Goal: Task Accomplishment & Management: Manage account settings

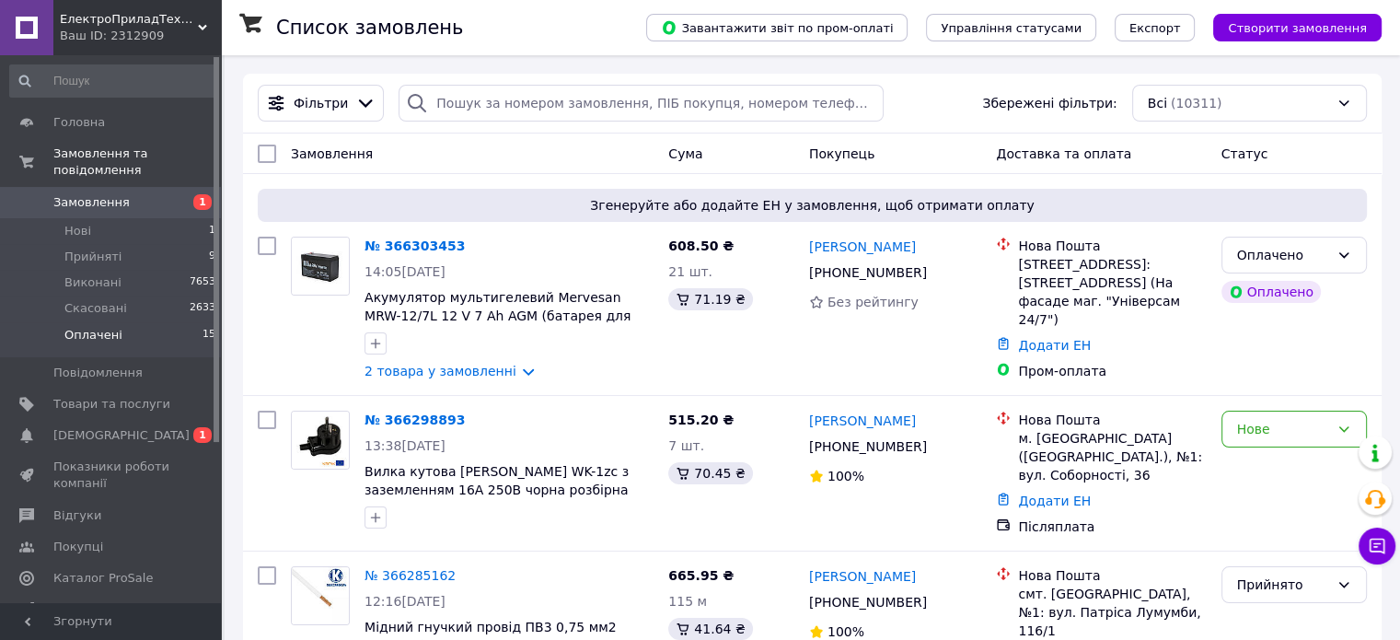
click at [85, 328] on li "Оплачені 15" at bounding box center [113, 339] width 226 height 35
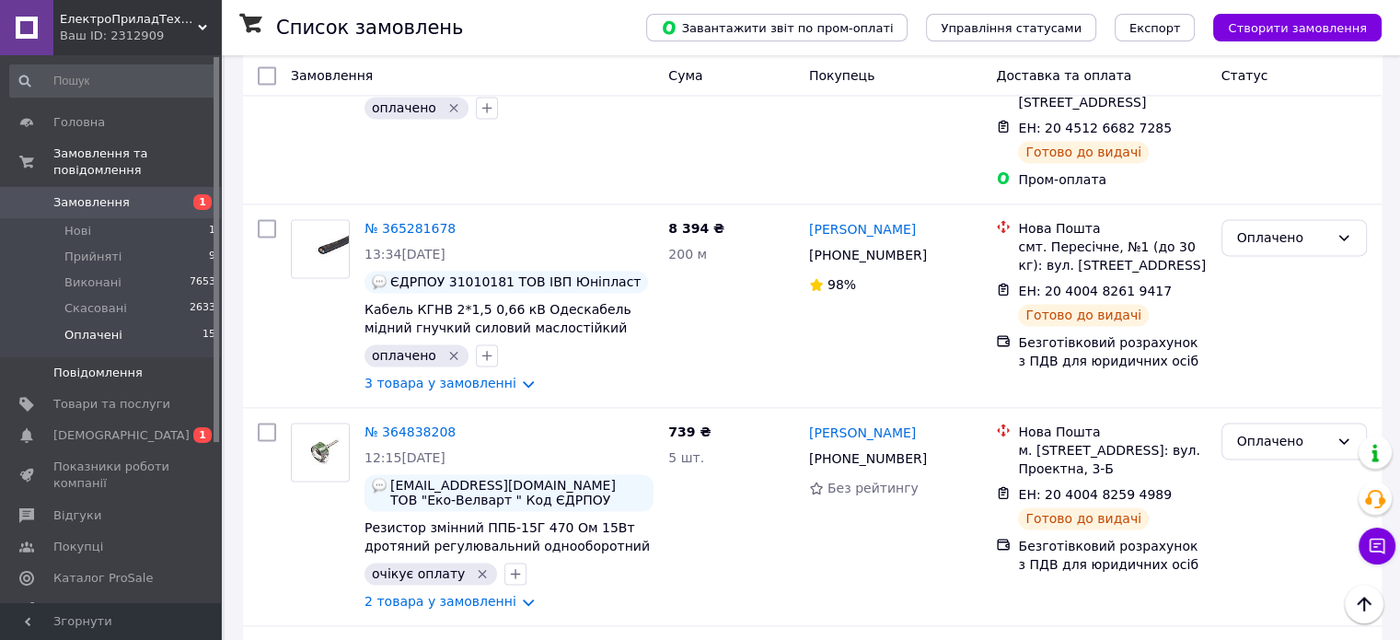
scroll to position [2662, 0]
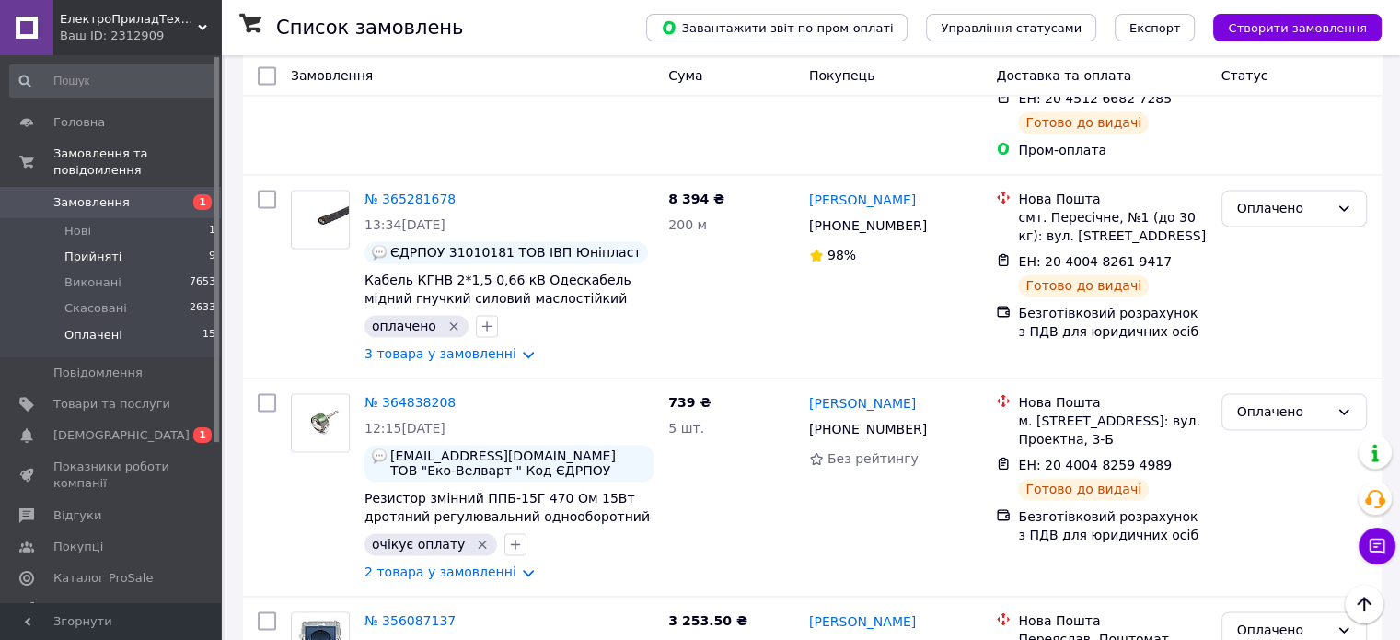
click at [90, 249] on span "Прийняті" at bounding box center [92, 257] width 57 height 17
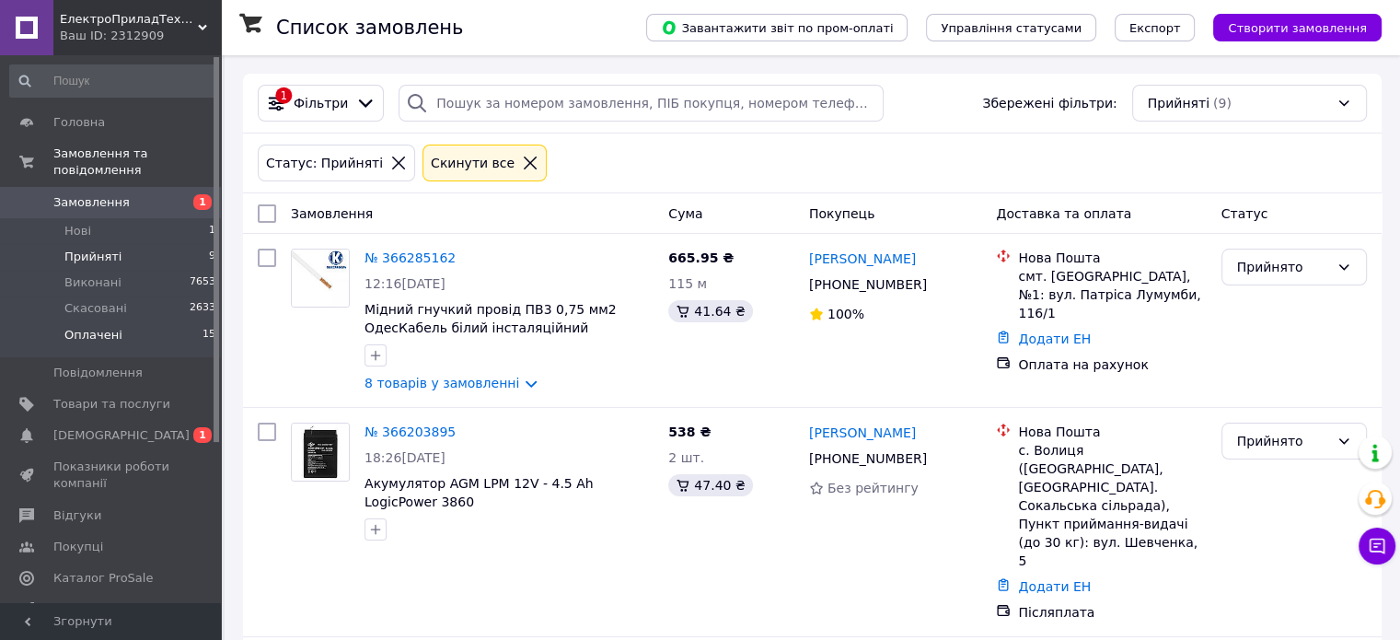
click at [76, 327] on span "Оплачені" at bounding box center [93, 335] width 58 height 17
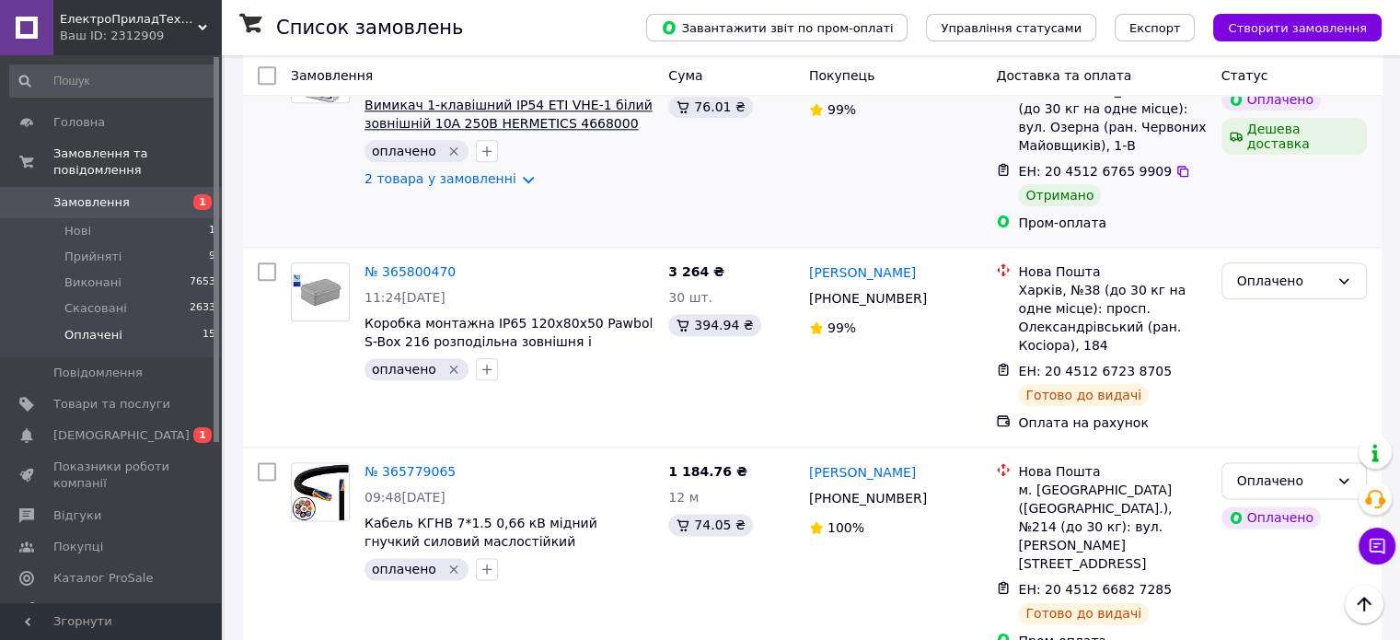
scroll to position [2301, 0]
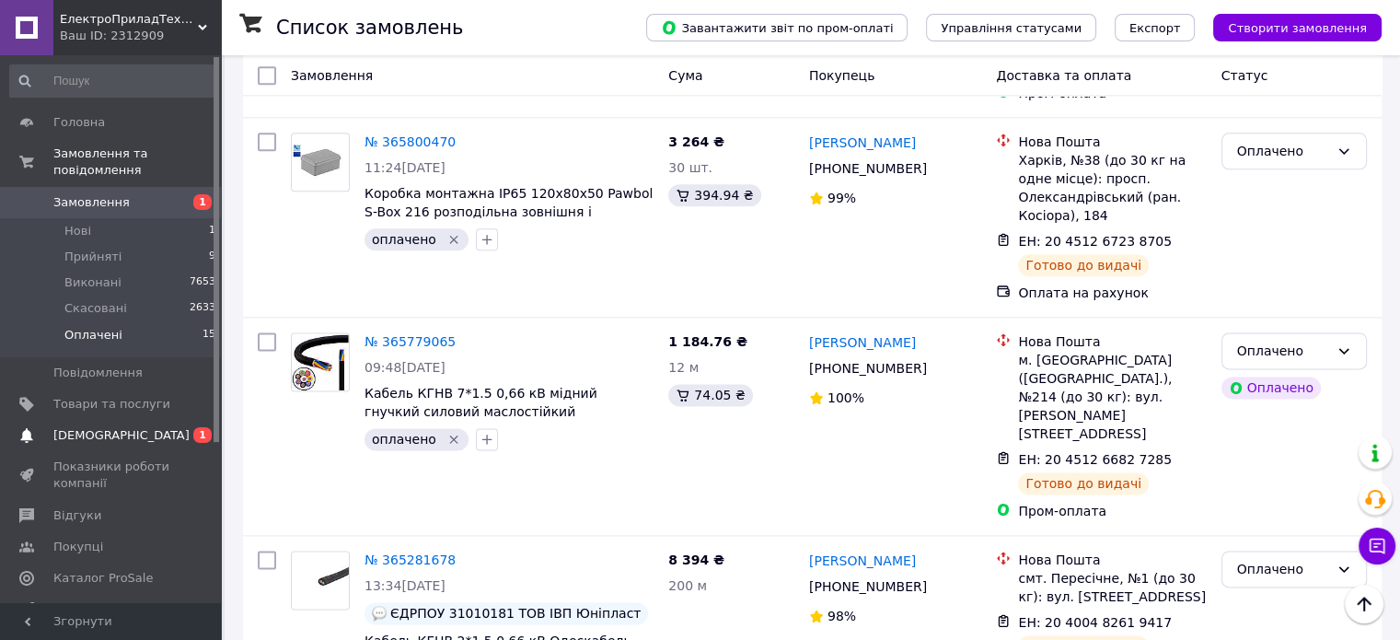
click at [84, 430] on link "Сповіщення 0 1" at bounding box center [113, 435] width 226 height 31
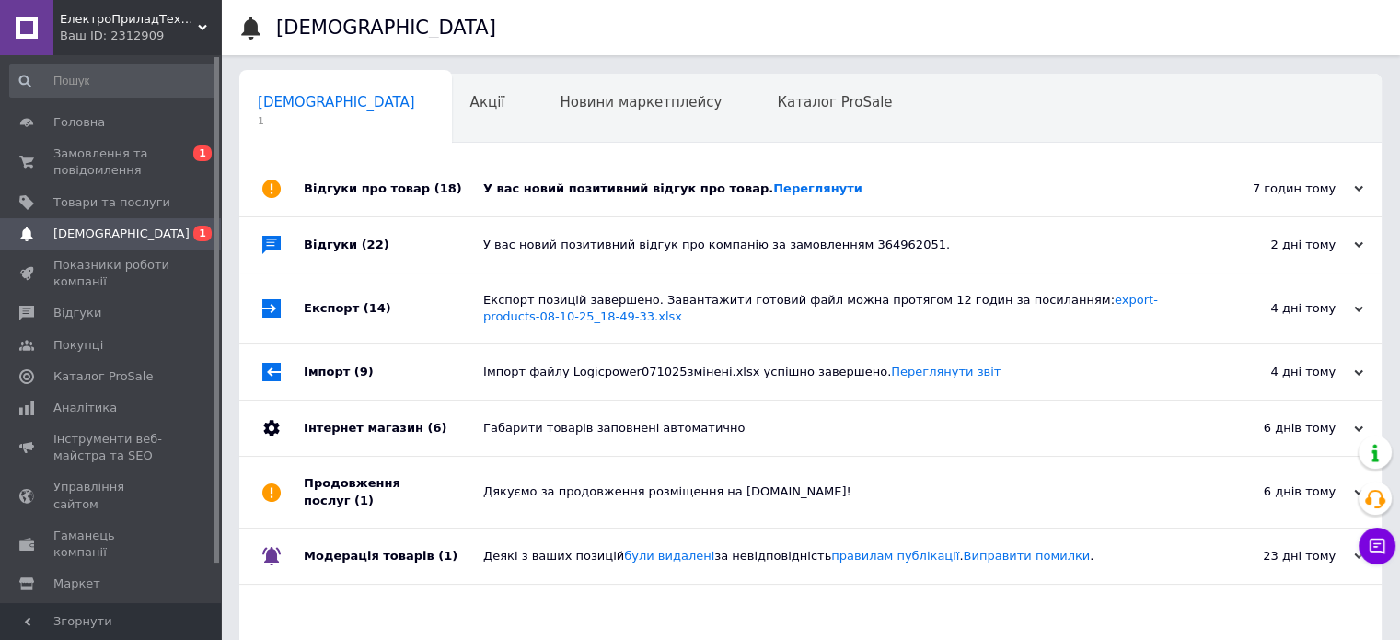
click at [943, 204] on div "У вас новий позитивний відгук про товар. Переглянути" at bounding box center [831, 188] width 696 height 55
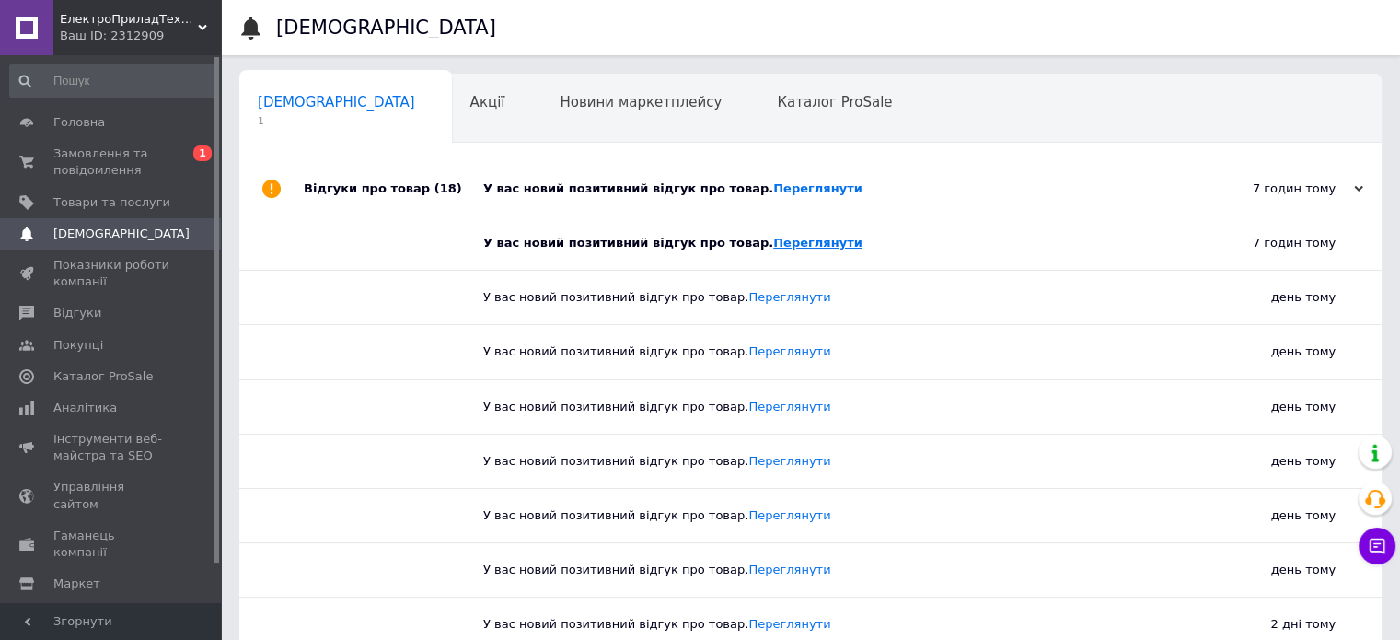
click at [773, 238] on link "Переглянути" at bounding box center [817, 243] width 89 height 14
click at [103, 139] on link "Замовлення та повідомлення 0 1" at bounding box center [113, 162] width 226 height 48
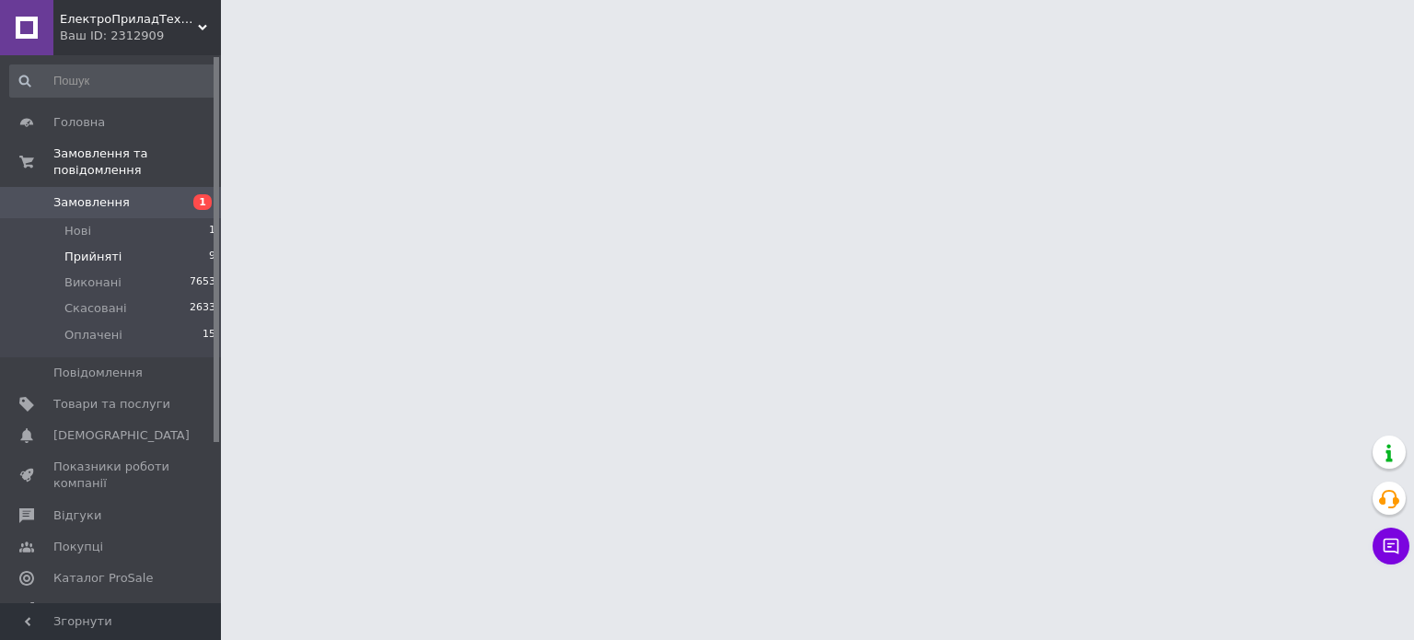
click at [100, 249] on span "Прийняті" at bounding box center [92, 257] width 57 height 17
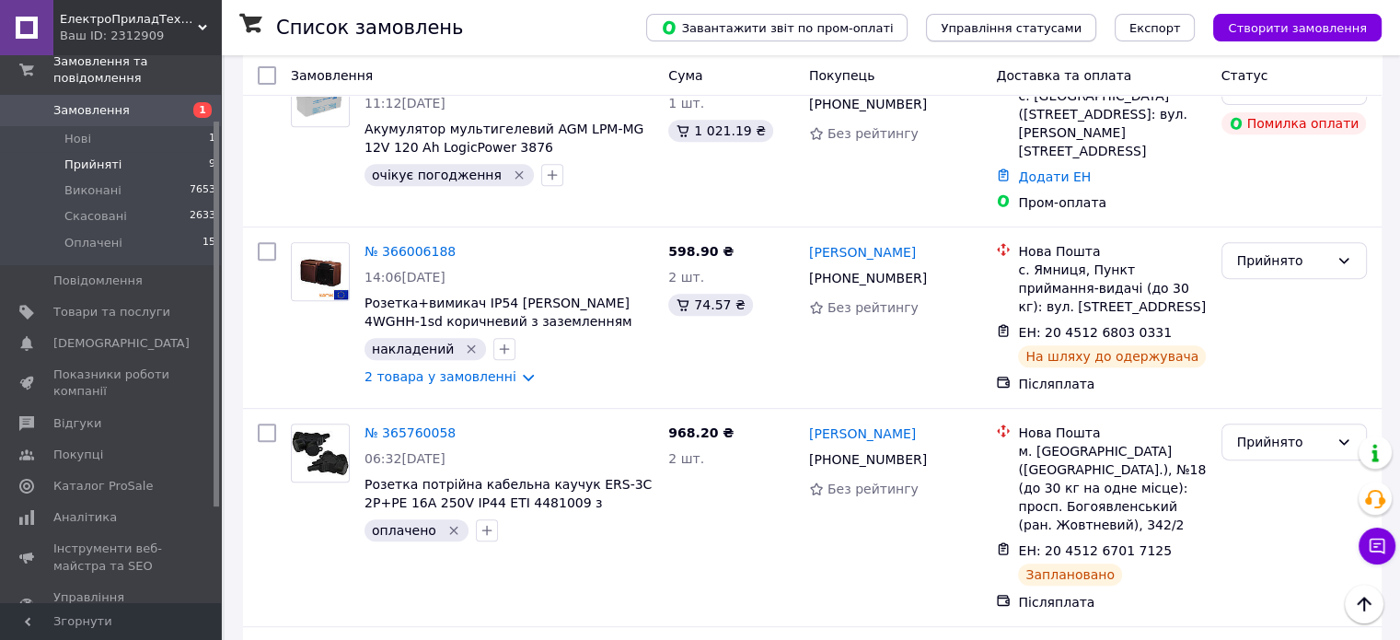
scroll to position [1173, 0]
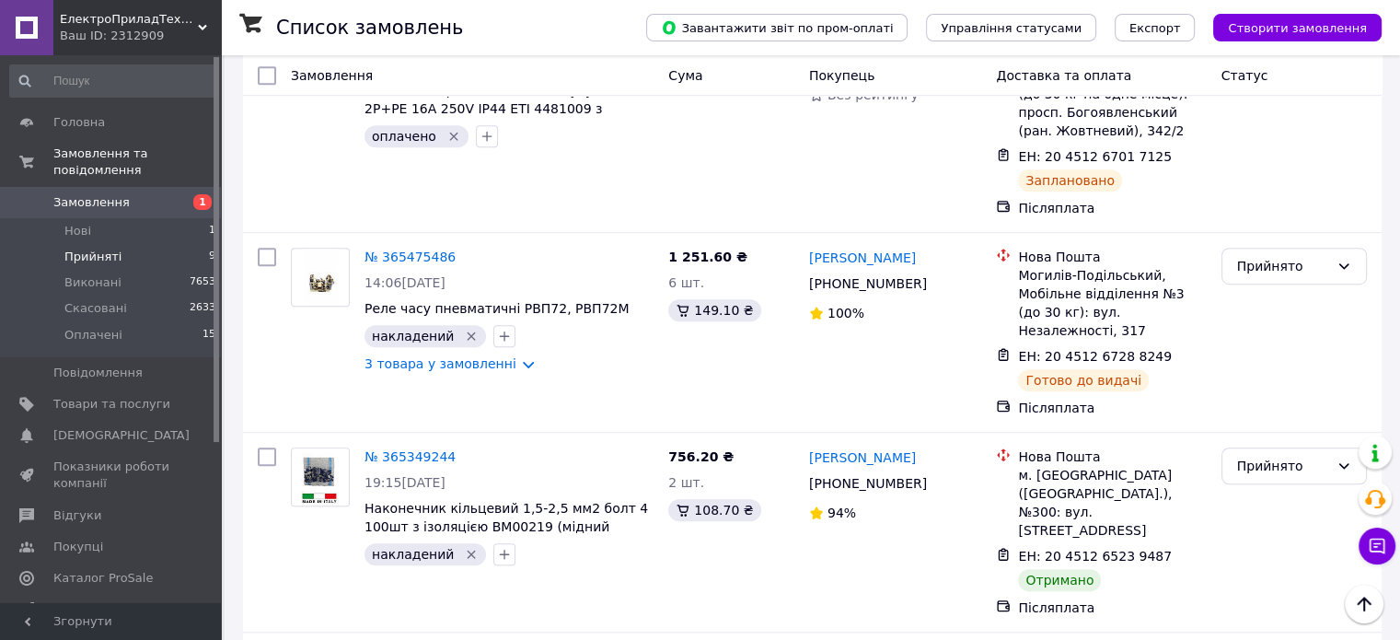
scroll to position [1173, 0]
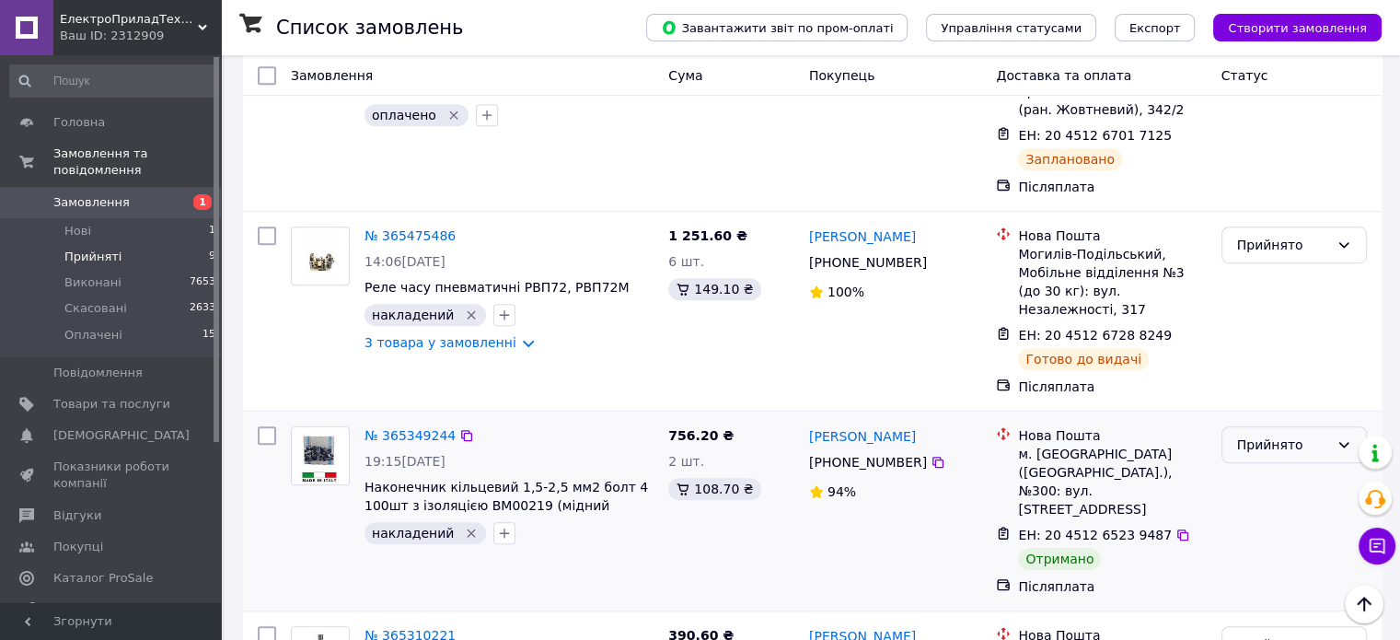
click at [1288, 434] on div "Прийнято" at bounding box center [1283, 444] width 92 height 20
click at [1256, 363] on li "Виконано" at bounding box center [1294, 368] width 144 height 33
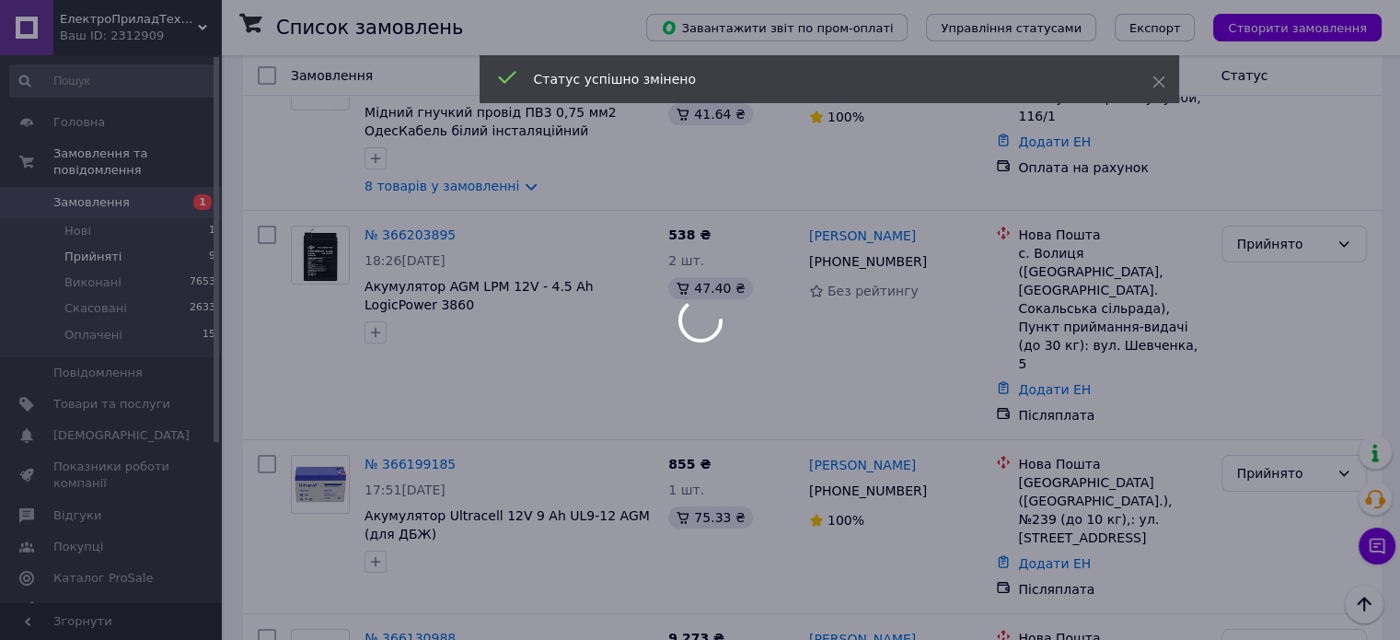
scroll to position [0, 0]
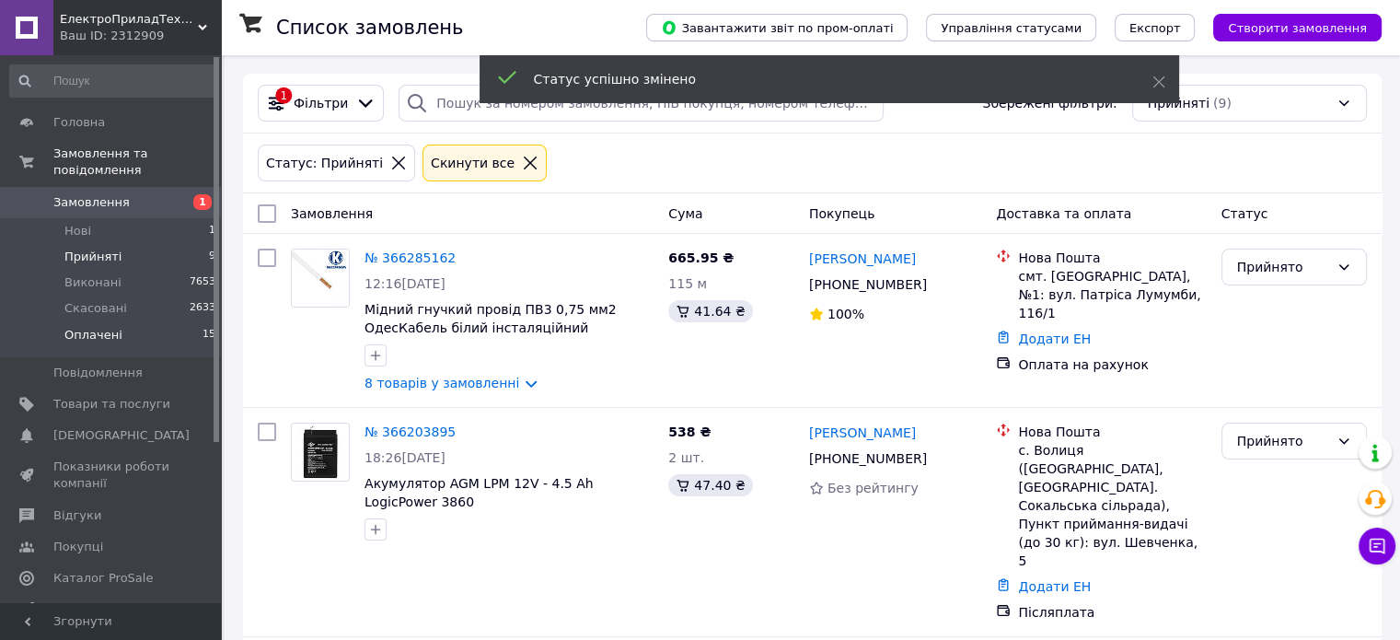
click at [84, 327] on span "Оплачені" at bounding box center [93, 335] width 58 height 17
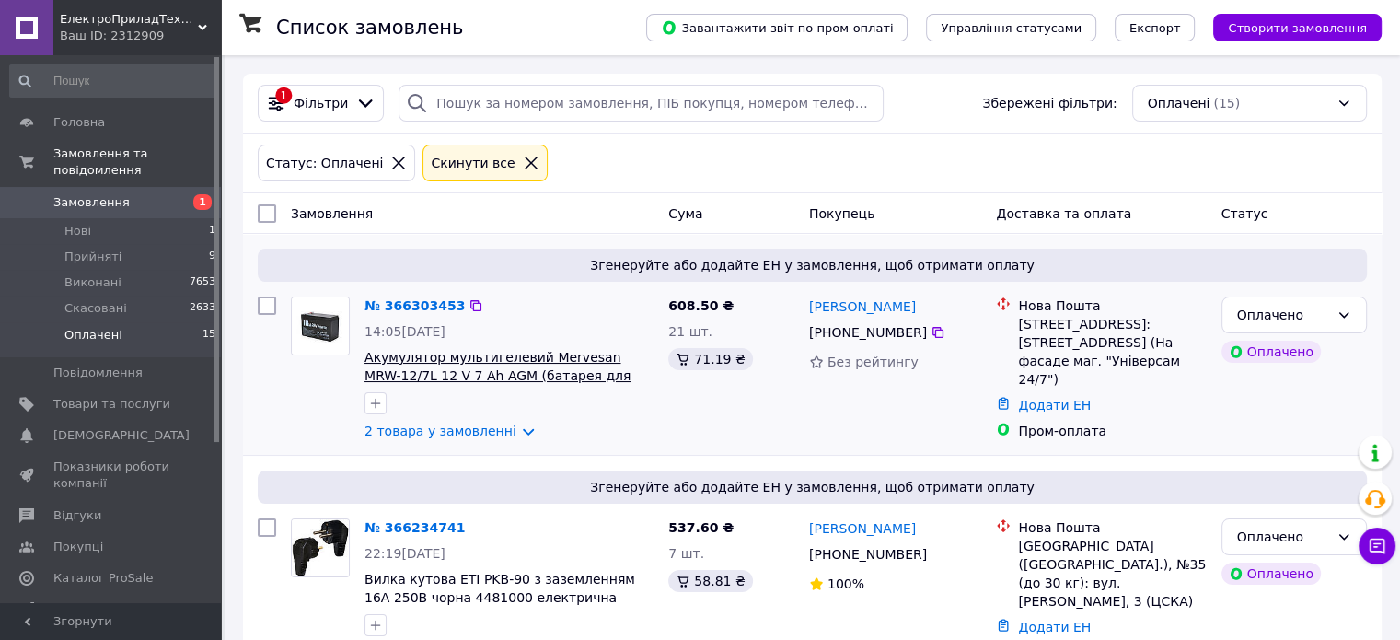
click at [424, 363] on span "Акумулятор мультигелевий Mervesan MRW-12/7L 12 V 7 Ah AGM (батарея для ДБЖ)" at bounding box center [498, 376] width 266 height 52
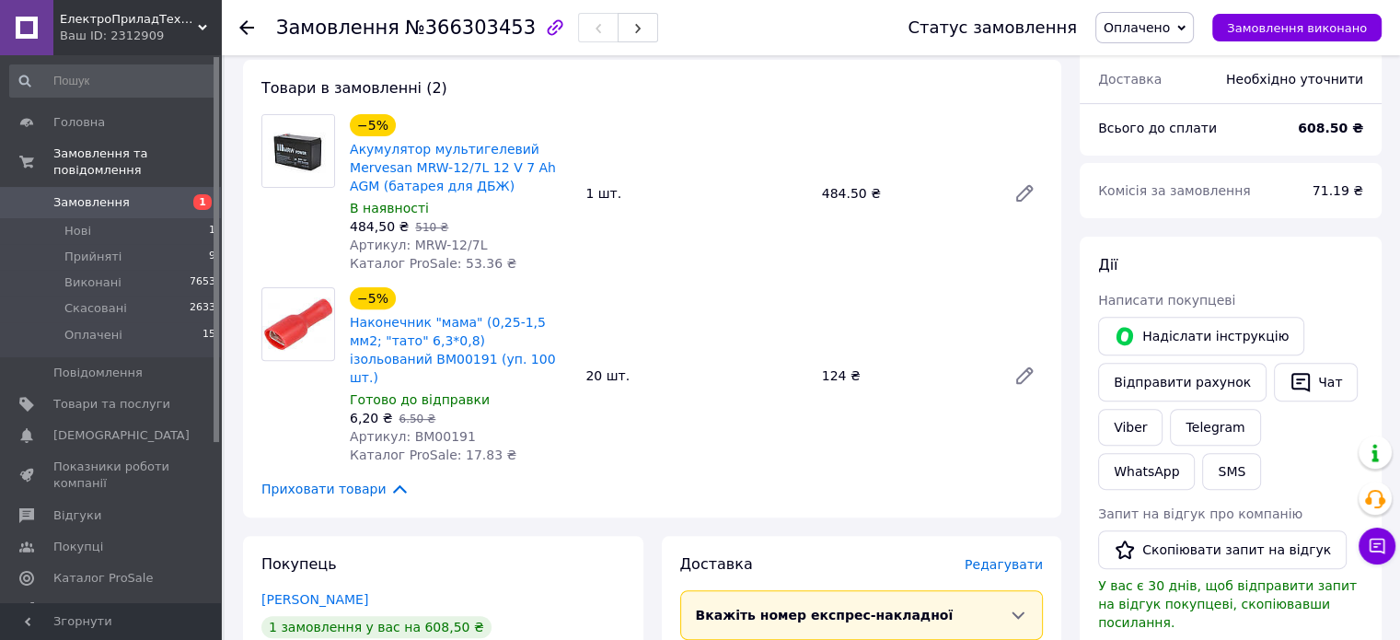
scroll to position [552, 0]
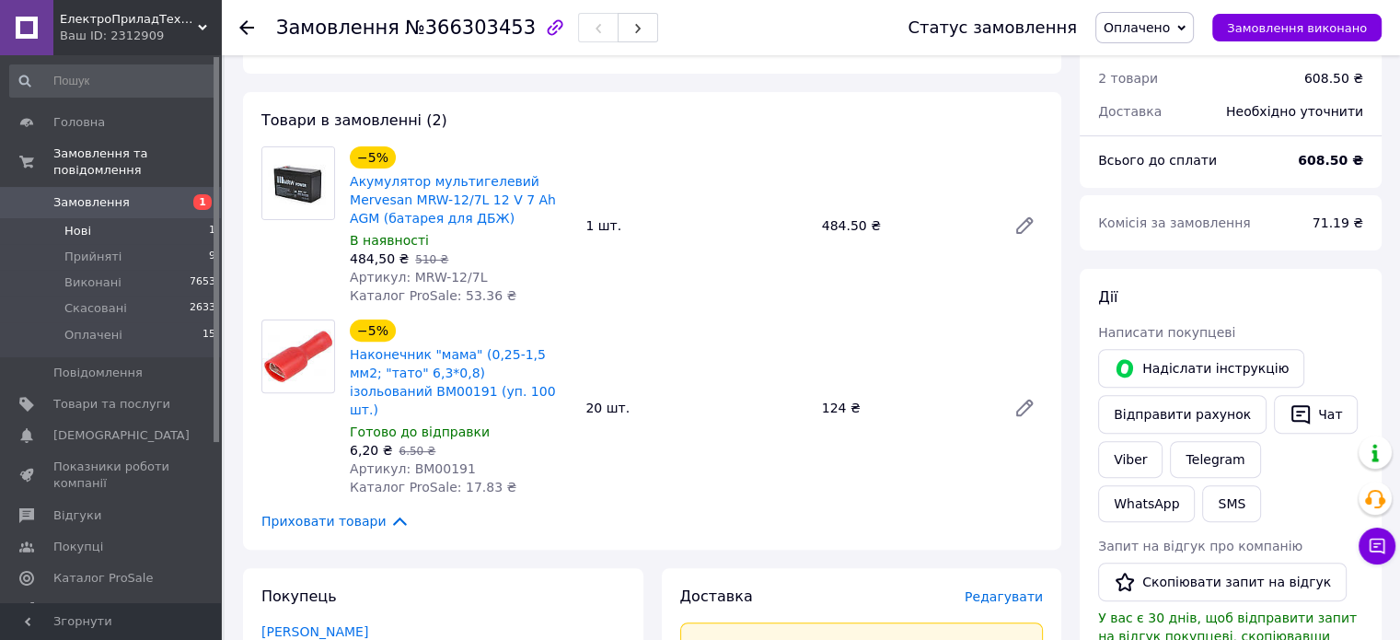
click at [77, 223] on span "Нові" at bounding box center [77, 231] width 27 height 17
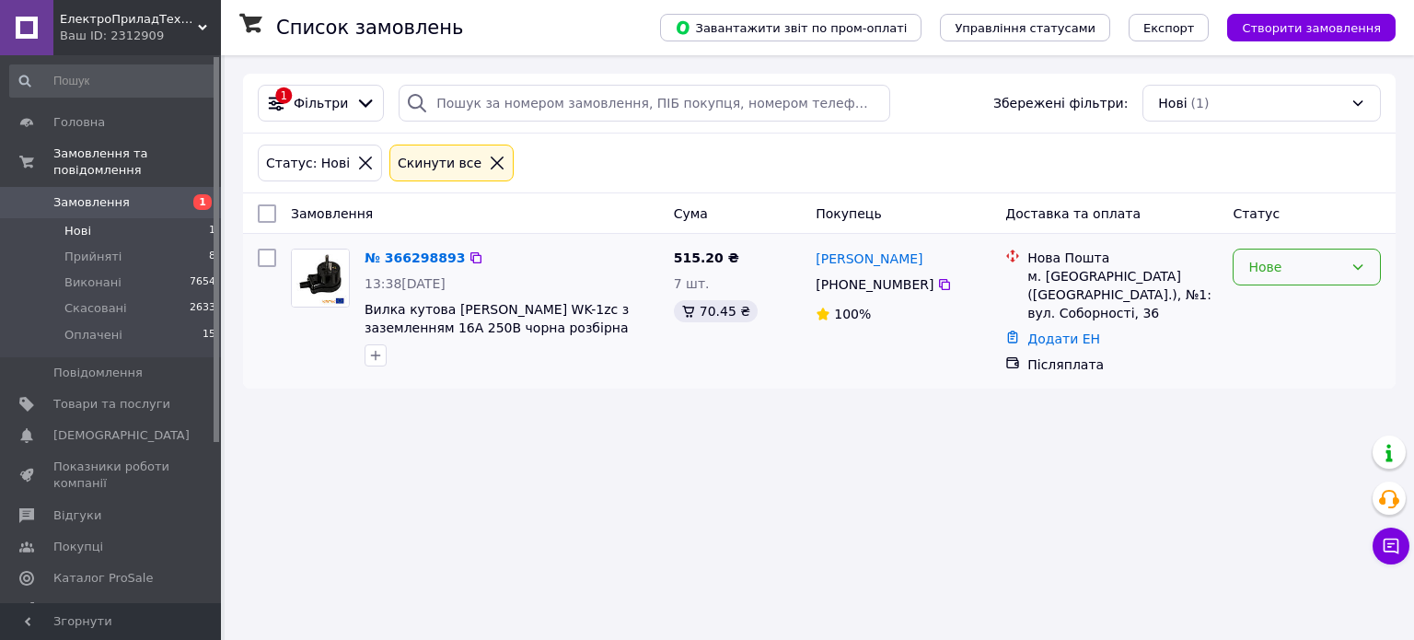
click at [1300, 262] on div "Нове" at bounding box center [1295, 267] width 95 height 20
click at [1326, 305] on li "Прийнято" at bounding box center [1306, 306] width 146 height 33
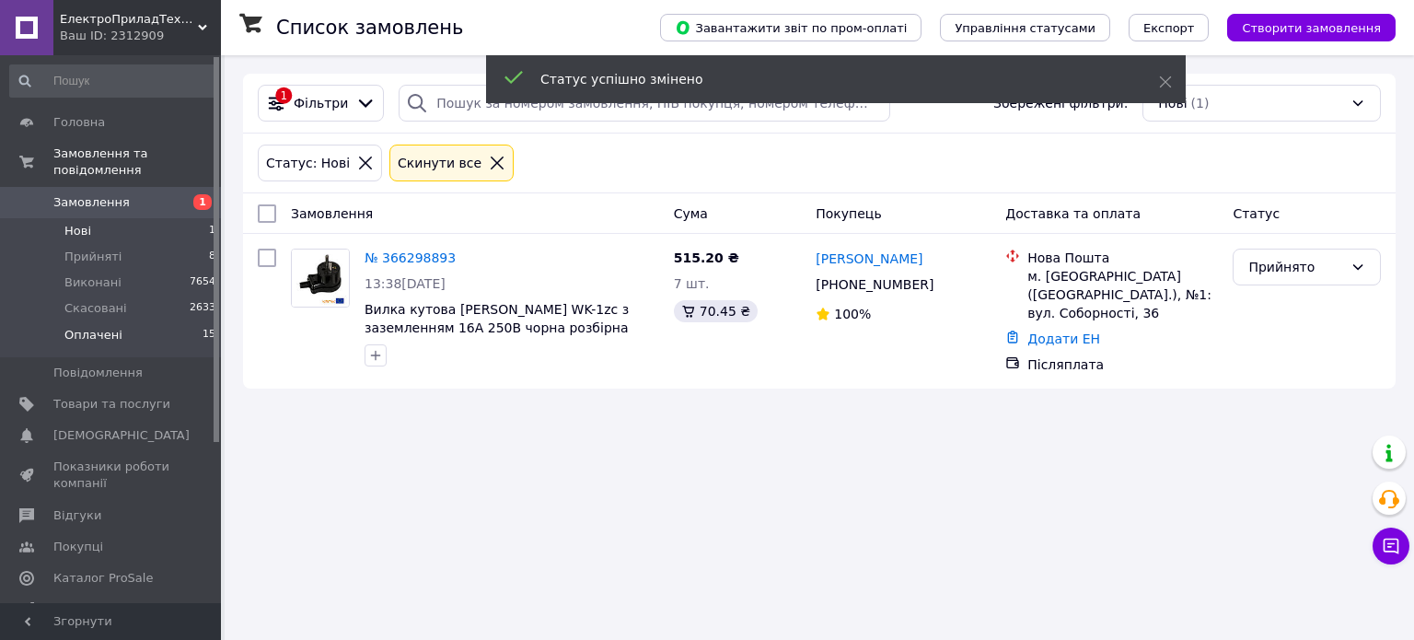
click at [87, 327] on li "Оплачені 15" at bounding box center [113, 339] width 226 height 35
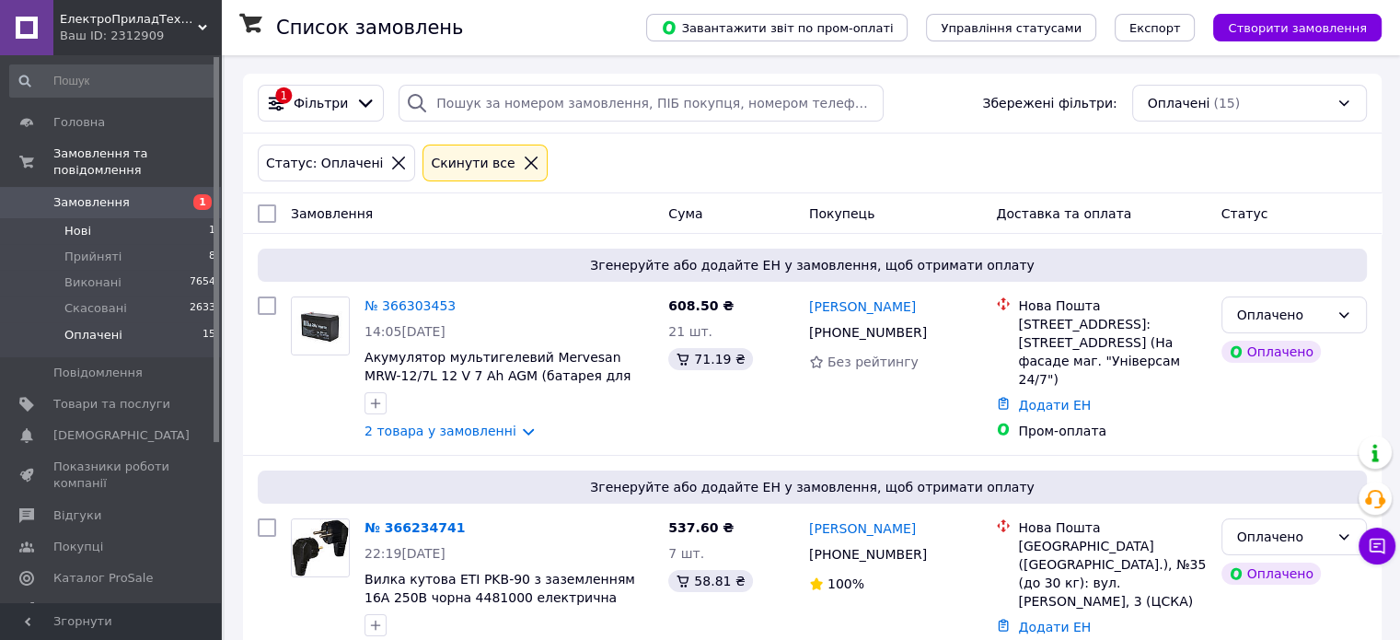
click at [94, 218] on li "Нові 1" at bounding box center [113, 231] width 226 height 26
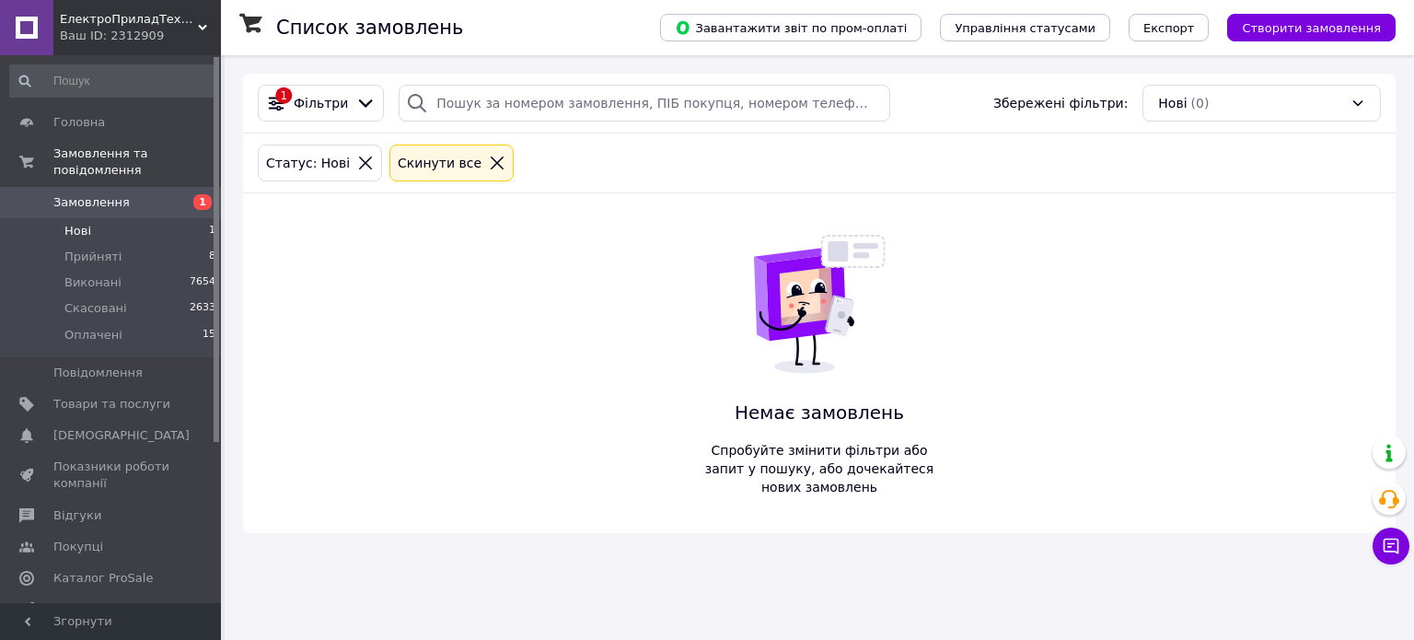
click at [110, 218] on li "Нові 1" at bounding box center [113, 231] width 226 height 26
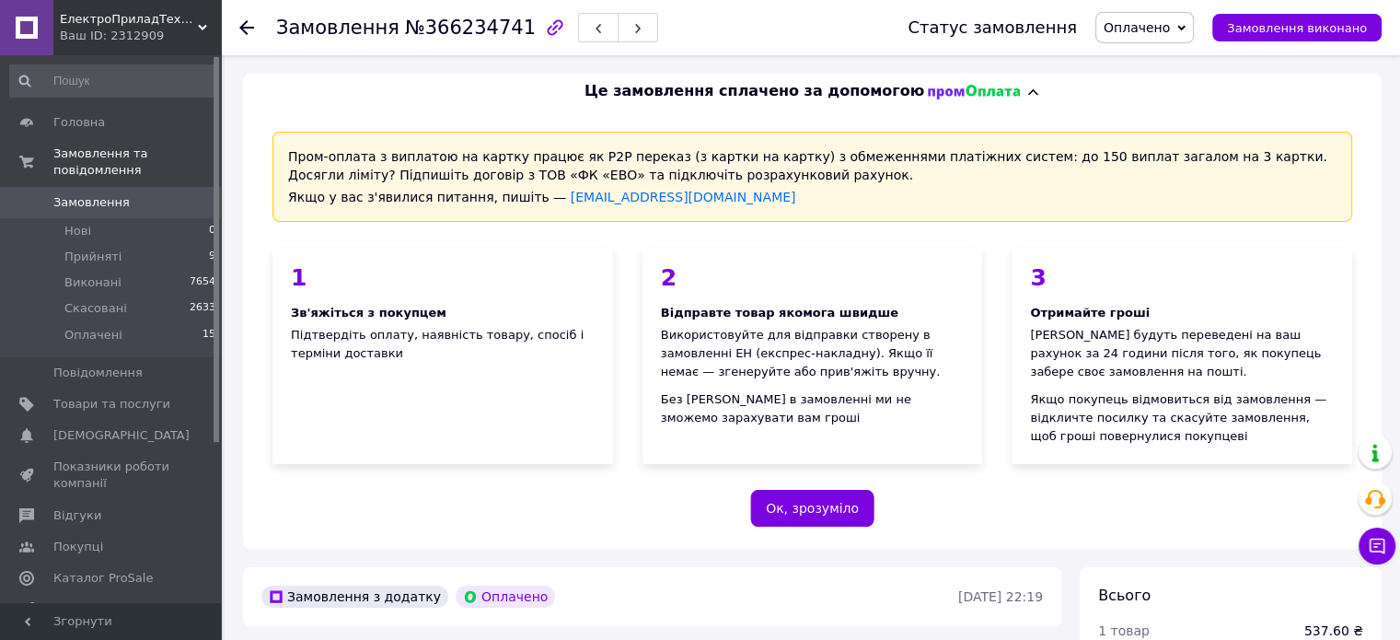
click at [427, 22] on span "№366234741" at bounding box center [470, 28] width 131 height 22
copy span "366234741"
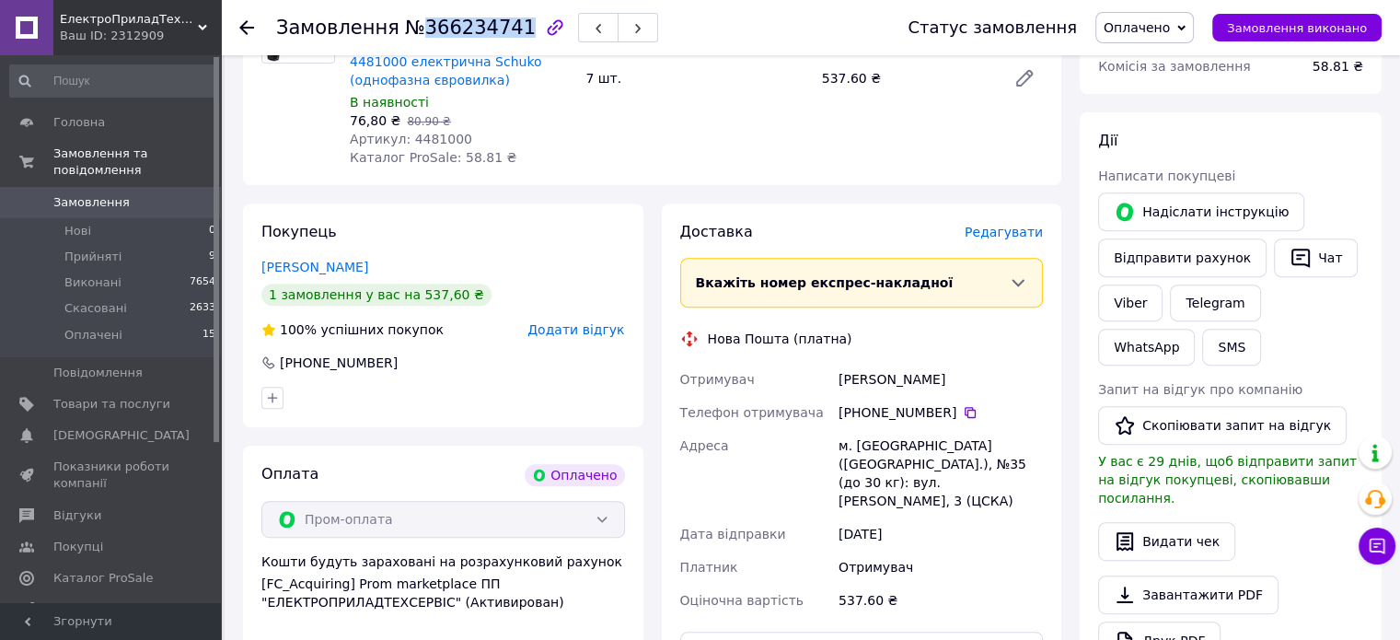
scroll to position [736, 0]
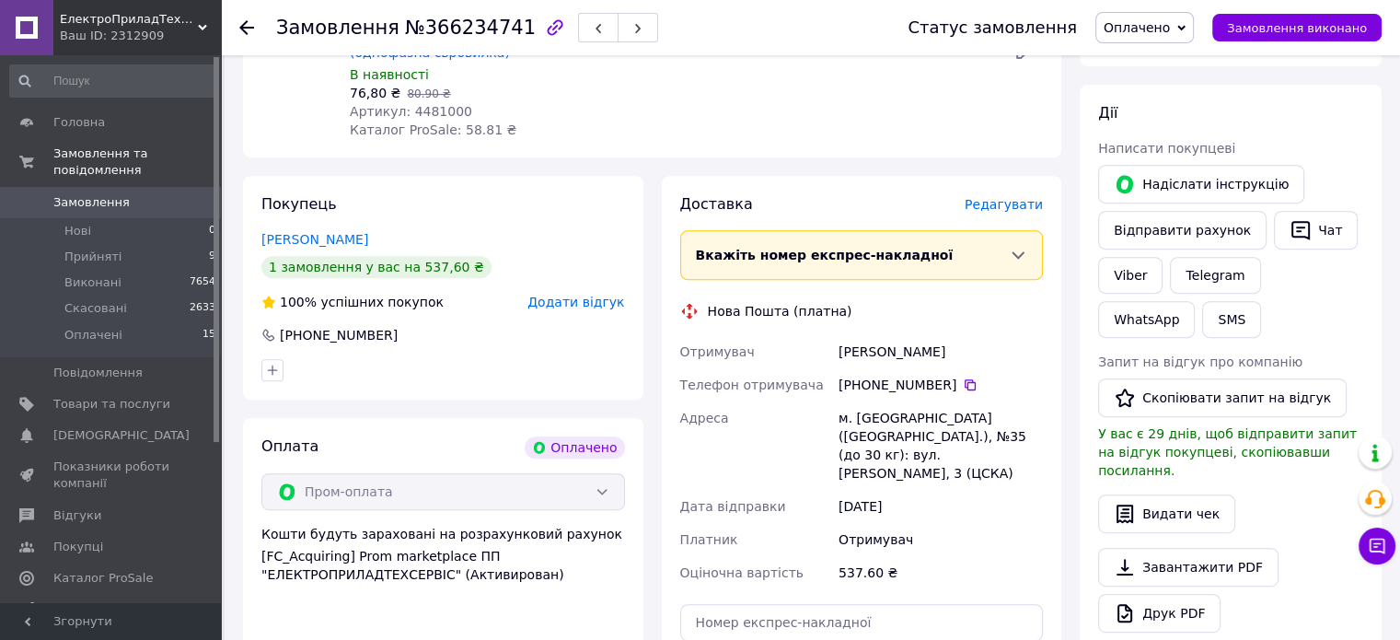
click at [829, 345] on div "Отримувач" at bounding box center [756, 351] width 159 height 33
click at [831, 345] on div "Отримувач" at bounding box center [756, 351] width 159 height 33
click at [846, 347] on div "Григорська Ніна" at bounding box center [941, 351] width 212 height 33
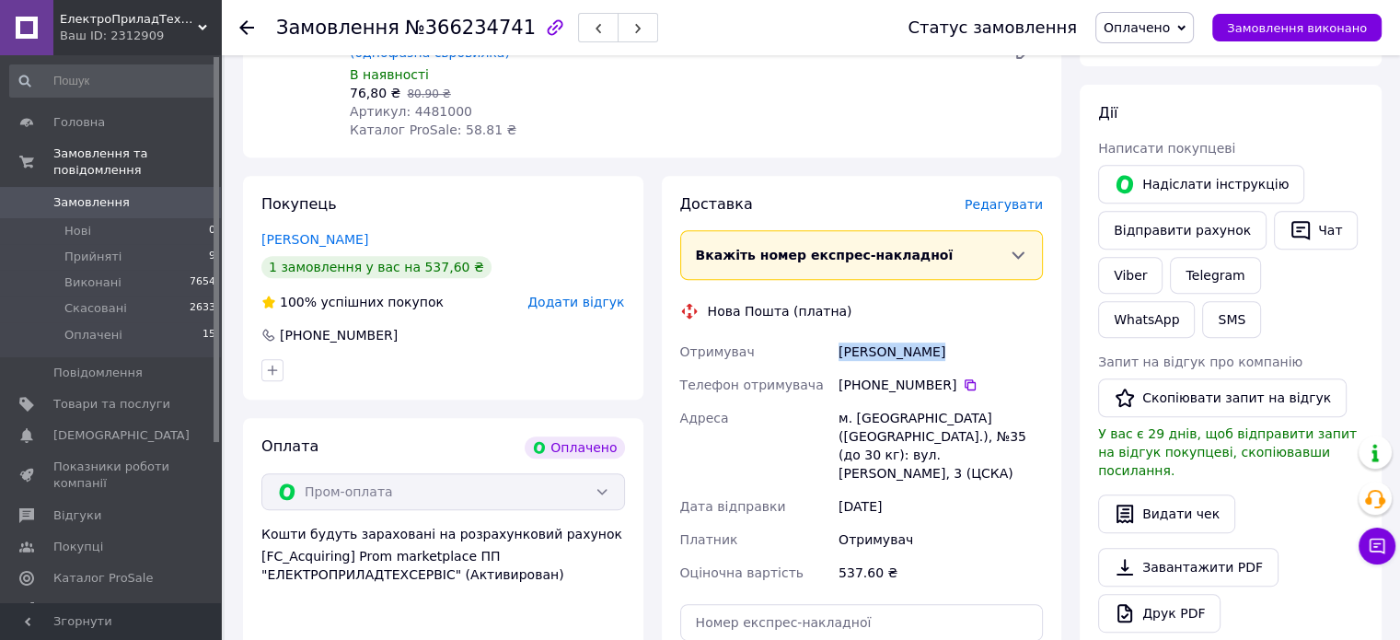
copy div "Григорська Ніна"
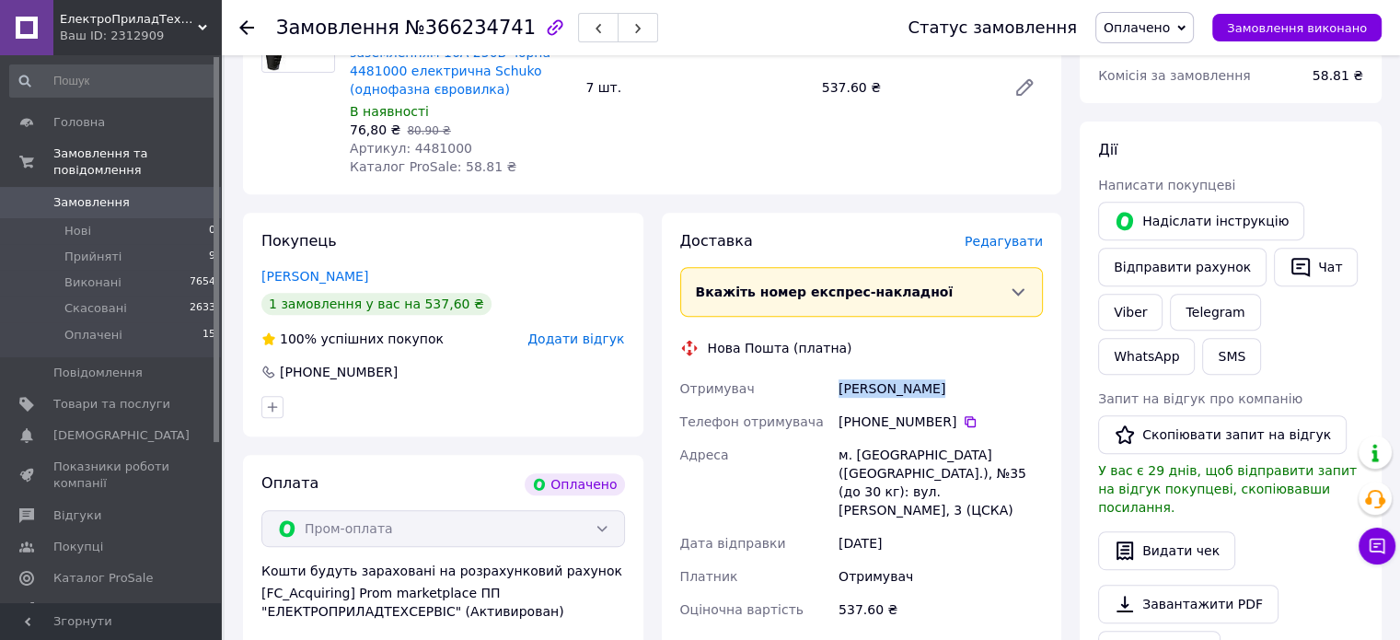
scroll to position [552, 0]
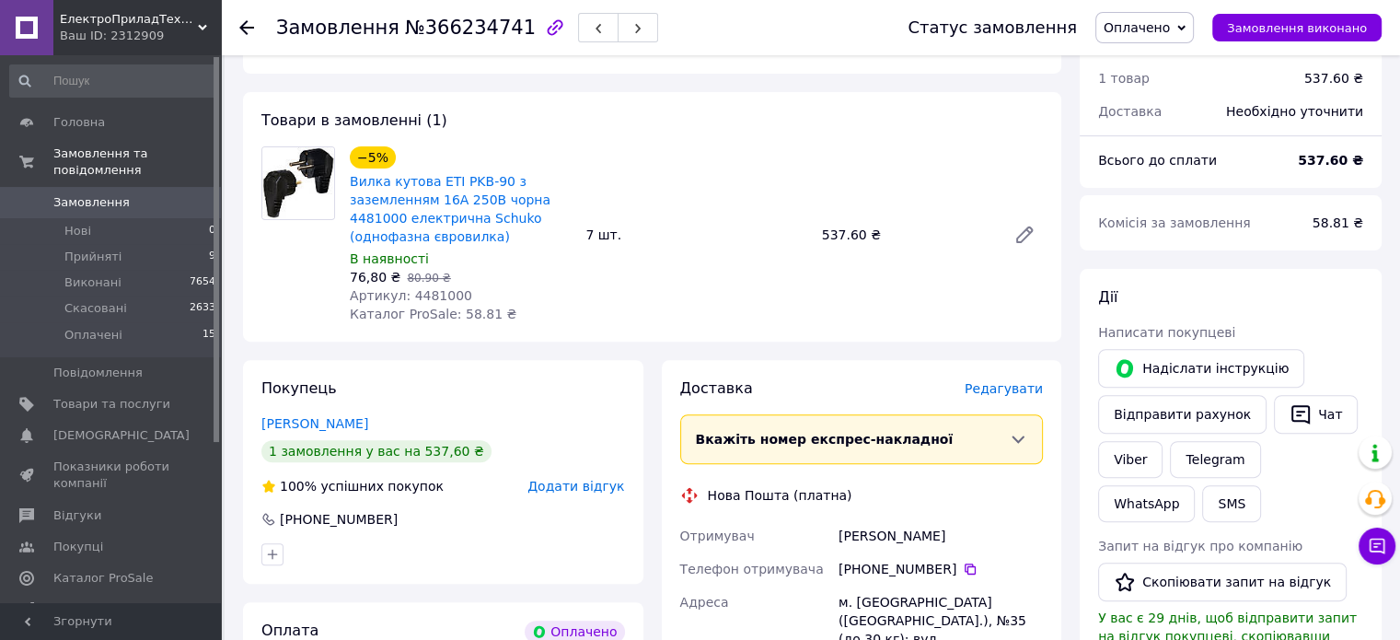
click at [420, 294] on span "Артикул: 4481000" at bounding box center [411, 295] width 122 height 15
copy span "4481000"
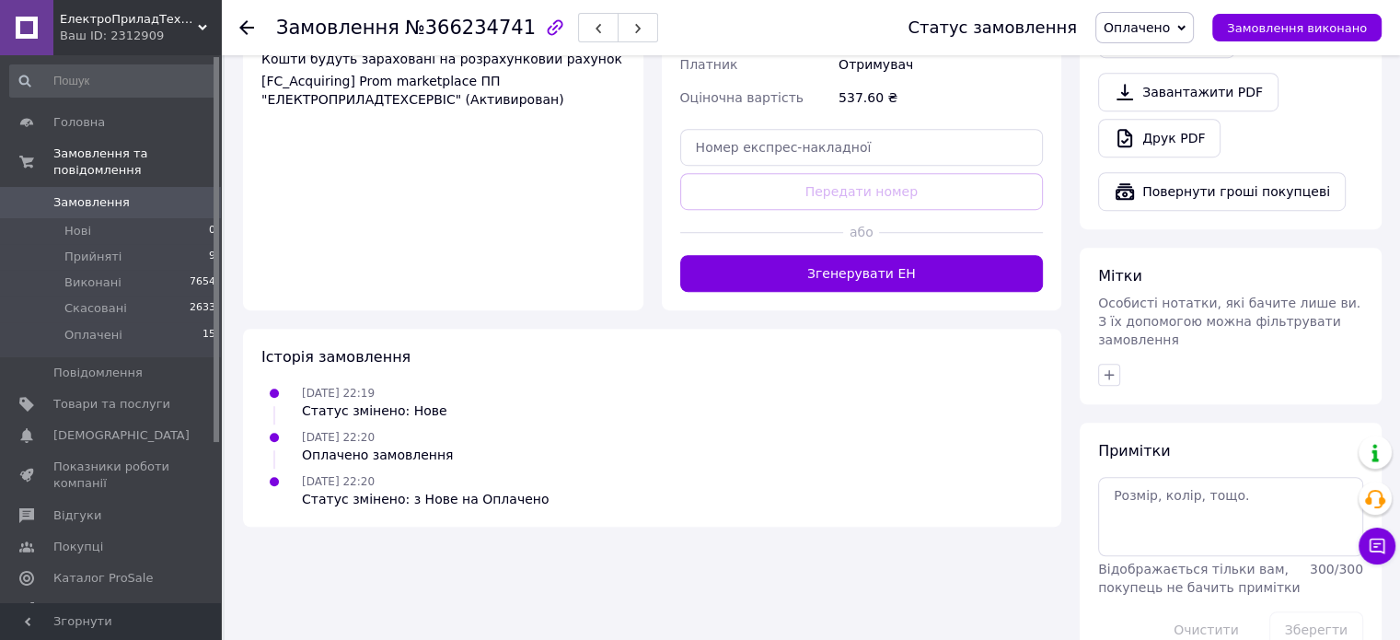
scroll to position [1215, 0]
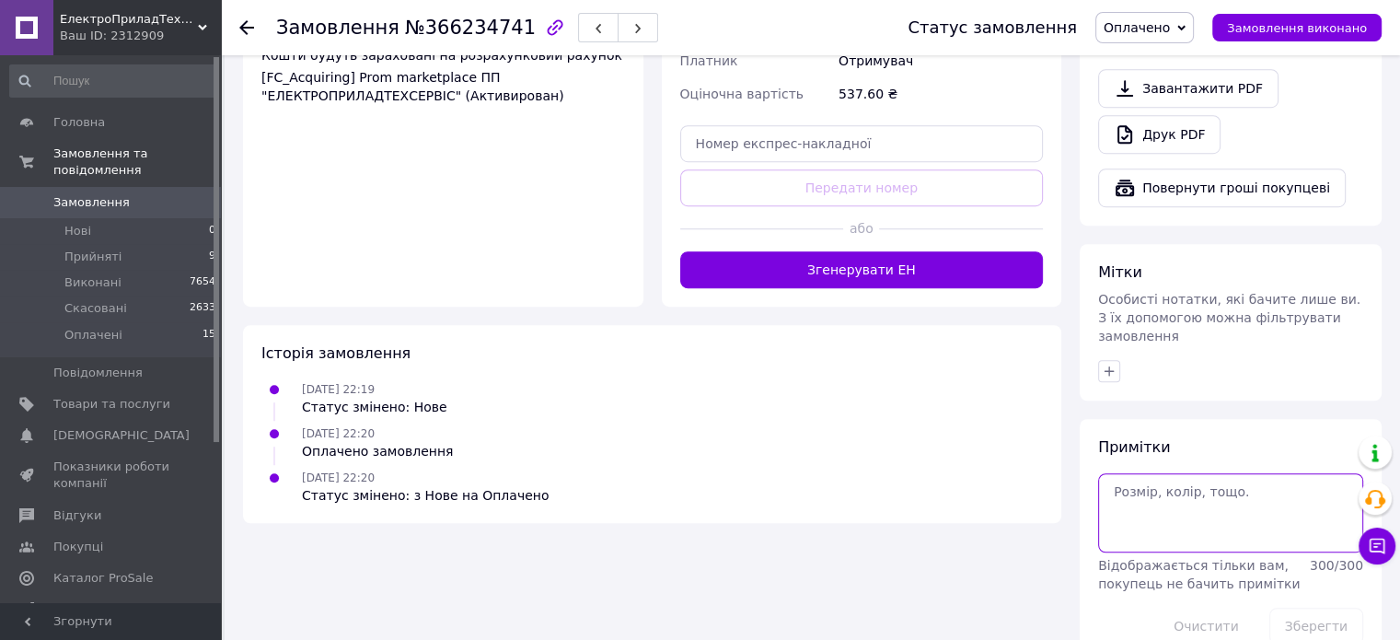
click at [1170, 478] on textarea at bounding box center [1230, 512] width 265 height 79
type textarea "№4364"
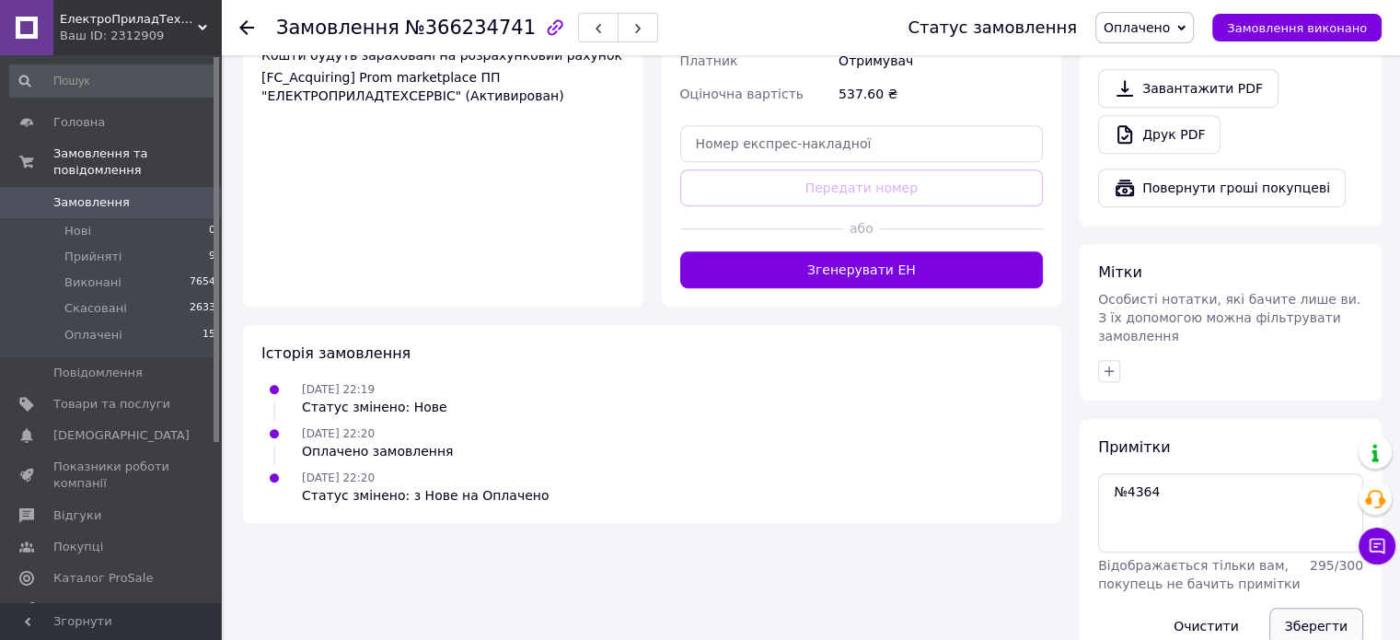
click at [1306, 608] on button "Зберегти" at bounding box center [1316, 626] width 94 height 37
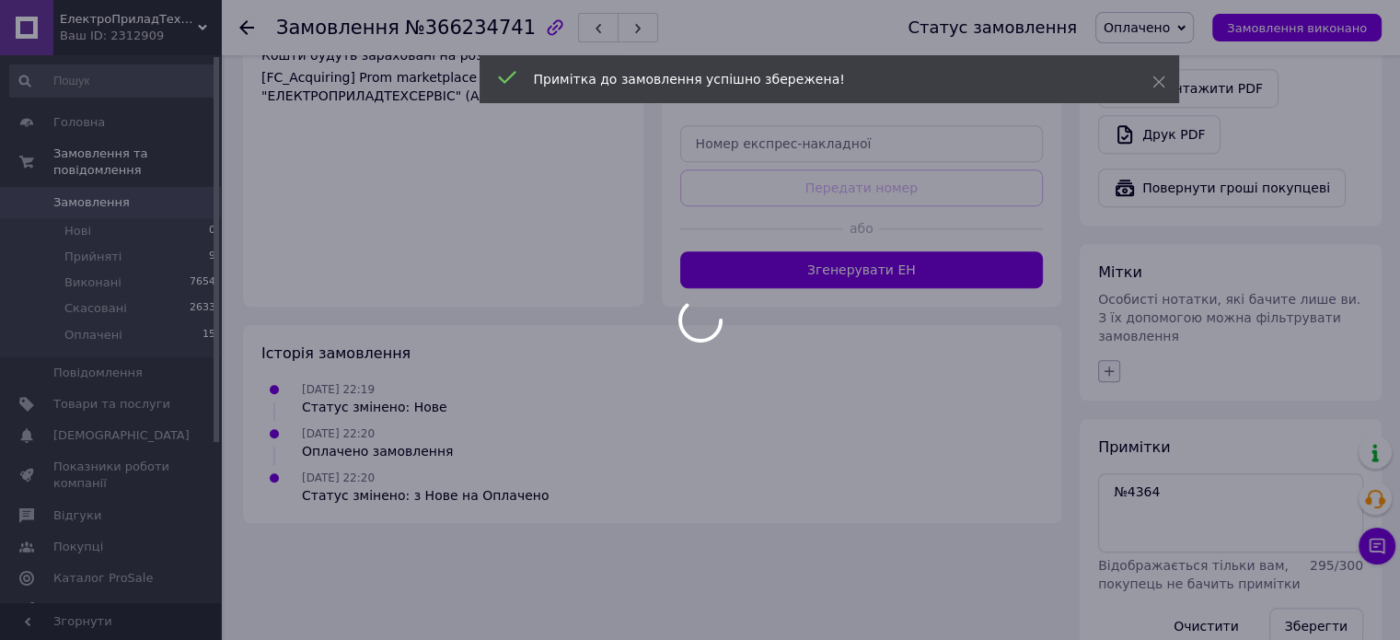
scroll to position [1182, 0]
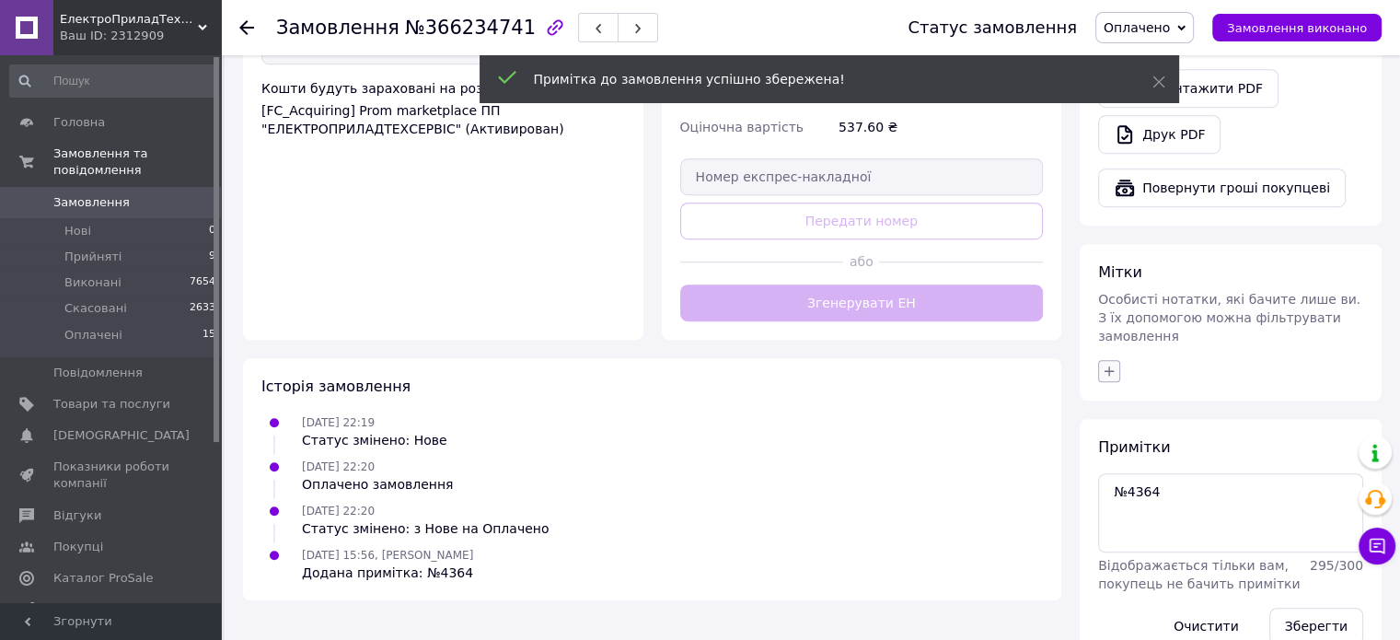
click at [1106, 364] on icon "button" at bounding box center [1109, 371] width 15 height 15
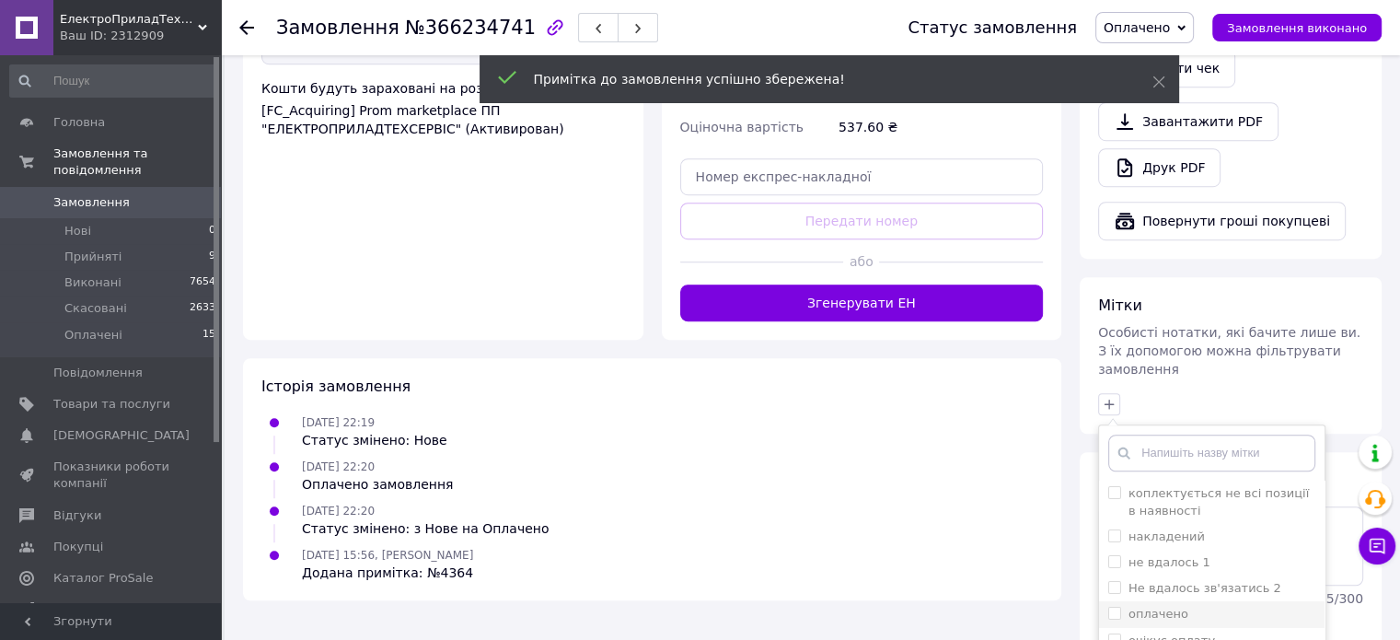
click at [1167, 607] on label "оплачено" at bounding box center [1159, 614] width 60 height 14
checkbox input "true"
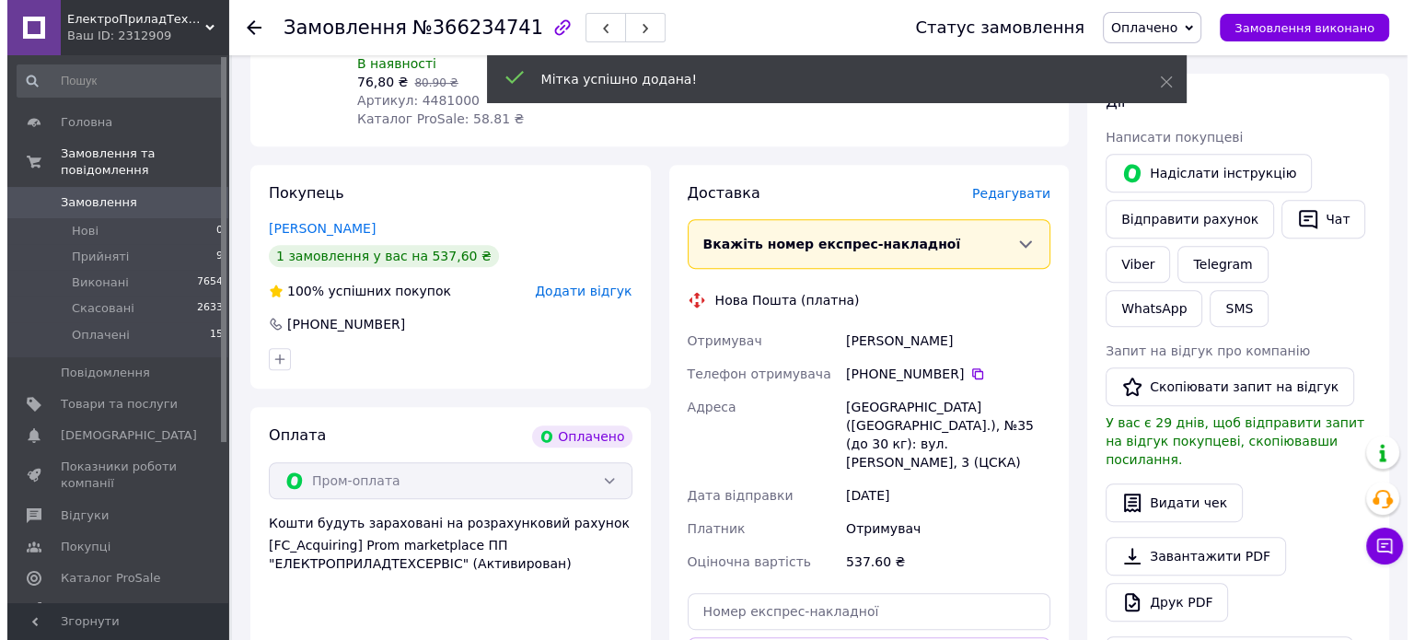
scroll to position [571, 0]
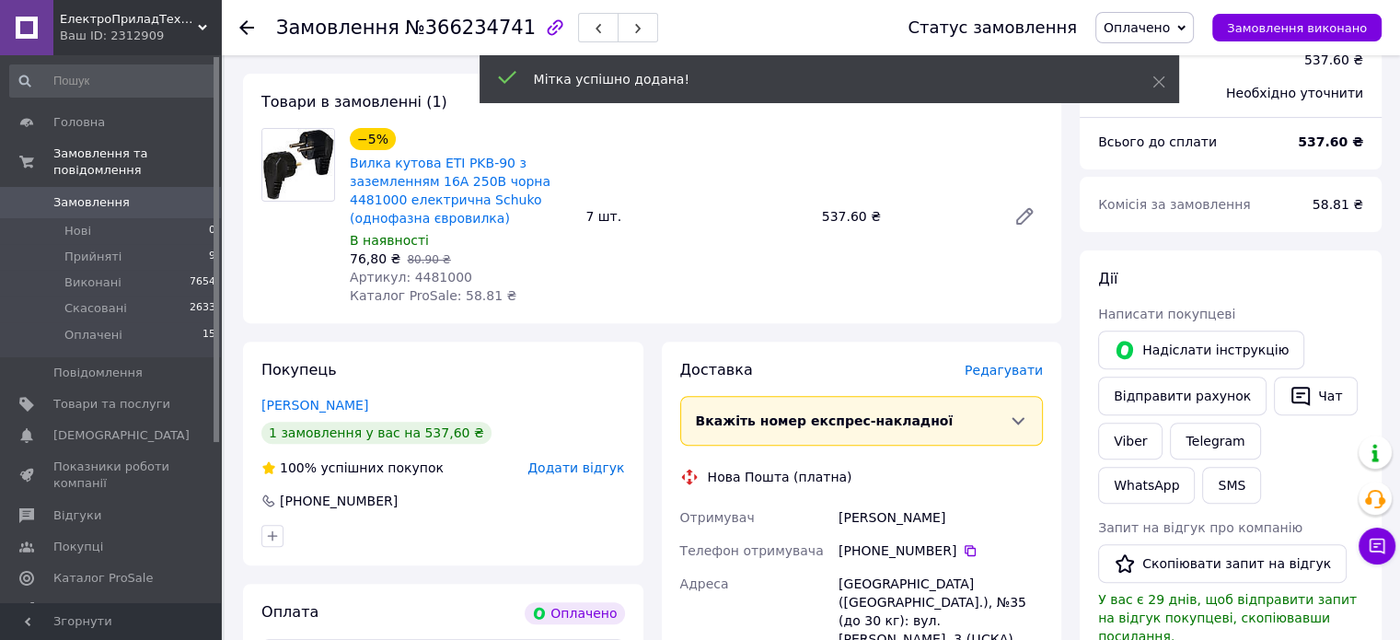
click at [1024, 367] on span "Редагувати" at bounding box center [1004, 370] width 78 height 15
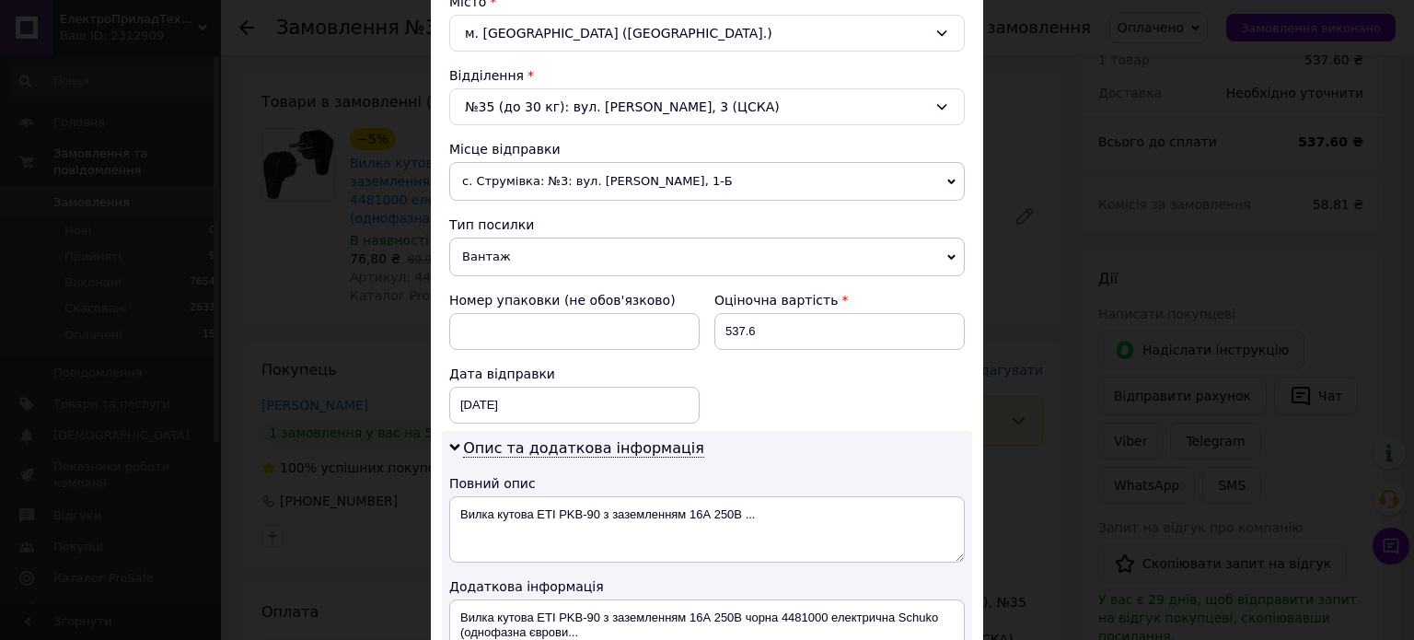
scroll to position [644, 0]
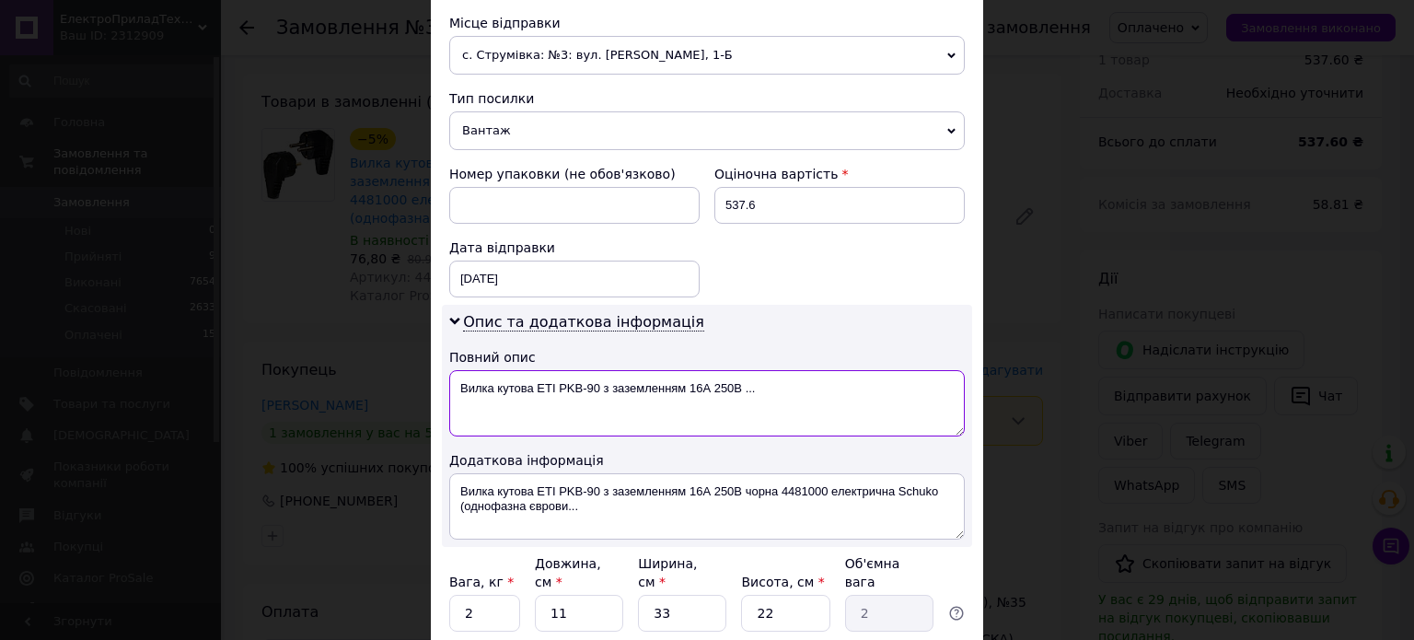
drag, startPoint x: 740, startPoint y: 386, endPoint x: 770, endPoint y: 386, distance: 29.5
click at [770, 386] on textarea "Вилка кутова ETI PKB-90 з заземленням 16А 250В ..." at bounding box center [706, 403] width 515 height 66
click at [770, 386] on textarea "Вилка кутова ETI PKB-90 з заземленням 16А 250В 7шт" at bounding box center [706, 403] width 515 height 66
type textarea "Вилка кутова ETI PKB-90 з заземленням 16А 250В 7шт"
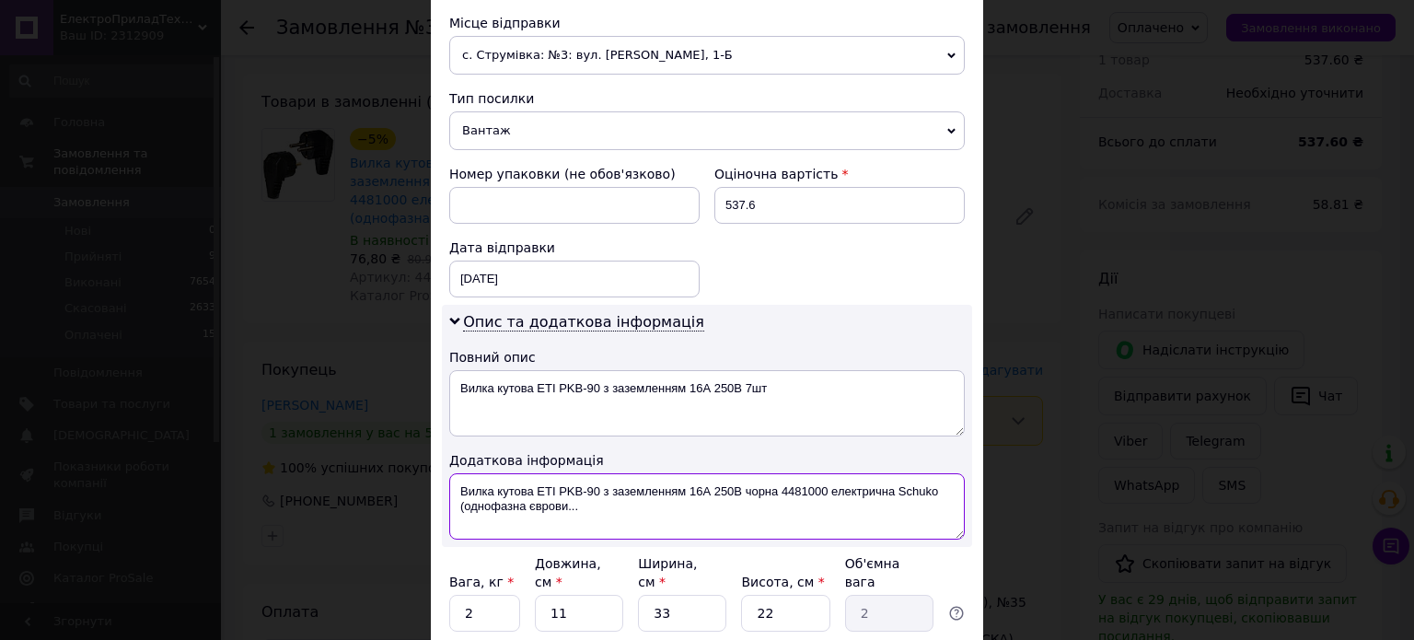
drag, startPoint x: 585, startPoint y: 507, endPoint x: 446, endPoint y: 500, distance: 140.1
click at [449, 500] on textarea "Вилка кутова ETI PKB-90 з заземленням 16А 250В чорна 4481000 електрична Schuko …" at bounding box center [706, 506] width 515 height 66
paste textarea "7шт"
type textarea "Вилка кутова ETI PKB-90 з заземленням 16А 250В чорна 4481000 електрична Schuko …"
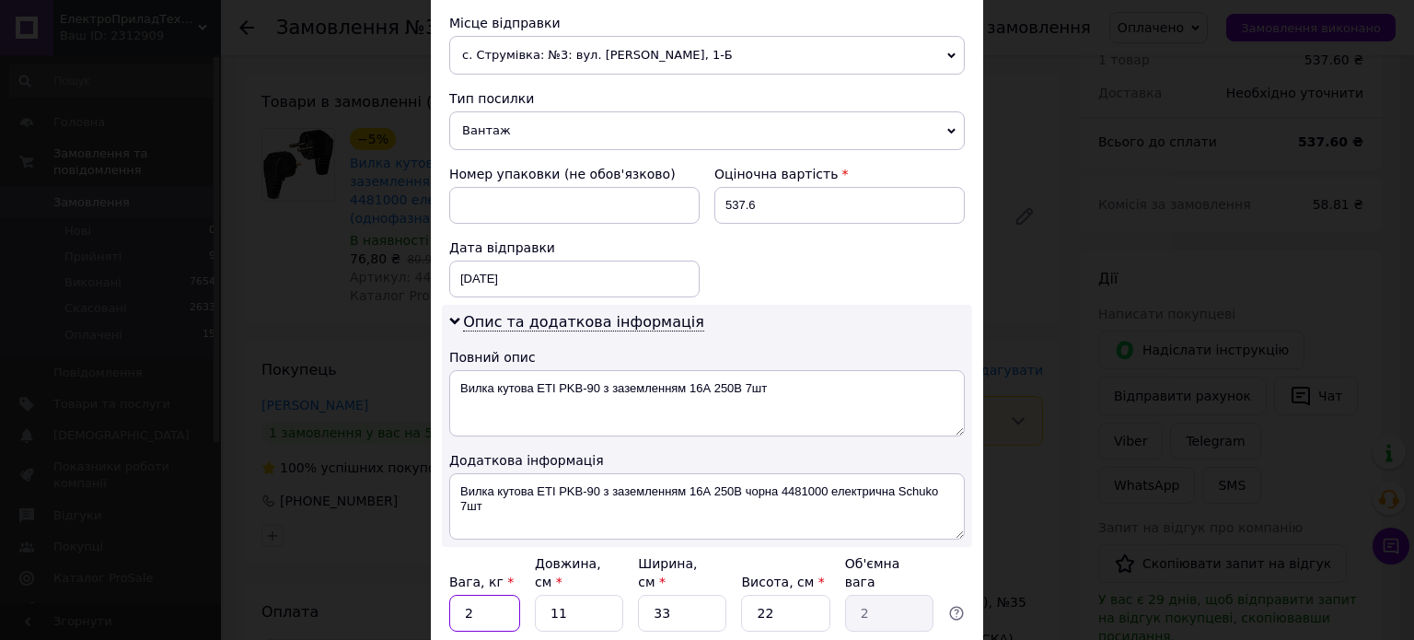
click at [498, 595] on input "2" at bounding box center [484, 613] width 71 height 37
type input "0.1"
click at [566, 595] on input "11" at bounding box center [579, 613] width 88 height 37
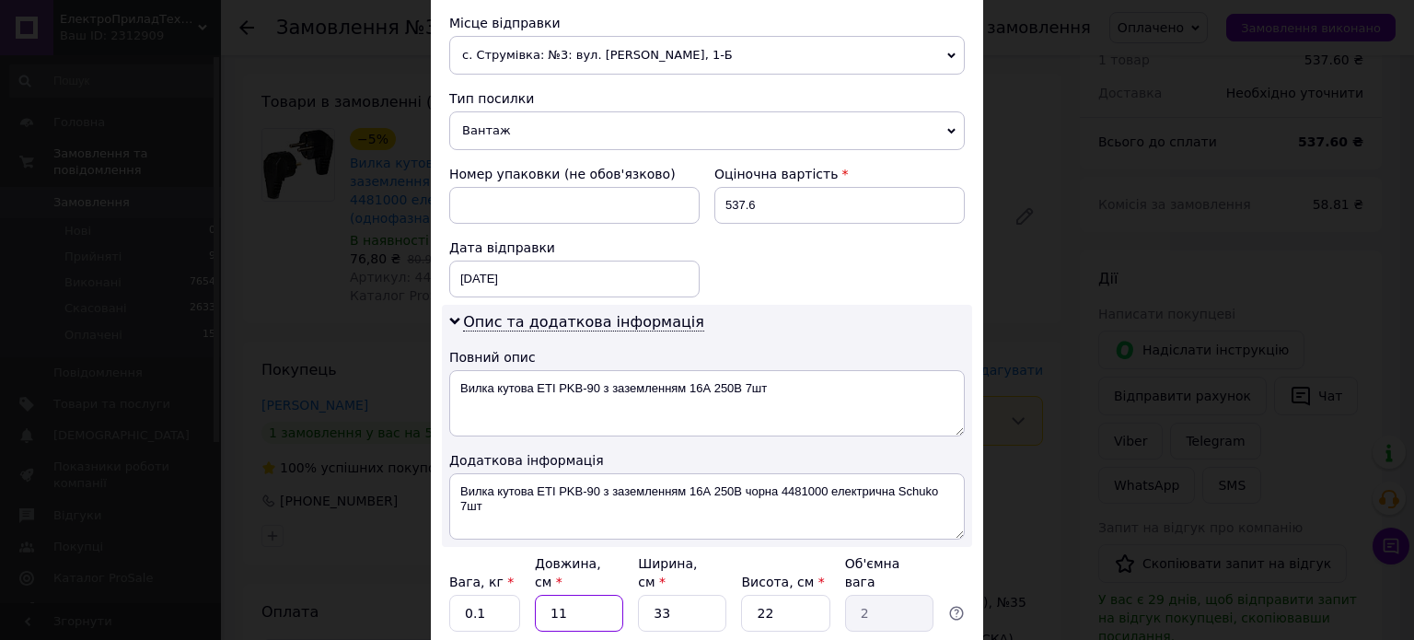
type input "2"
type input "0.36"
click at [589, 595] on input "2" at bounding box center [579, 613] width 88 height 37
type input "1"
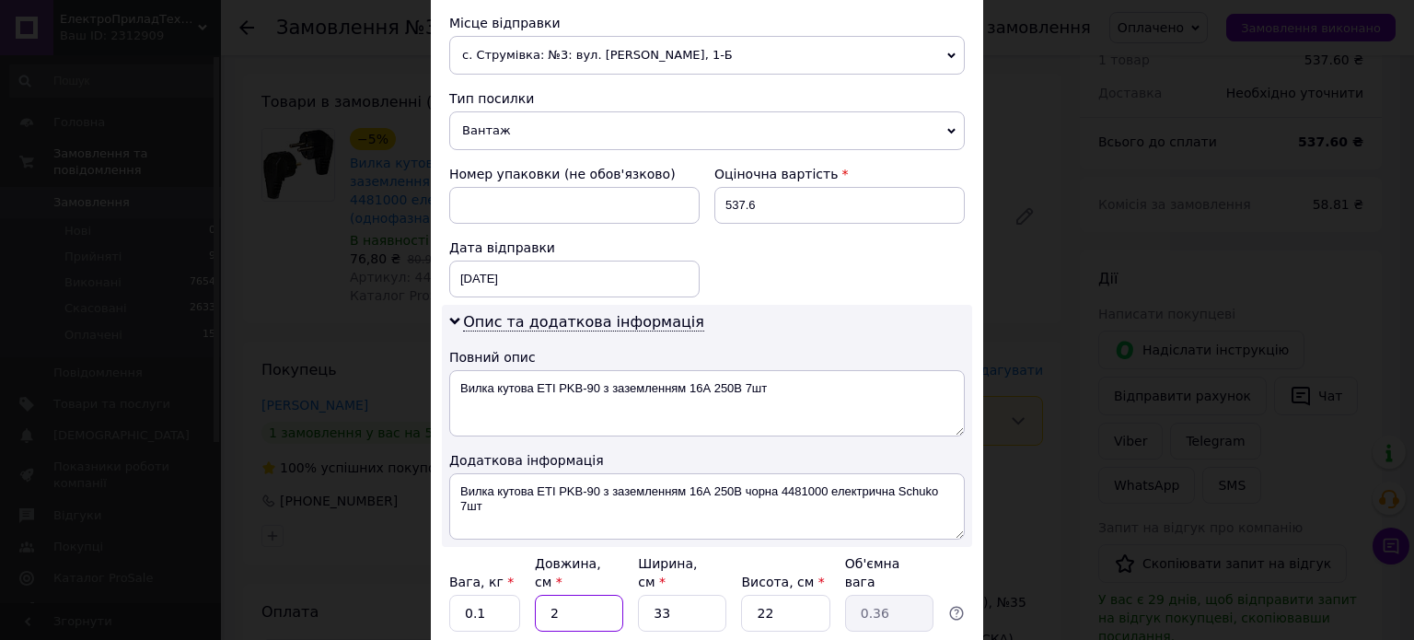
type input "0.18"
type input "10"
type input "1.82"
type input "10"
click at [711, 595] on input "33" at bounding box center [682, 613] width 88 height 37
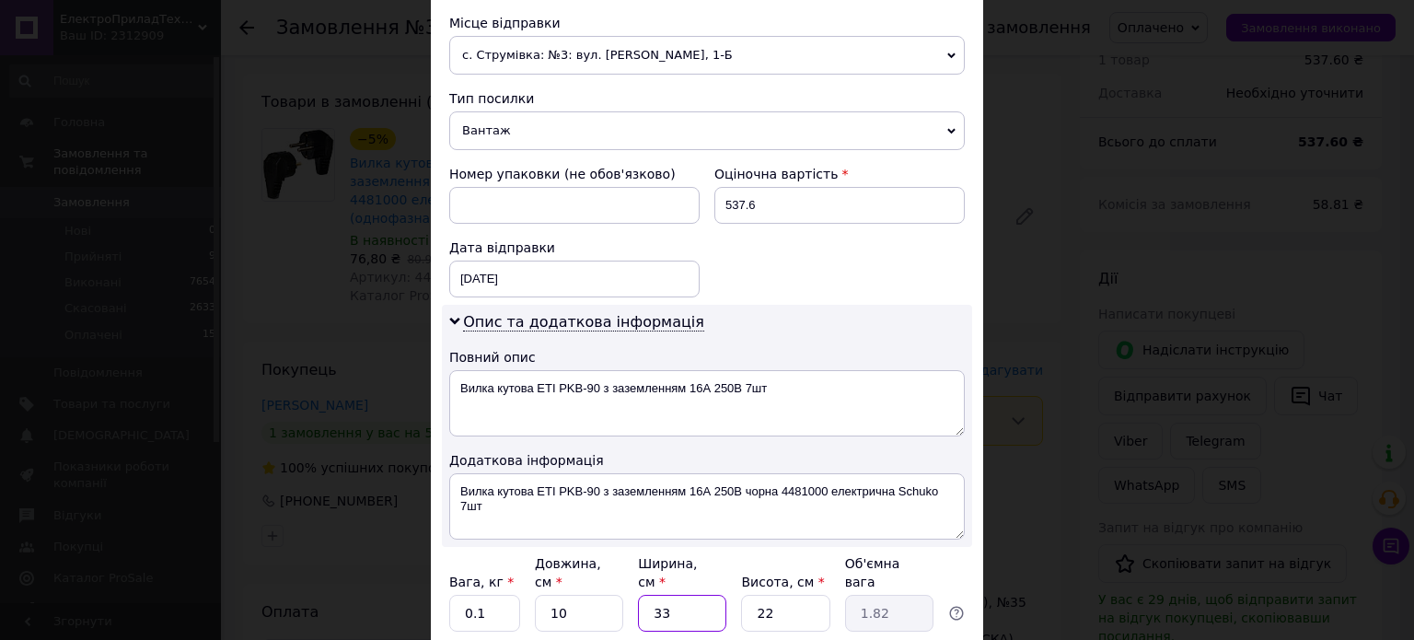
click at [711, 595] on input "33" at bounding box center [682, 613] width 88 height 37
type input "1"
type input "0.1"
type input "10"
type input "0.55"
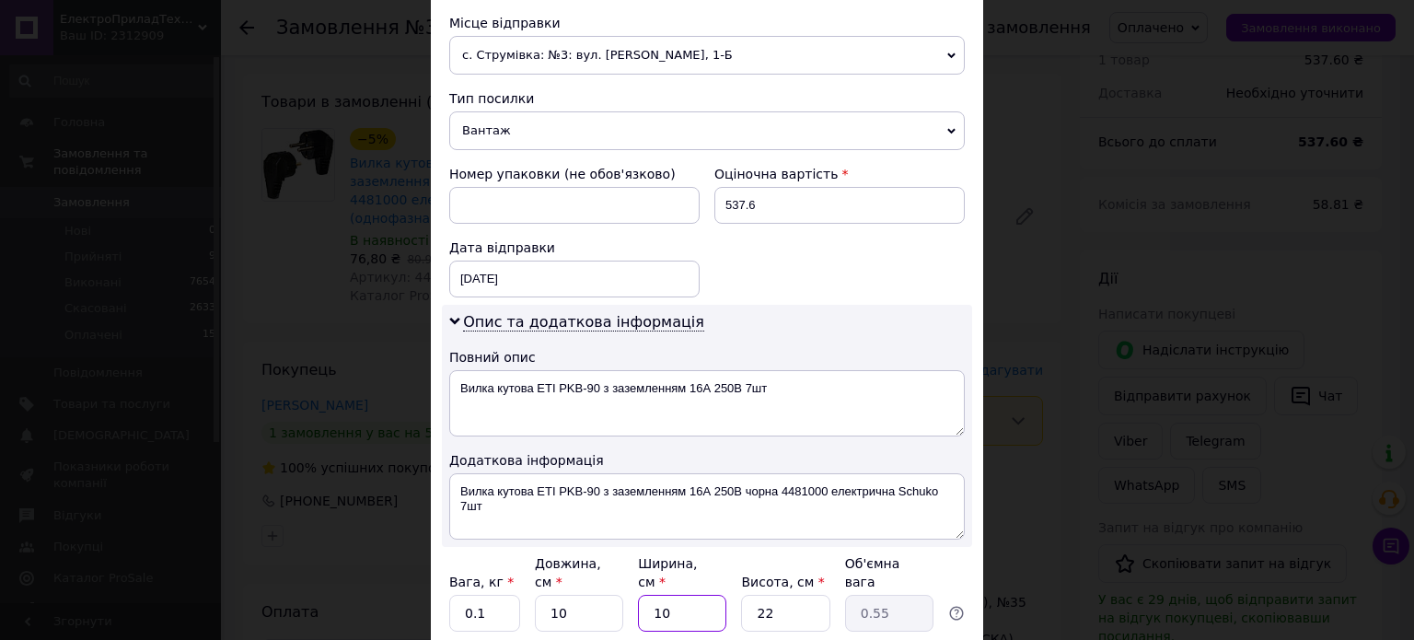
type input "10"
click at [770, 598] on input "22" at bounding box center [785, 613] width 88 height 37
type input "6"
type input "0.15"
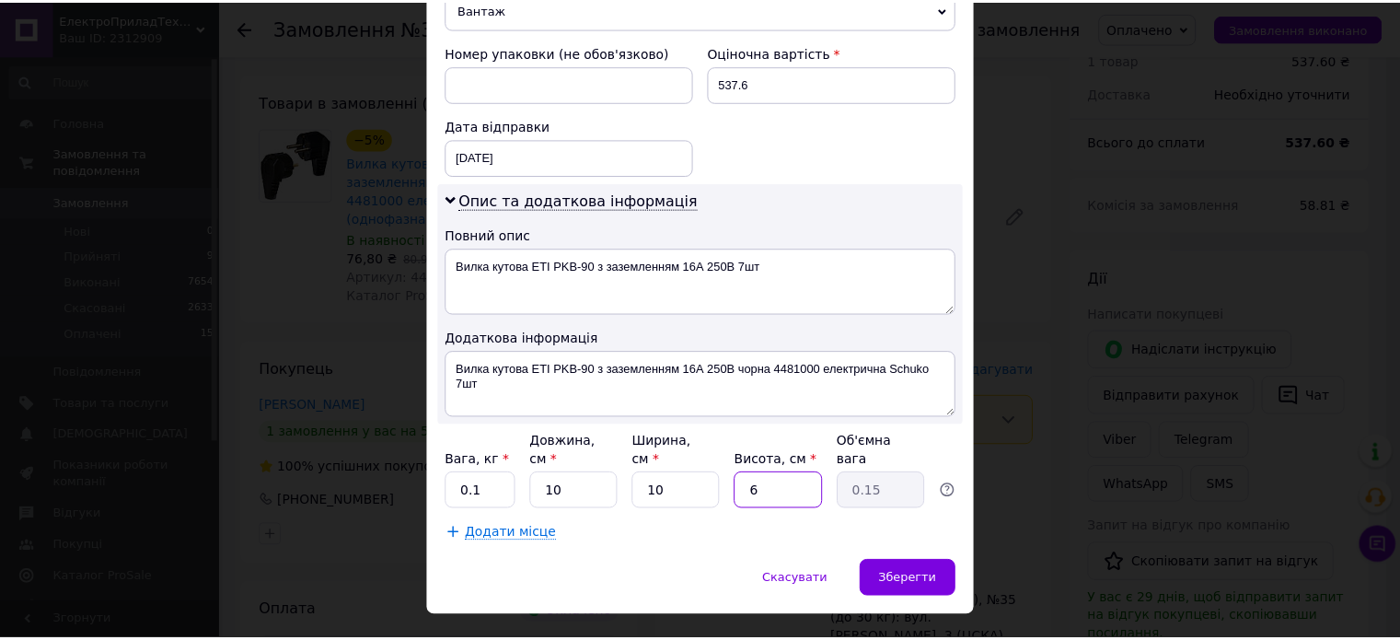
scroll to position [782, 0]
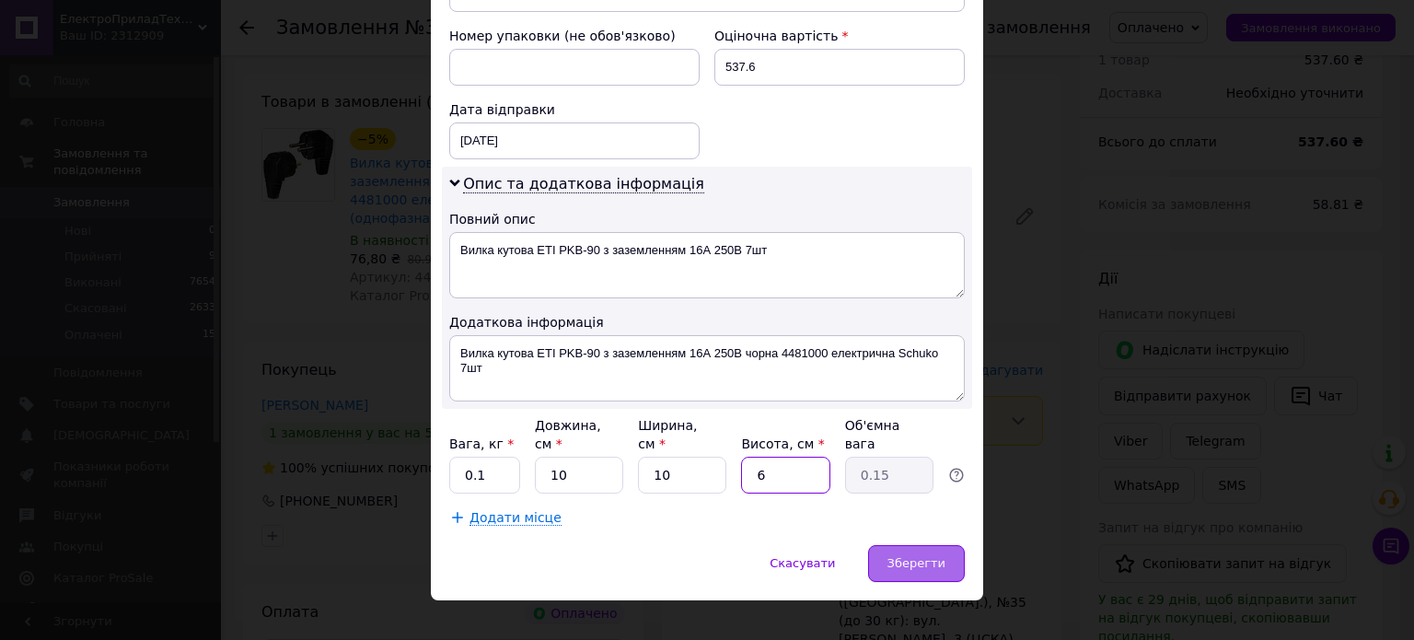
type input "6"
click at [928, 556] on span "Зберегти" at bounding box center [916, 563] width 58 height 14
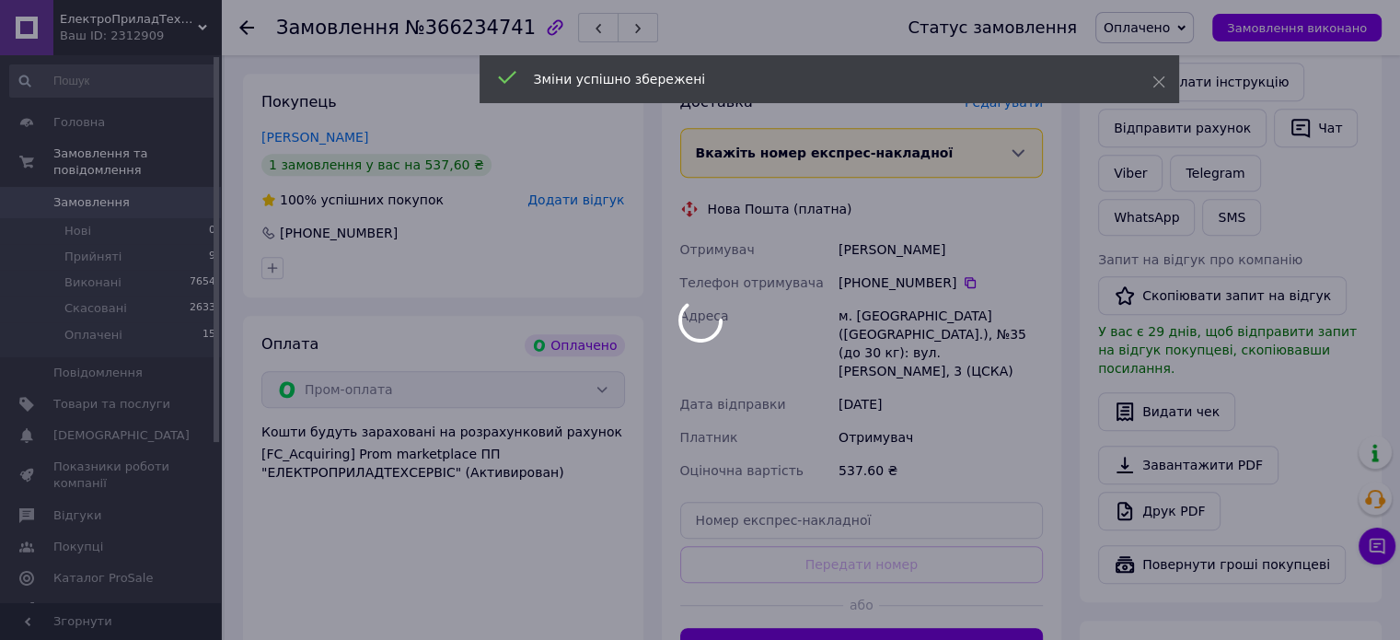
scroll to position [847, 0]
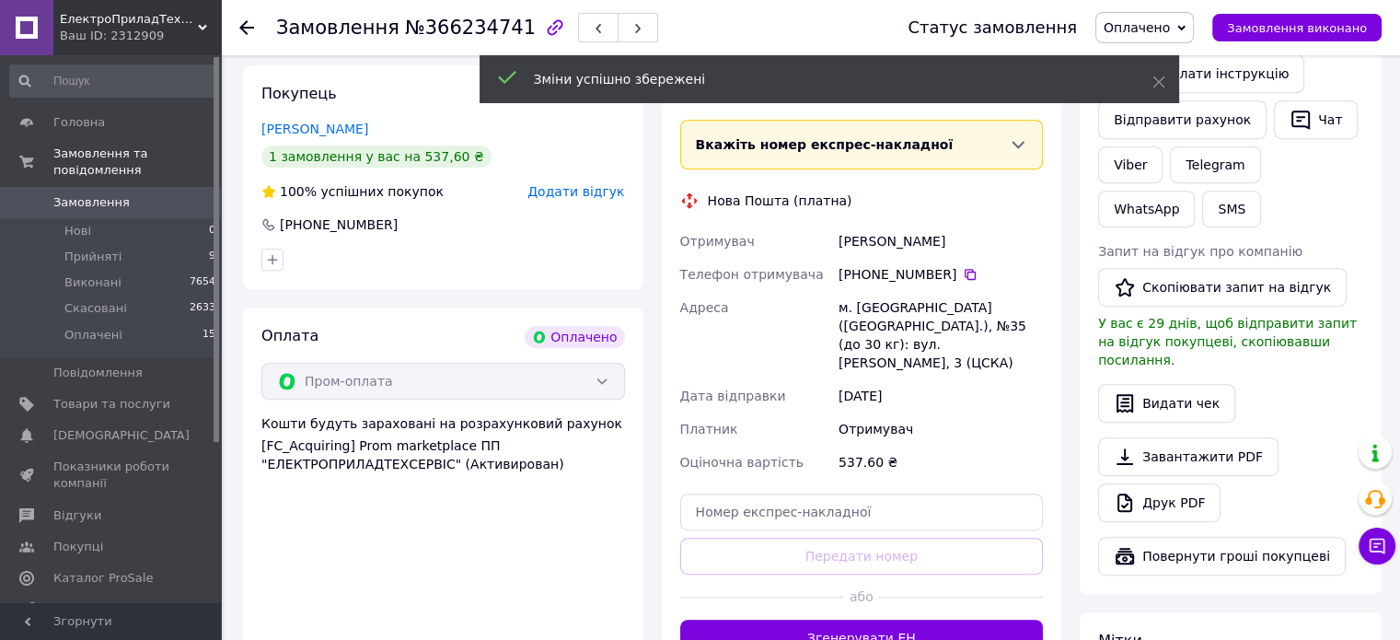
click at [930, 579] on div at bounding box center [961, 596] width 164 height 45
click at [936, 619] on button "Згенерувати ЕН" at bounding box center [862, 637] width 364 height 37
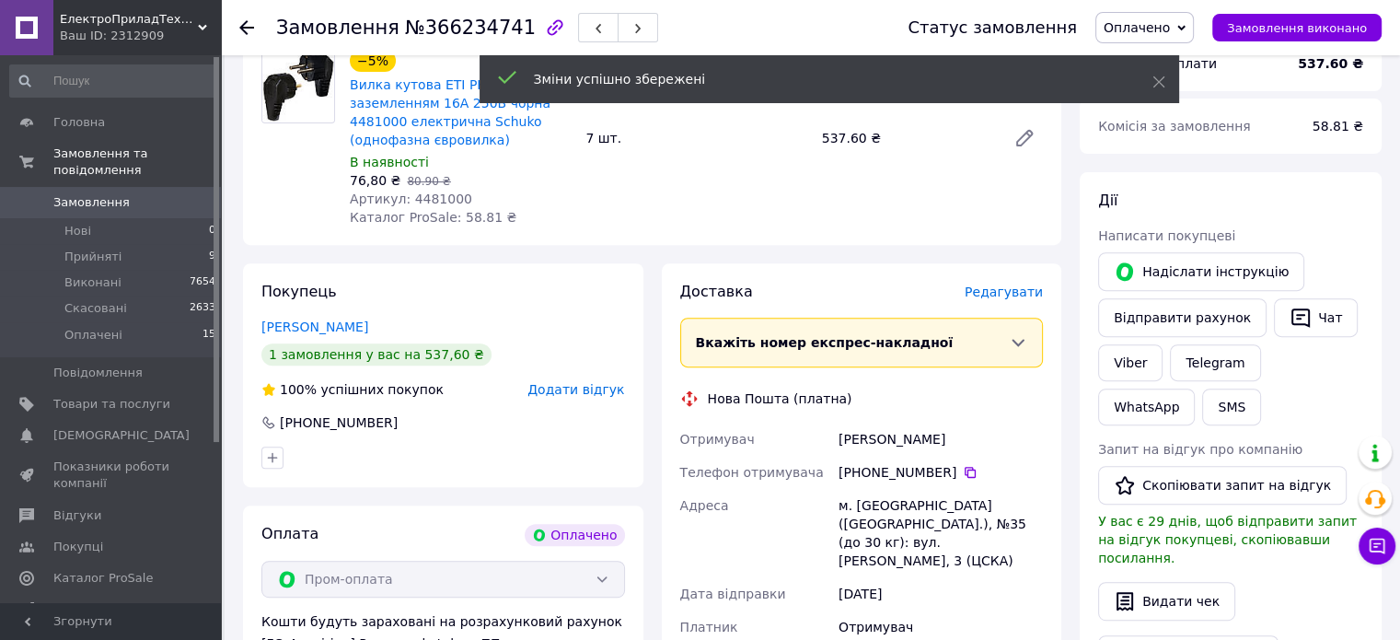
scroll to position [571, 0]
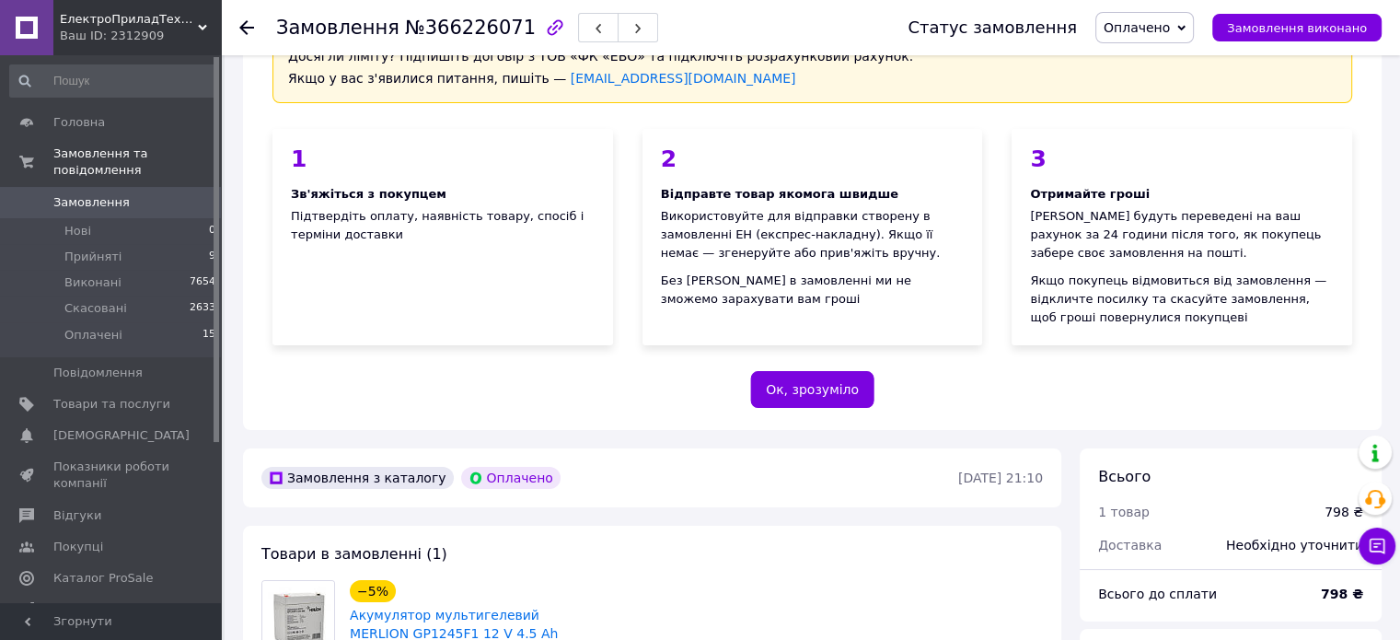
scroll to position [368, 0]
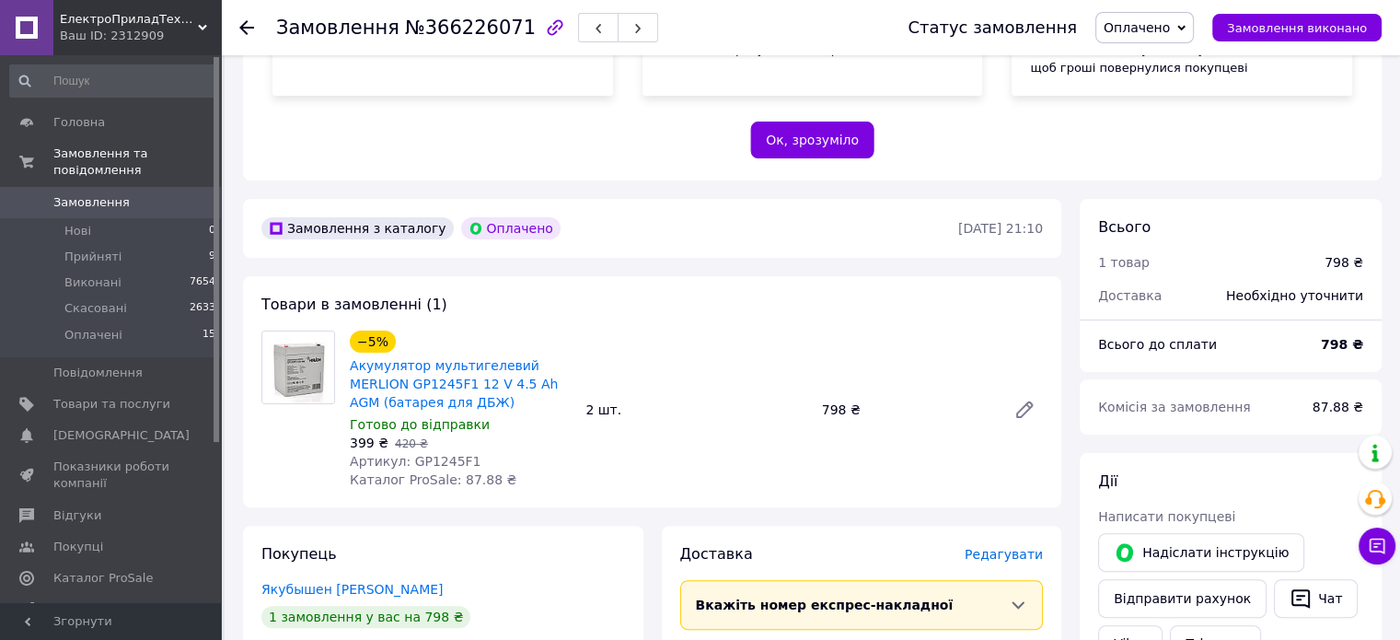
click at [453, 14] on div "Замовлення №366226071" at bounding box center [467, 27] width 382 height 31
copy span "366226071"
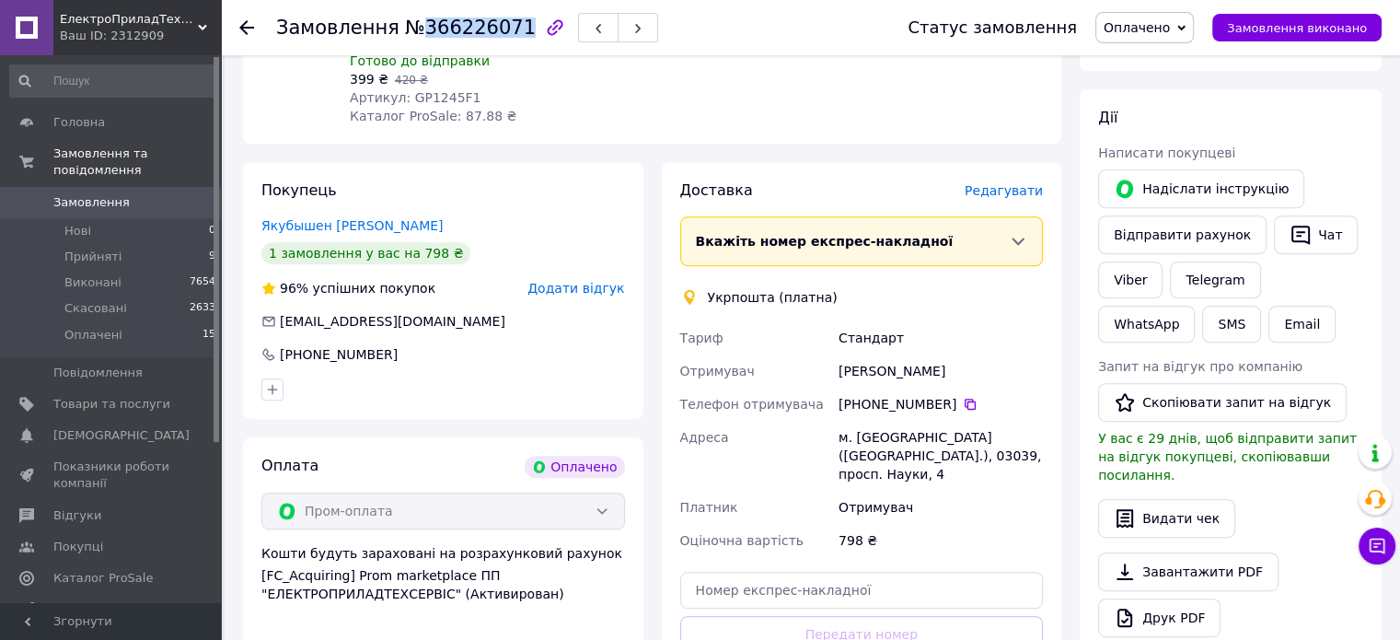
scroll to position [736, 0]
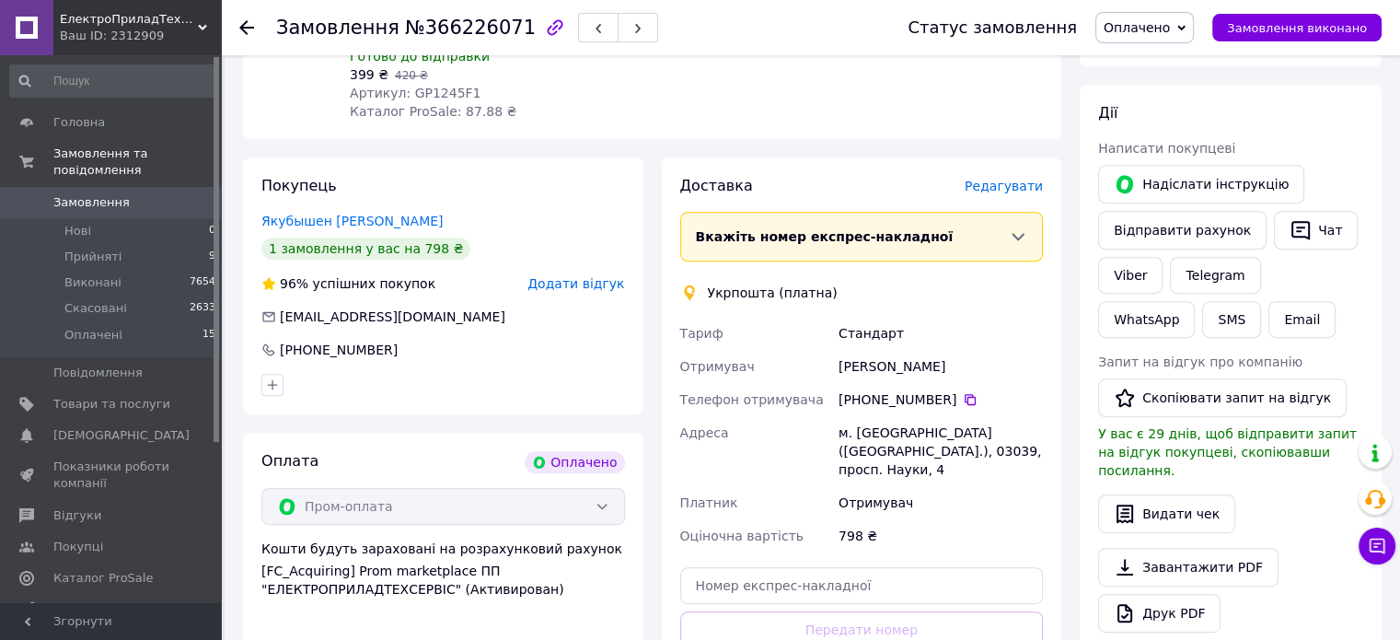
click at [858, 355] on div "[PERSON_NAME]" at bounding box center [941, 366] width 212 height 33
click at [858, 356] on div "[PERSON_NAME]" at bounding box center [941, 366] width 212 height 33
copy div "Максим Якубышен"
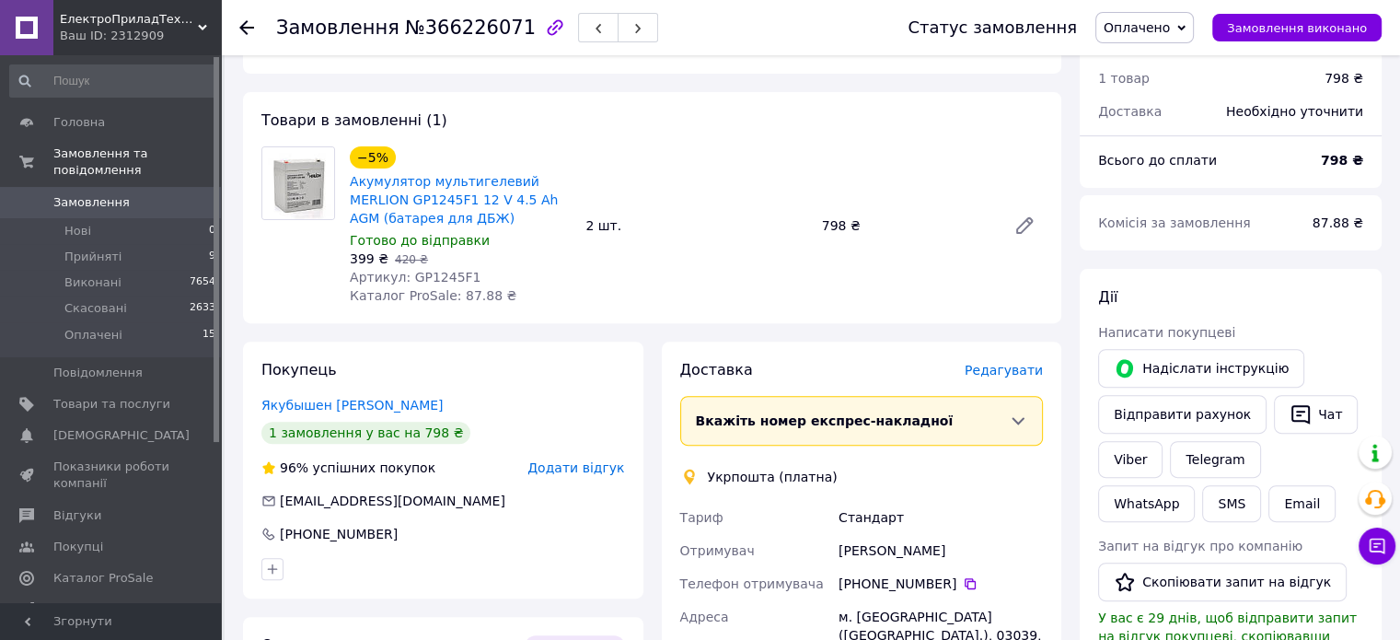
click at [446, 271] on span "Артикул: GP1245F1" at bounding box center [415, 277] width 131 height 15
copy span "GP1245F1"
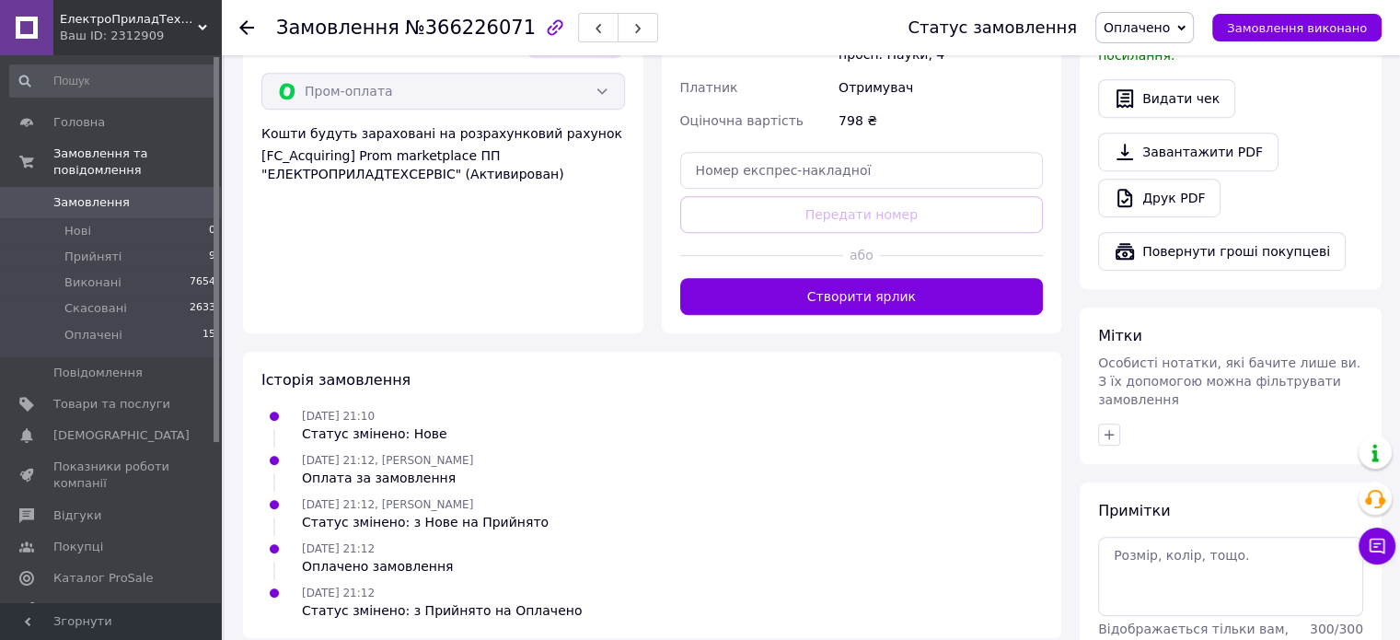
scroll to position [1197, 0]
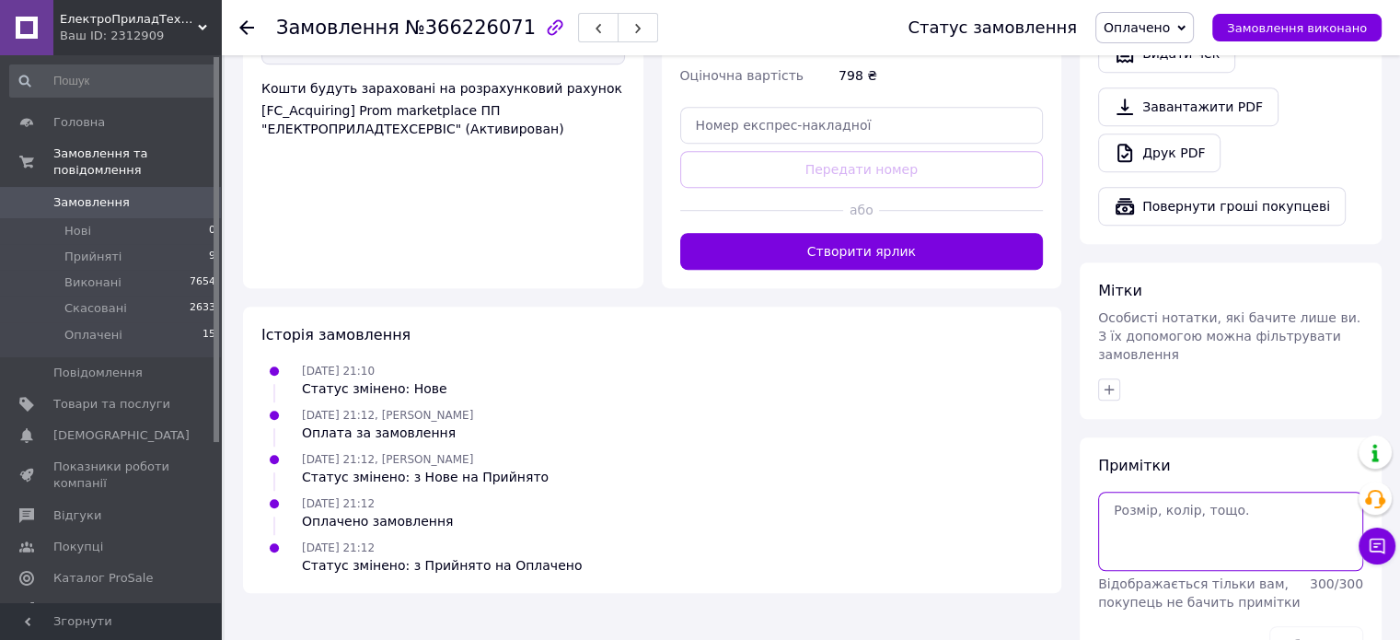
click at [1200, 496] on textarea at bounding box center [1230, 531] width 265 height 79
type textarea "#5349"
click at [1304, 626] on button "Зберегти" at bounding box center [1316, 644] width 94 height 37
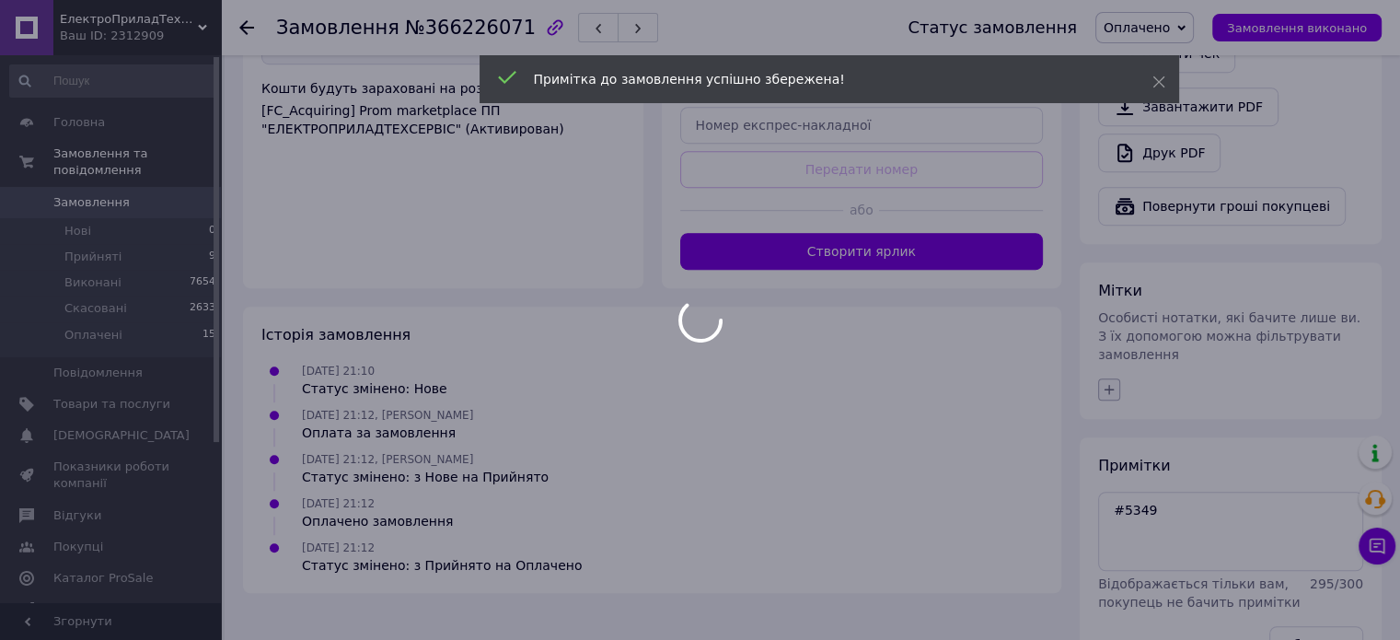
click at [1106, 349] on div at bounding box center [700, 320] width 1400 height 640
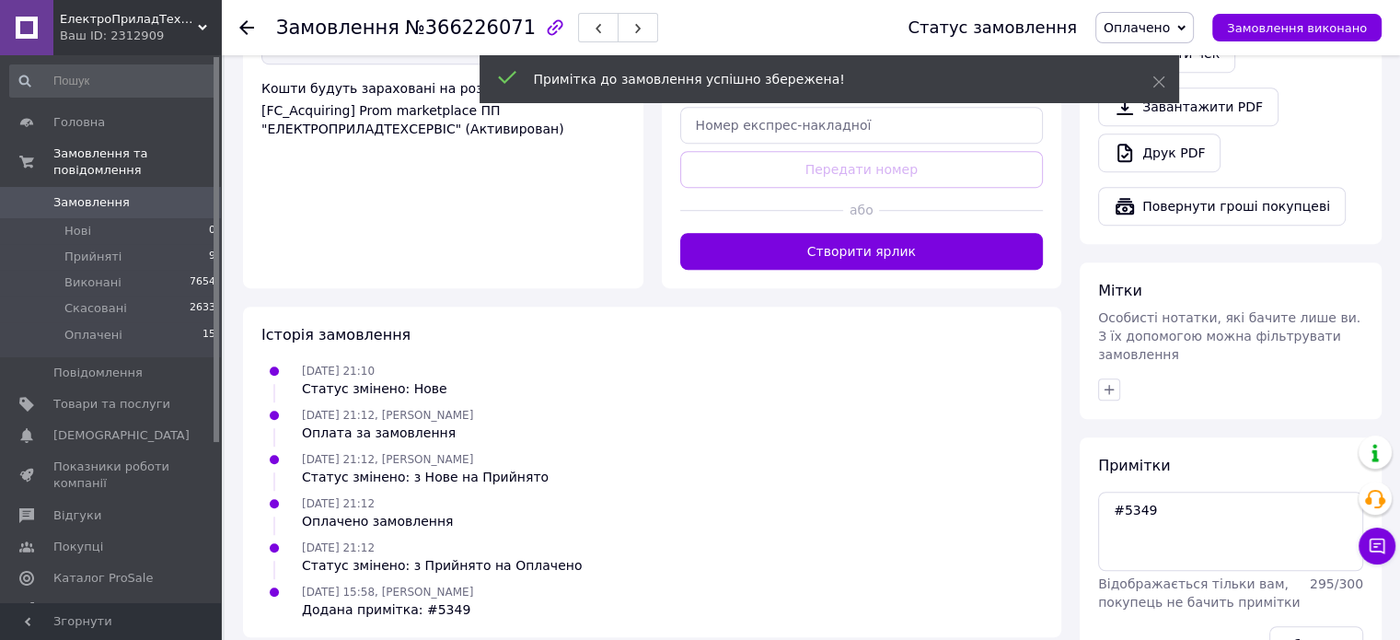
click at [1111, 330] on div "Мітки Особисті нотатки, які бачите лише ви. З їх допомогою можна фільтрувати за…" at bounding box center [1231, 340] width 302 height 157
click at [1112, 375] on div at bounding box center [1230, 389] width 272 height 29
click at [1112, 382] on icon "button" at bounding box center [1109, 389] width 15 height 15
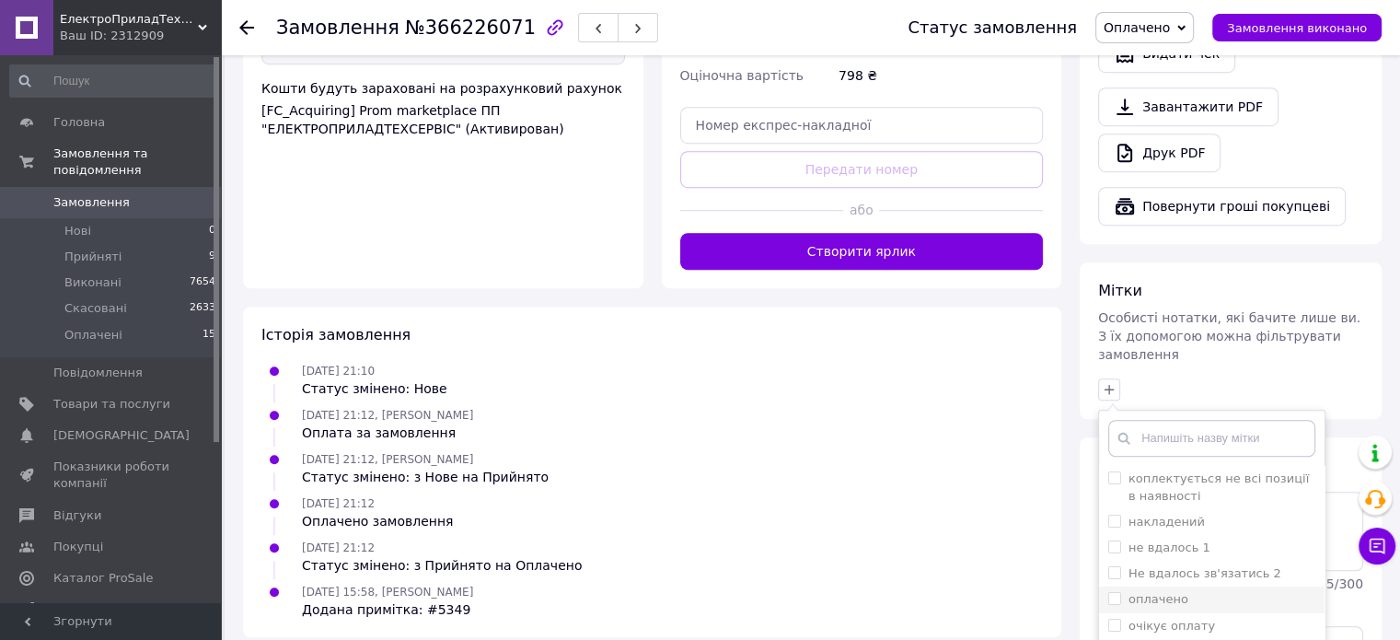
click at [1179, 592] on label "оплачено" at bounding box center [1159, 599] width 60 height 14
checkbox input "true"
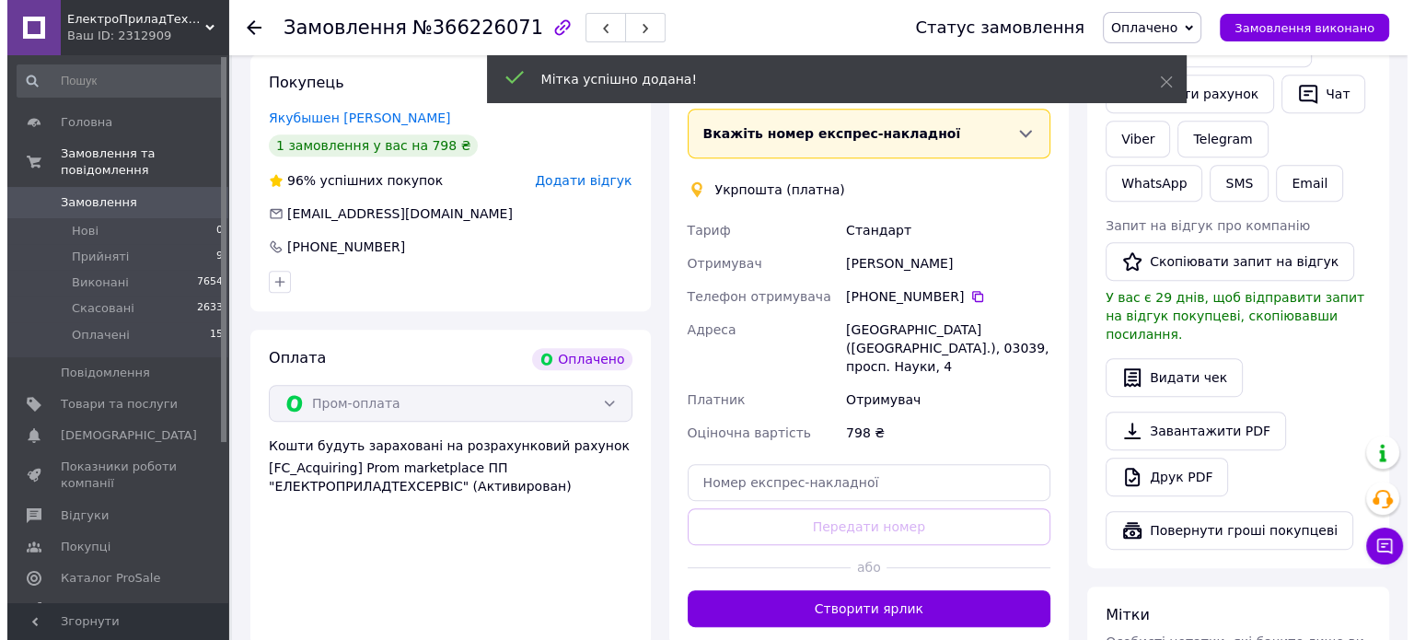
scroll to position [663, 0]
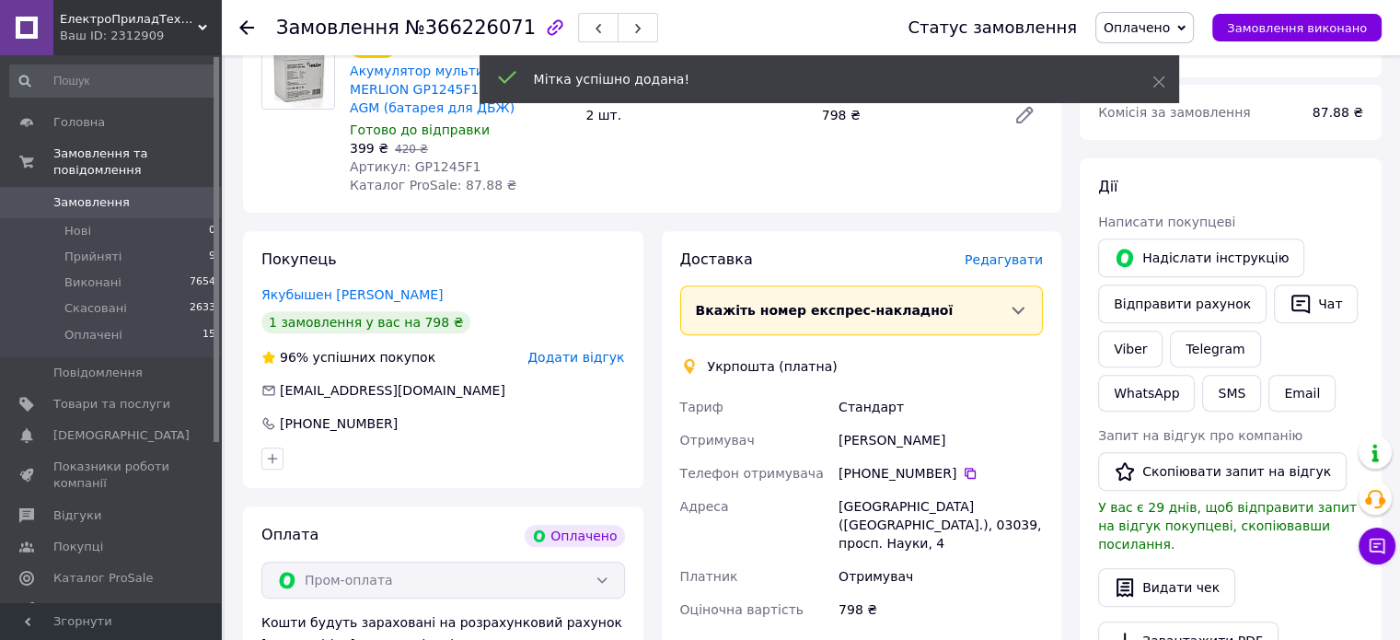
click at [1009, 264] on span "Редагувати" at bounding box center [1004, 259] width 78 height 15
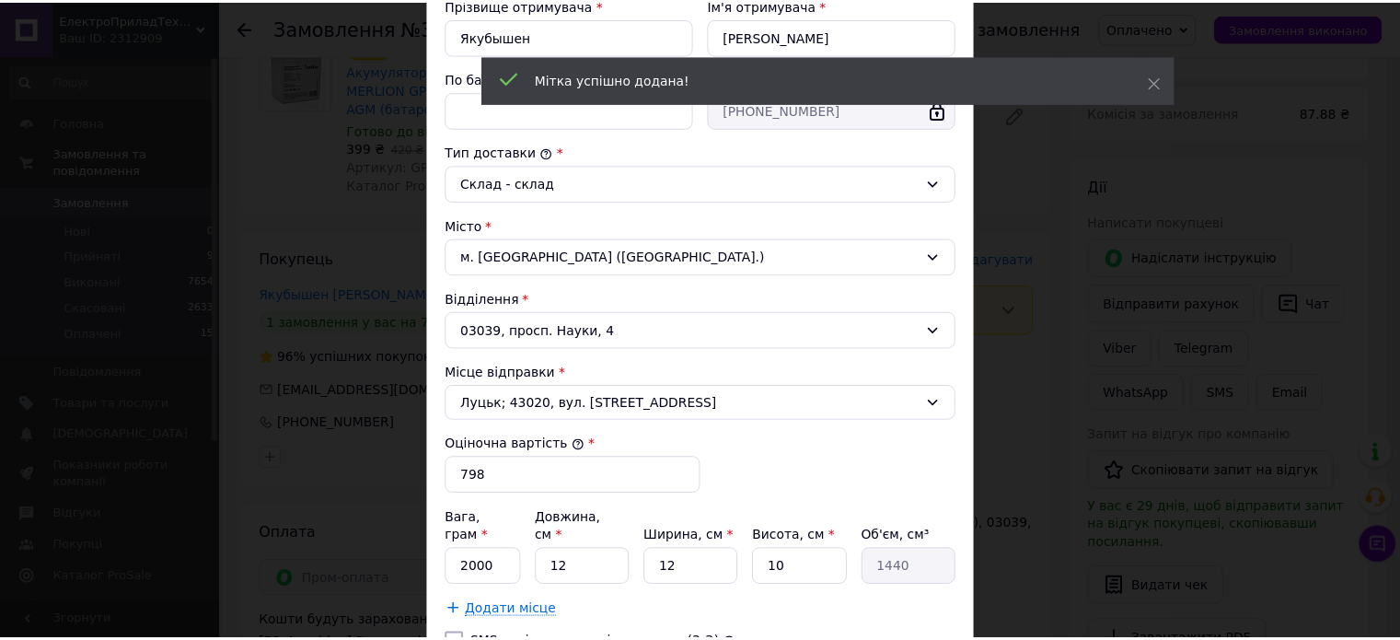
scroll to position [460, 0]
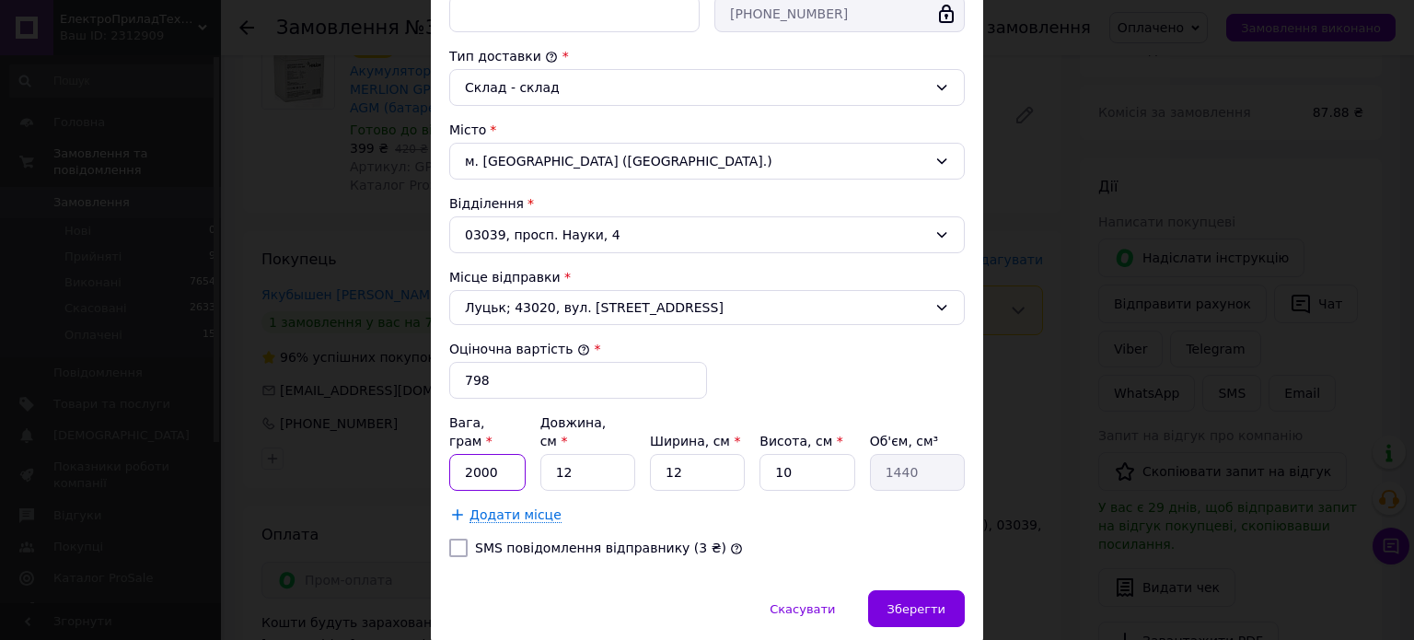
click at [501, 454] on input "2000" at bounding box center [487, 472] width 76 height 37
type input "1"
click at [915, 602] on span "Зберегти" at bounding box center [916, 609] width 58 height 14
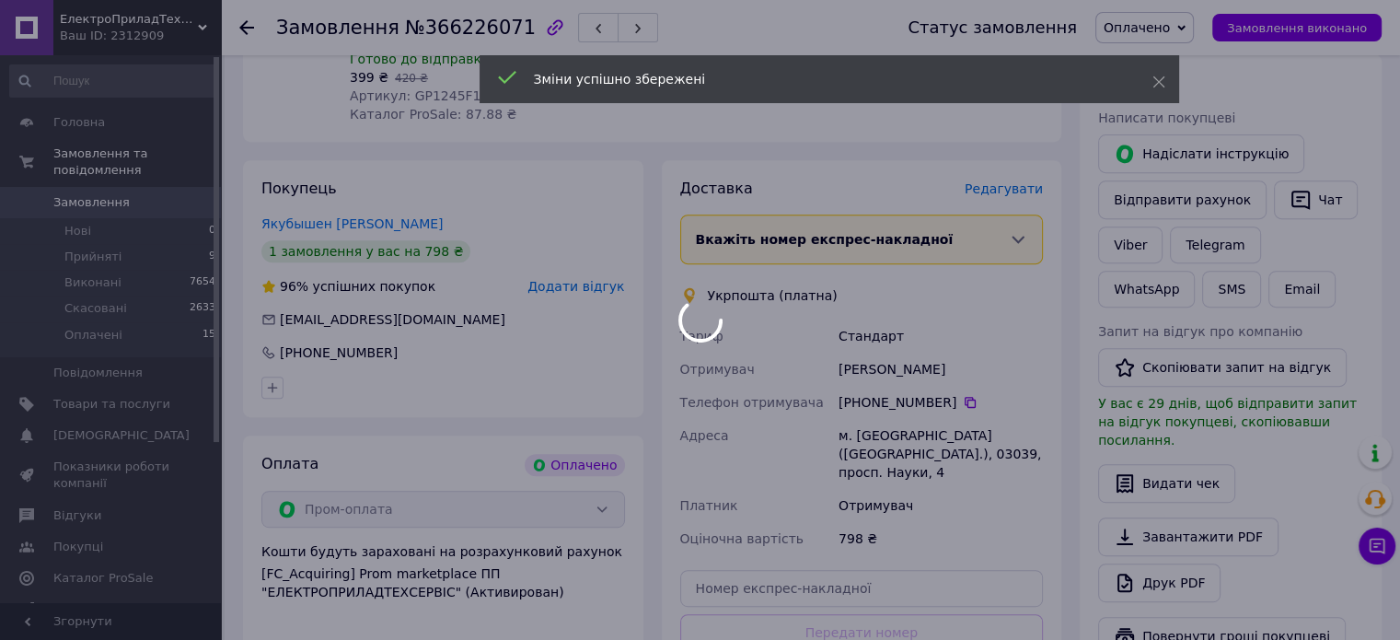
scroll to position [847, 0]
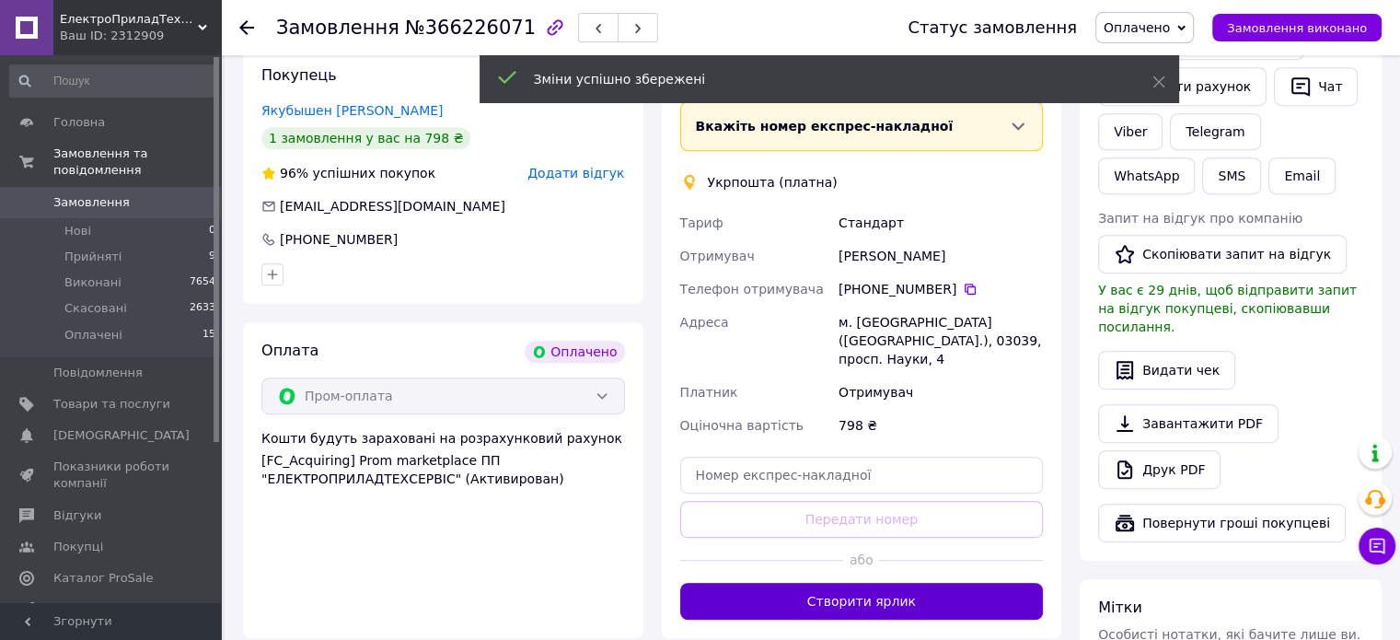
click at [910, 583] on button "Створити ярлик" at bounding box center [862, 601] width 364 height 37
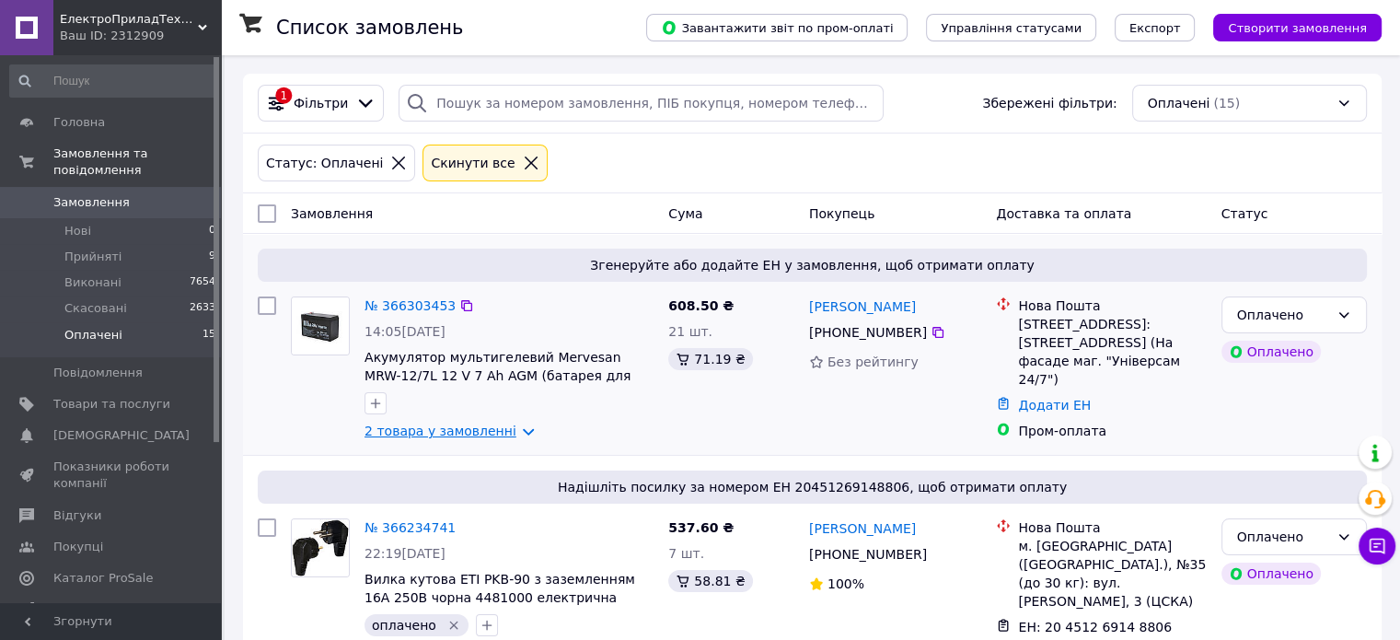
click at [449, 433] on link "2 товара у замовленні" at bounding box center [441, 430] width 152 height 15
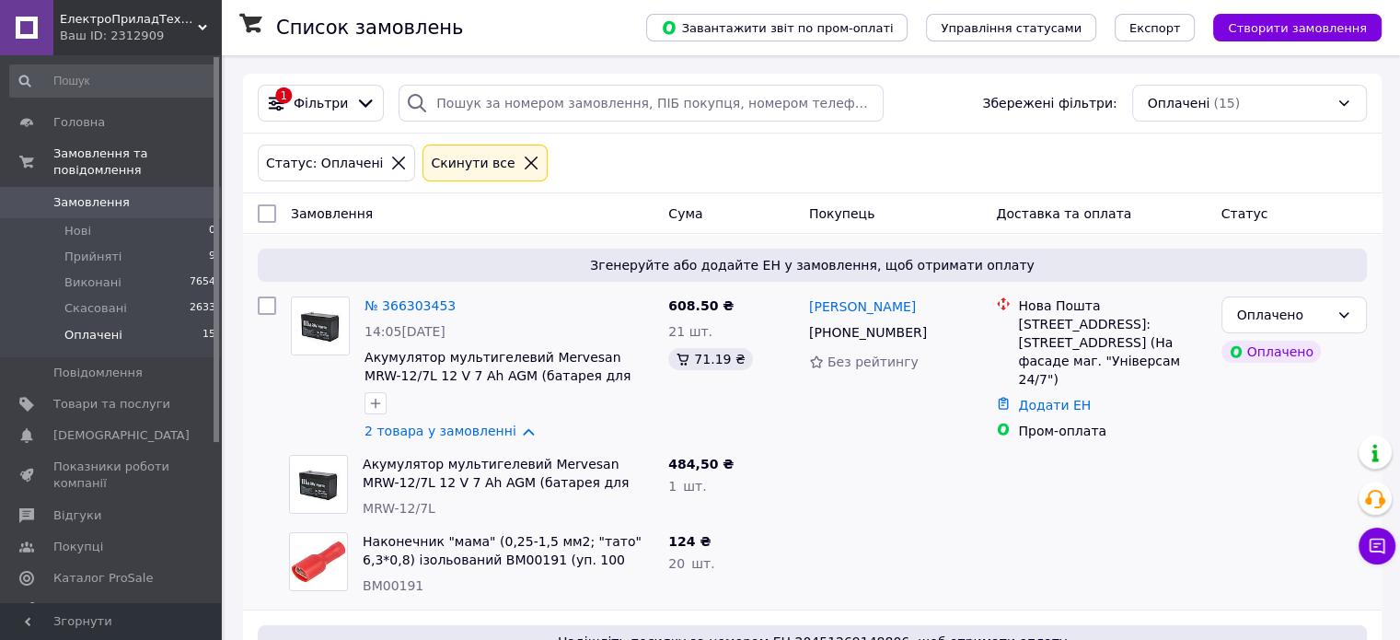
scroll to position [184, 0]
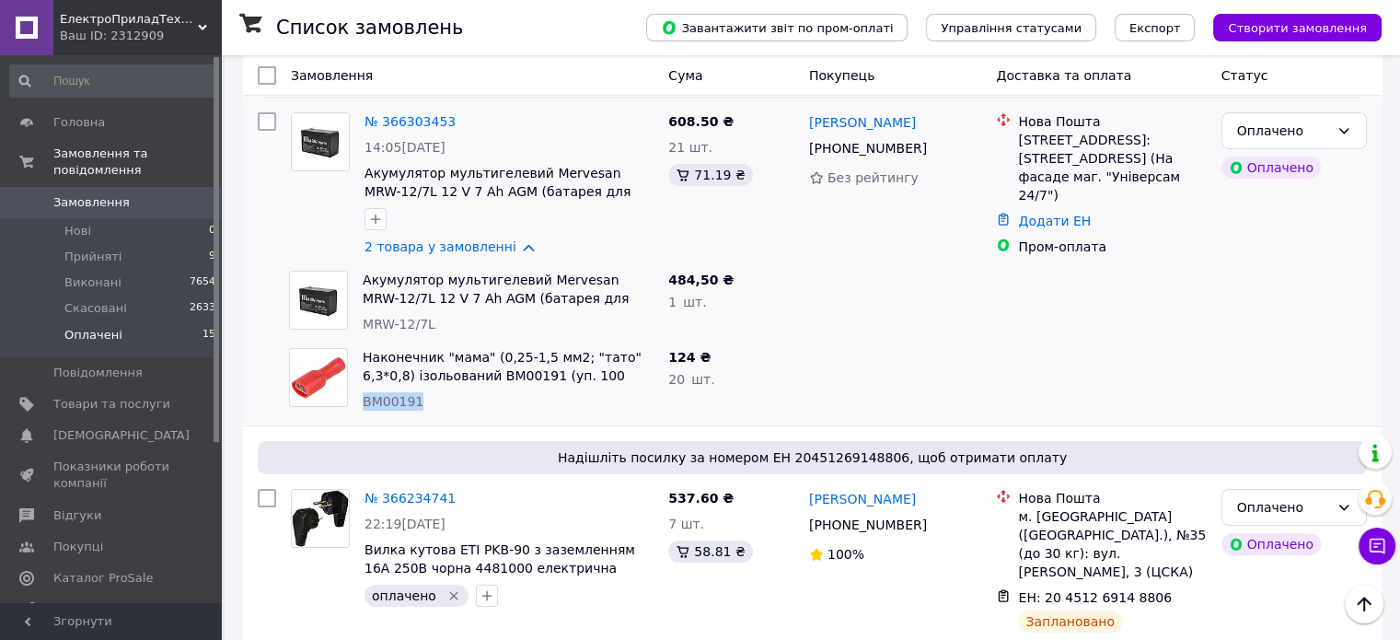
drag, startPoint x: 492, startPoint y: 394, endPoint x: 364, endPoint y: 403, distance: 128.3
click at [364, 403] on div "BM00191" at bounding box center [508, 401] width 291 height 18
copy span "BM00191"
click at [91, 218] on li "Нові 0" at bounding box center [113, 231] width 226 height 26
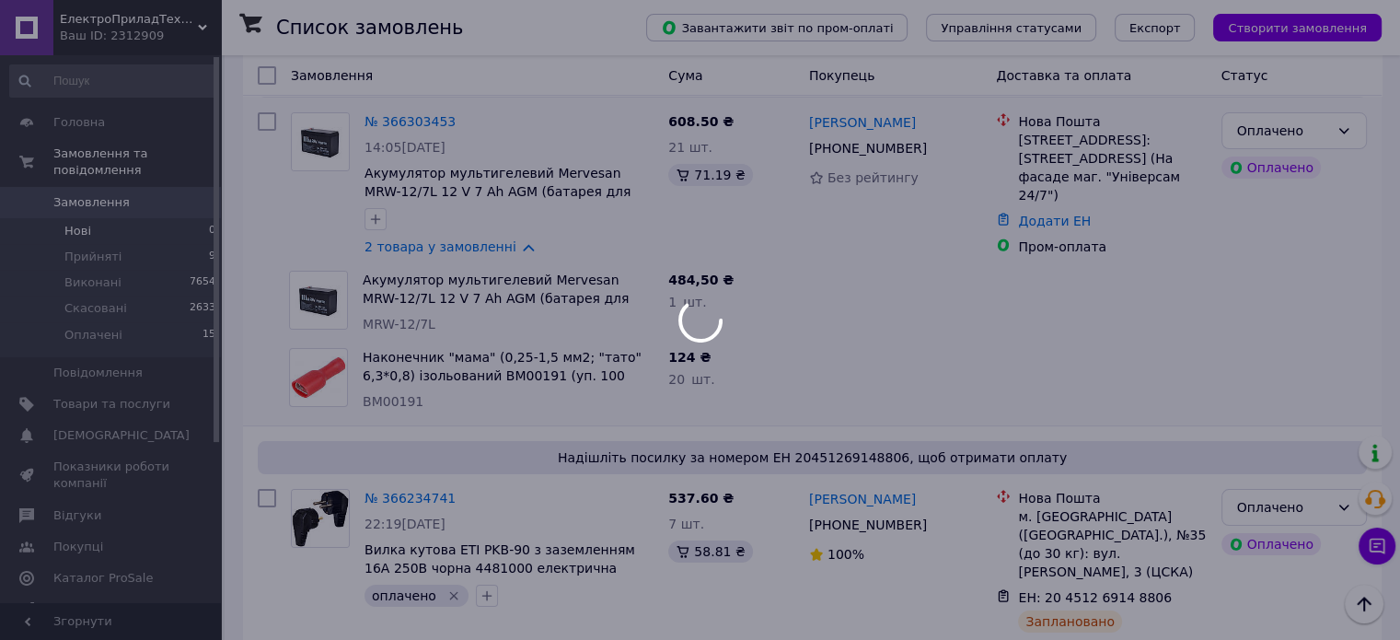
drag, startPoint x: 222, startPoint y: 227, endPoint x: 233, endPoint y: 236, distance: 13.8
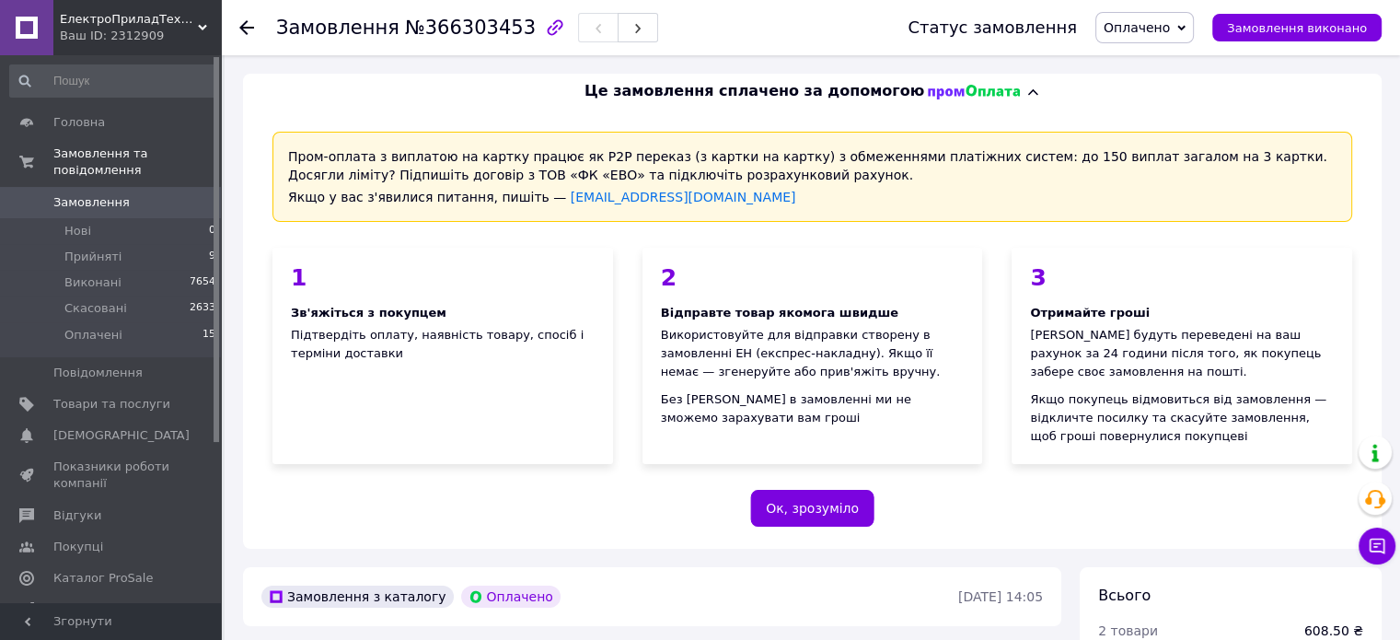
click at [457, 34] on span "№366303453" at bounding box center [470, 28] width 131 height 22
copy span "366303453"
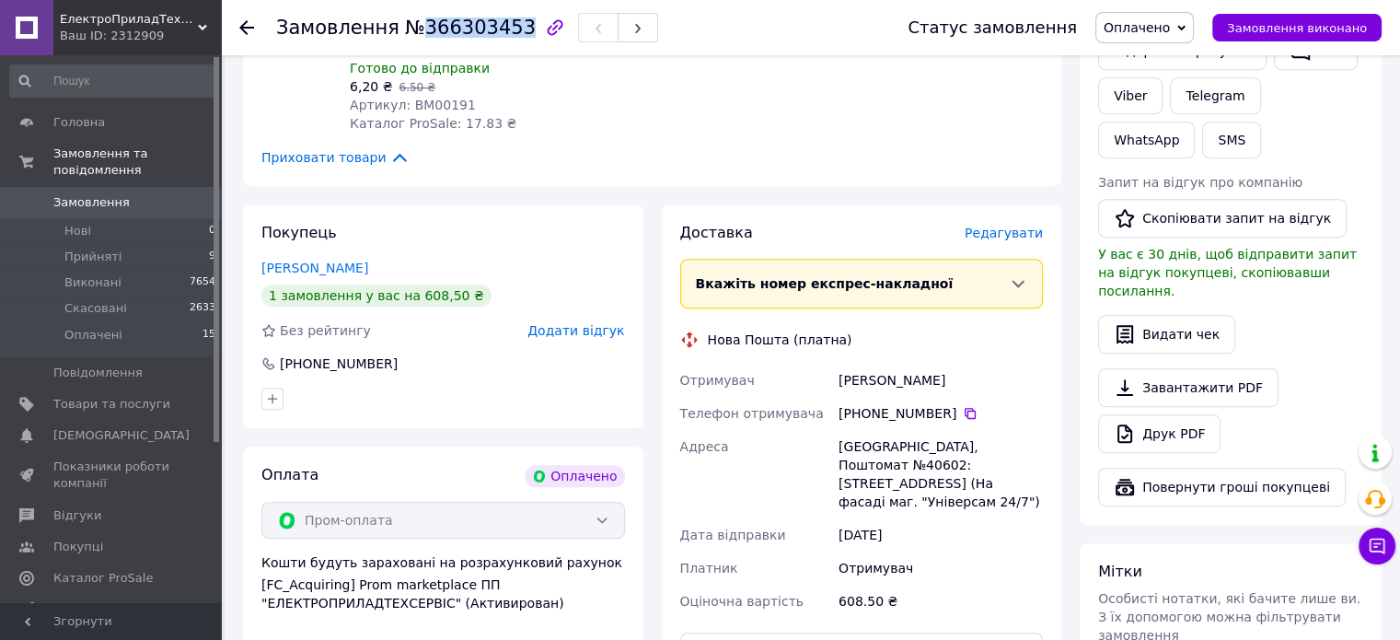
scroll to position [920, 0]
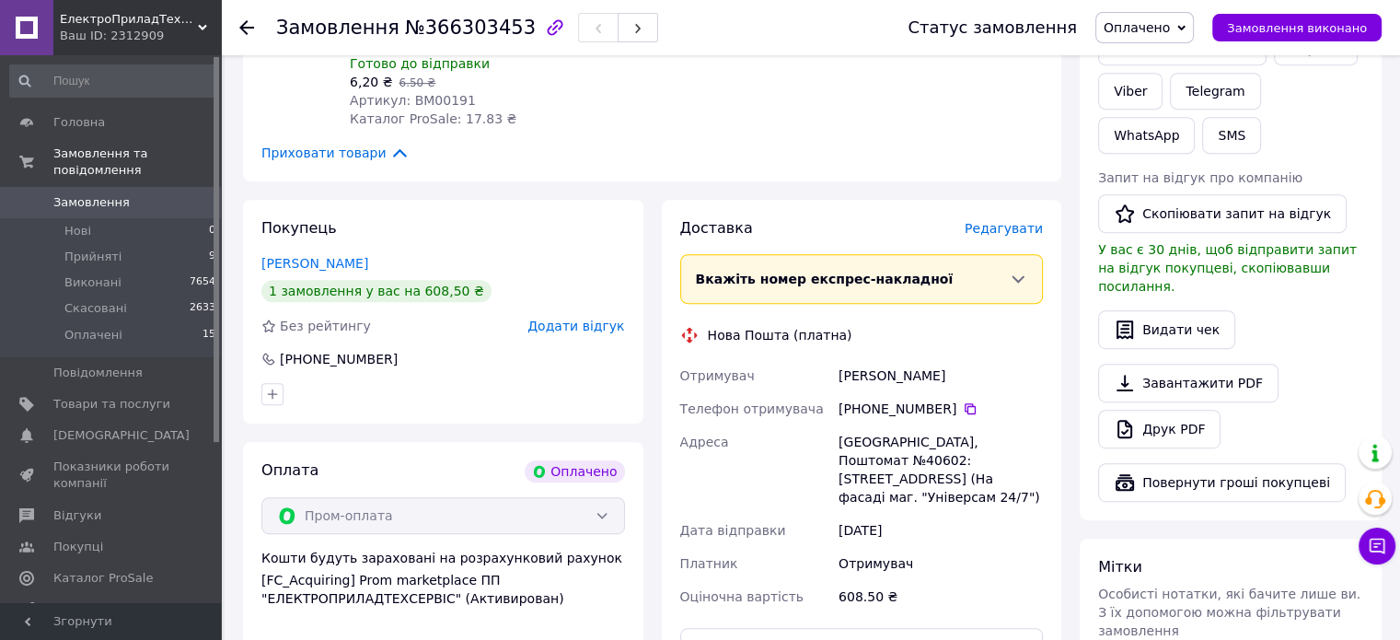
click at [865, 363] on div "[PERSON_NAME]" at bounding box center [941, 375] width 212 height 33
copy div "[PERSON_NAME]"
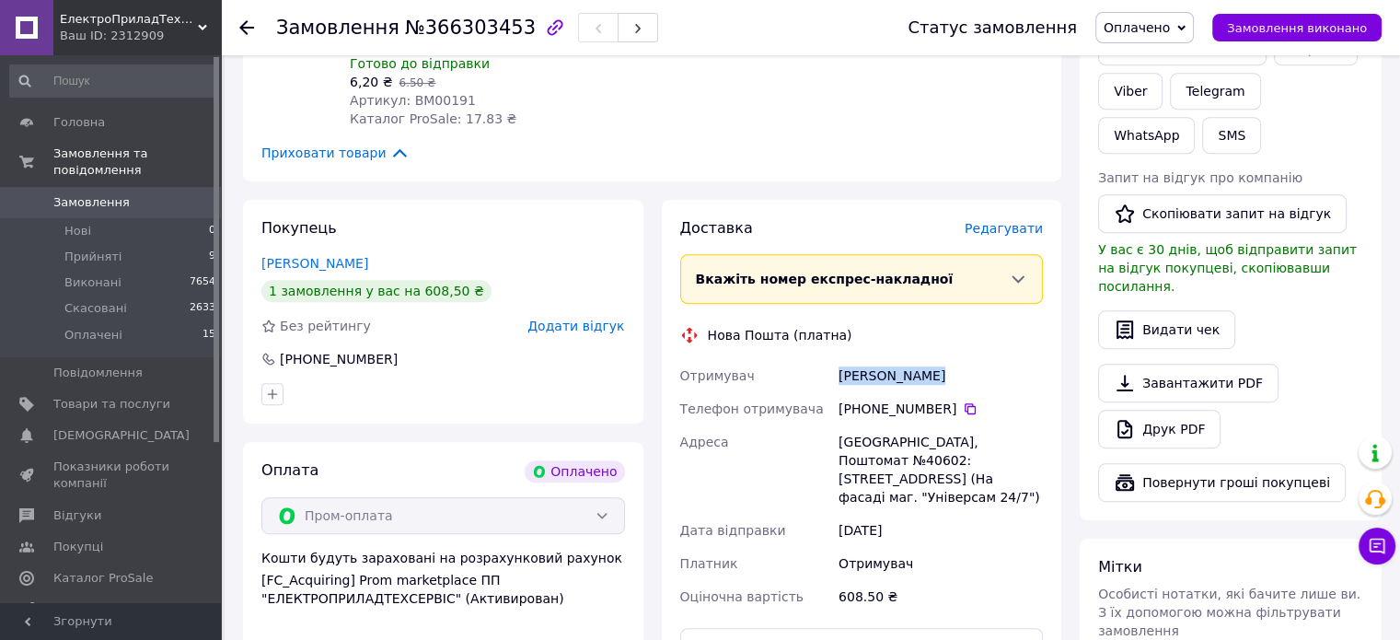
scroll to position [644, 0]
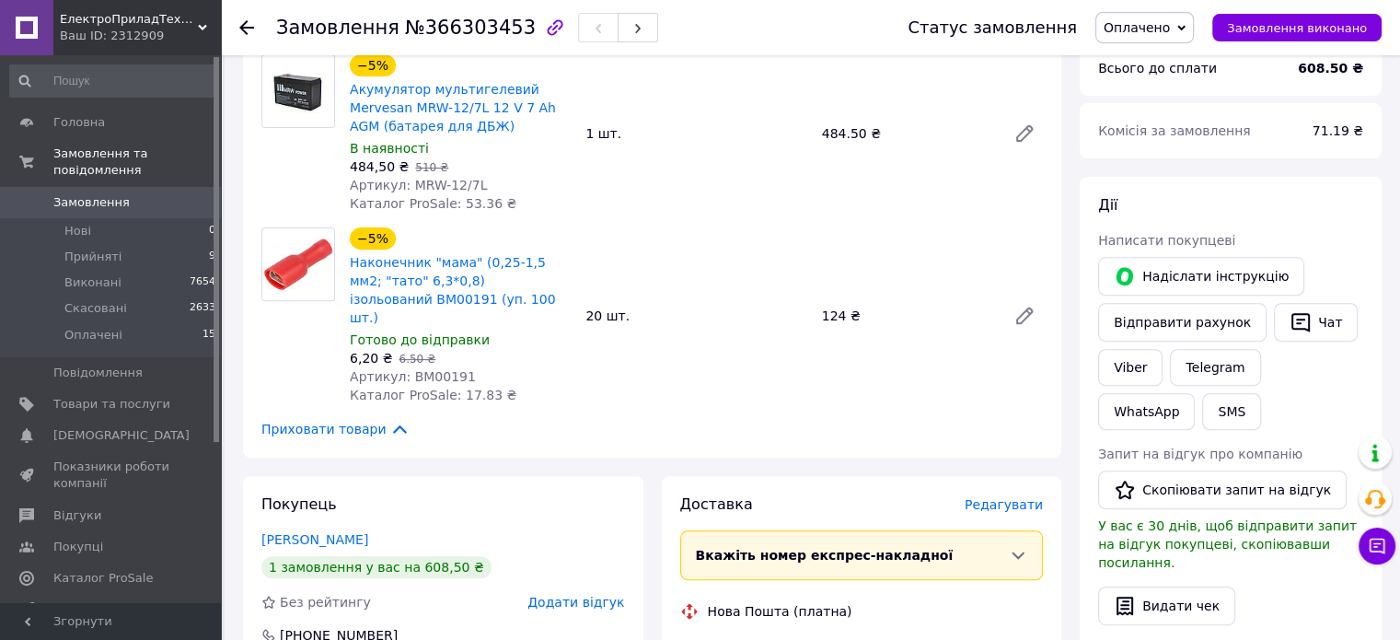
click at [417, 183] on span "Артикул: MRW-12/7L" at bounding box center [418, 185] width 137 height 15
copy span "MRW"
drag, startPoint x: 425, startPoint y: 360, endPoint x: 493, endPoint y: 371, distance: 69.0
click at [493, 371] on div "−5% Наконечник "мама" (0,25-1,5 мм2; "тато" 6,3*0,8) ізольований BM00191 (уп. 1…" at bounding box center [460, 316] width 236 height 184
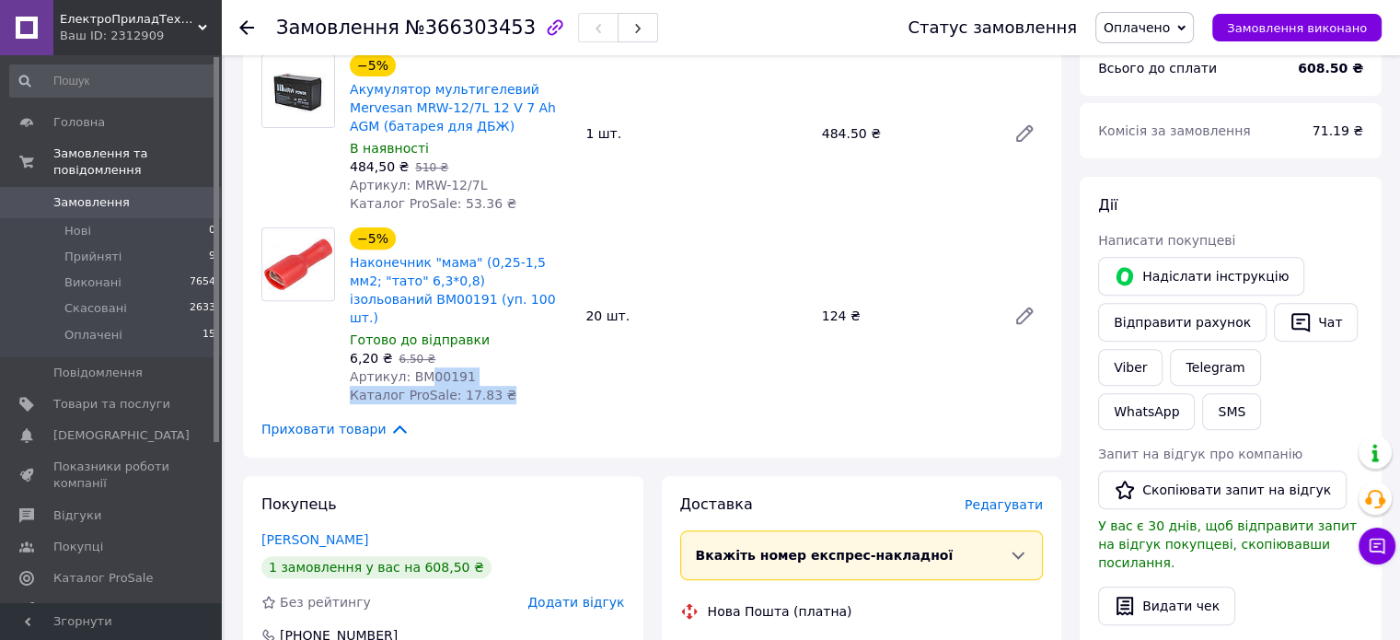
copy div "00191 Каталог ProSale: 17.83 ₴"
click at [471, 367] on div "Артикул: BM00191" at bounding box center [460, 376] width 221 height 18
drag, startPoint x: 464, startPoint y: 351, endPoint x: 423, endPoint y: 360, distance: 41.5
click at [423, 367] on div "Артикул: BM00191" at bounding box center [460, 376] width 221 height 18
copy span "00191"
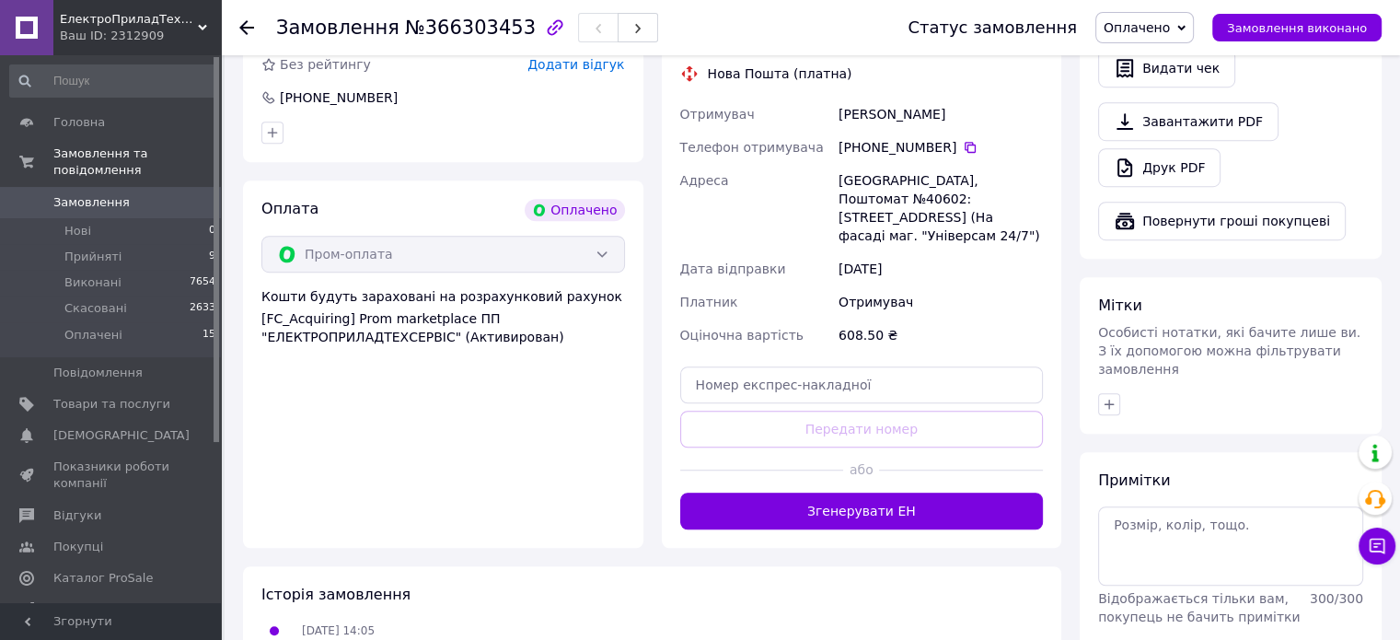
scroll to position [1288, 0]
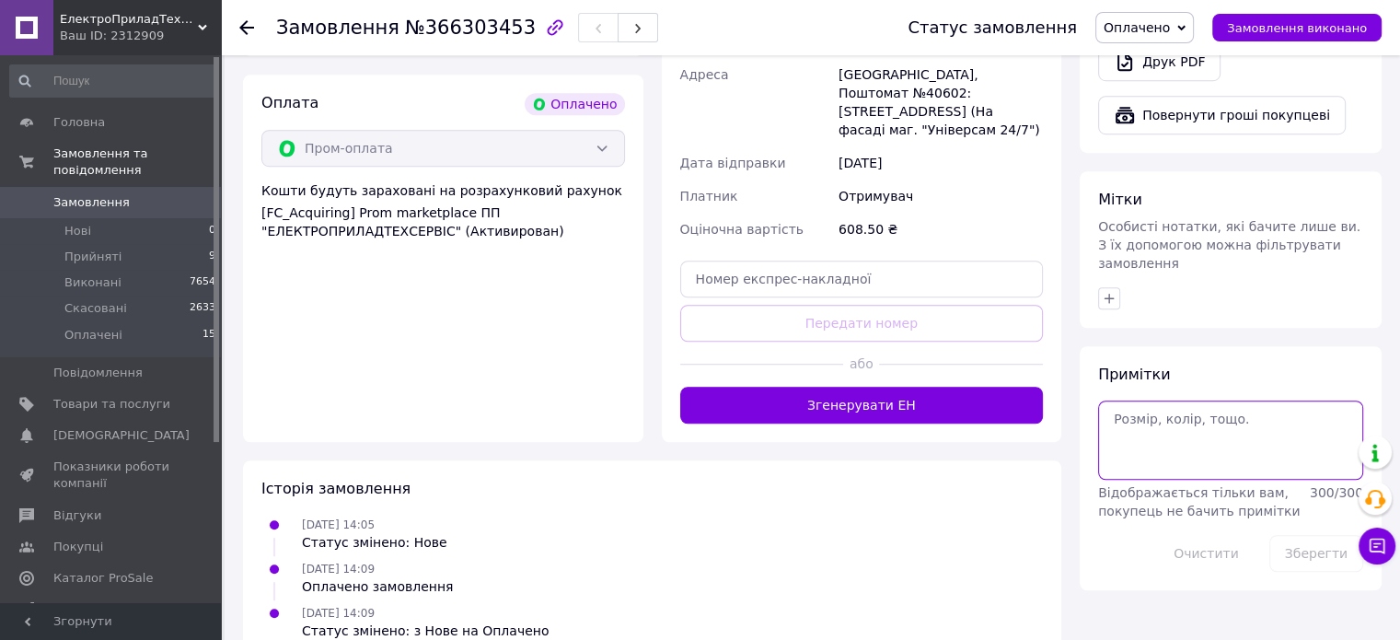
click at [1140, 432] on textarea at bounding box center [1230, 439] width 265 height 79
type textarea "№4183"
click at [1323, 535] on button "Зберегти" at bounding box center [1316, 553] width 94 height 37
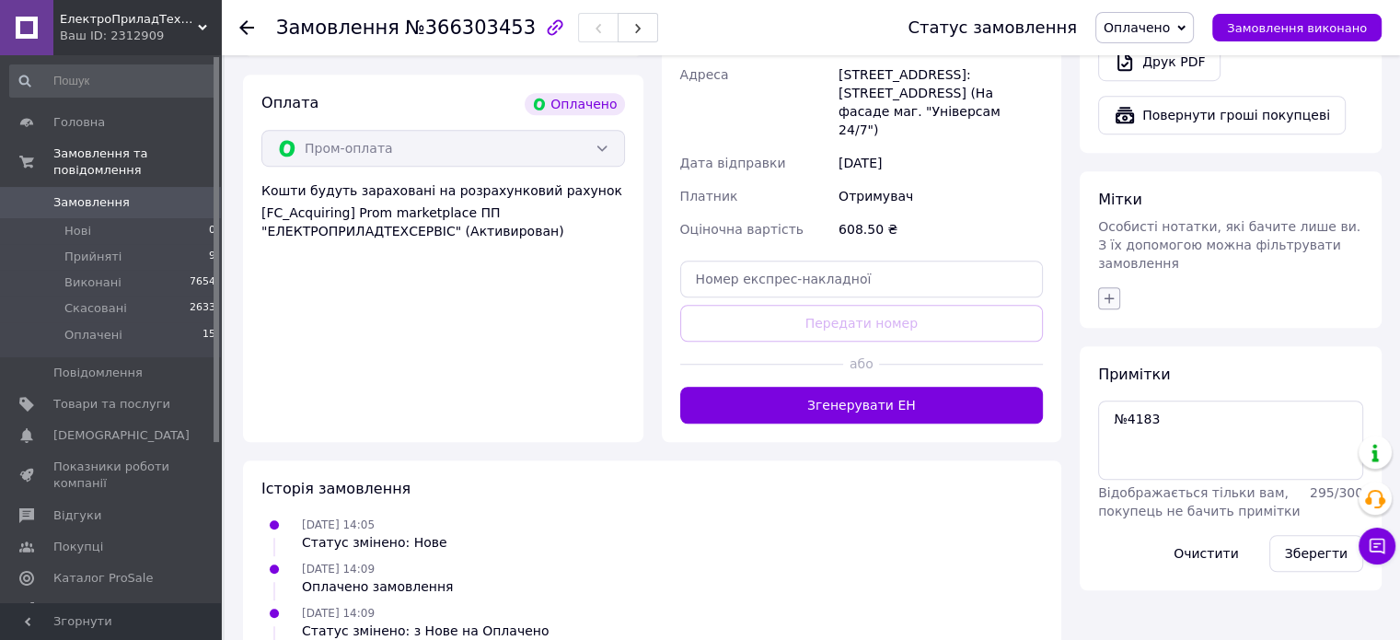
click at [1119, 287] on button "button" at bounding box center [1109, 298] width 22 height 22
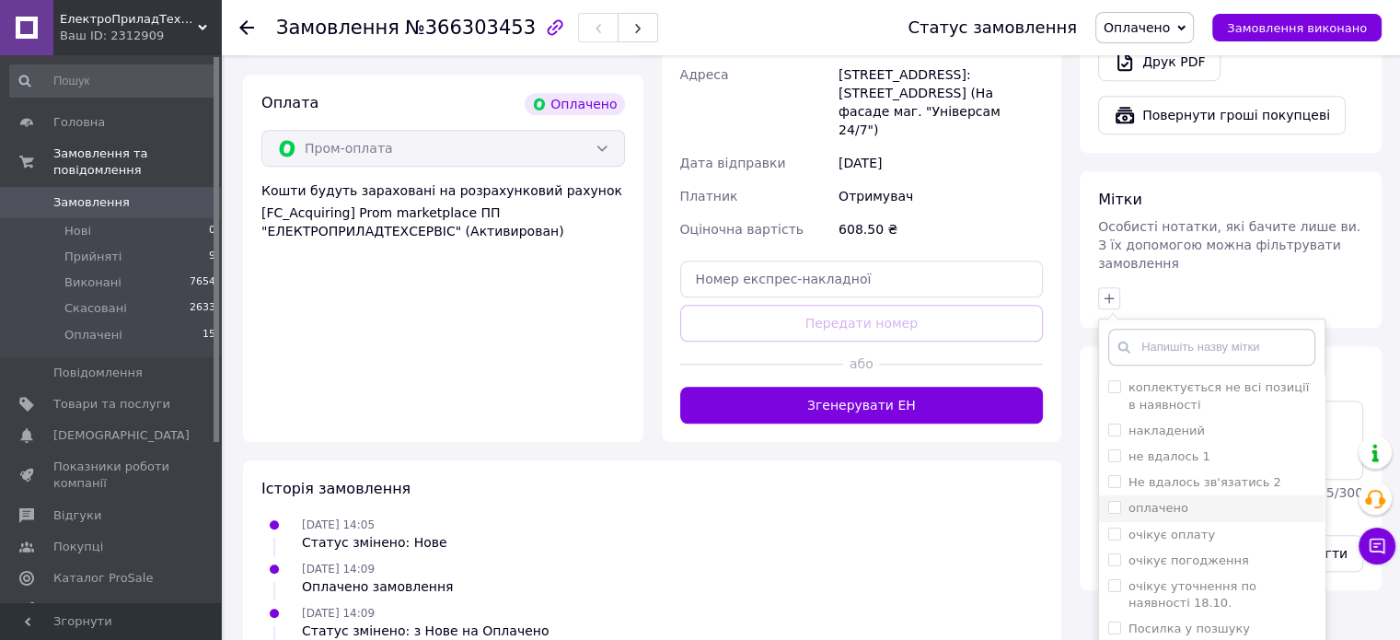
click at [1148, 501] on label "оплачено" at bounding box center [1159, 508] width 60 height 14
checkbox input "true"
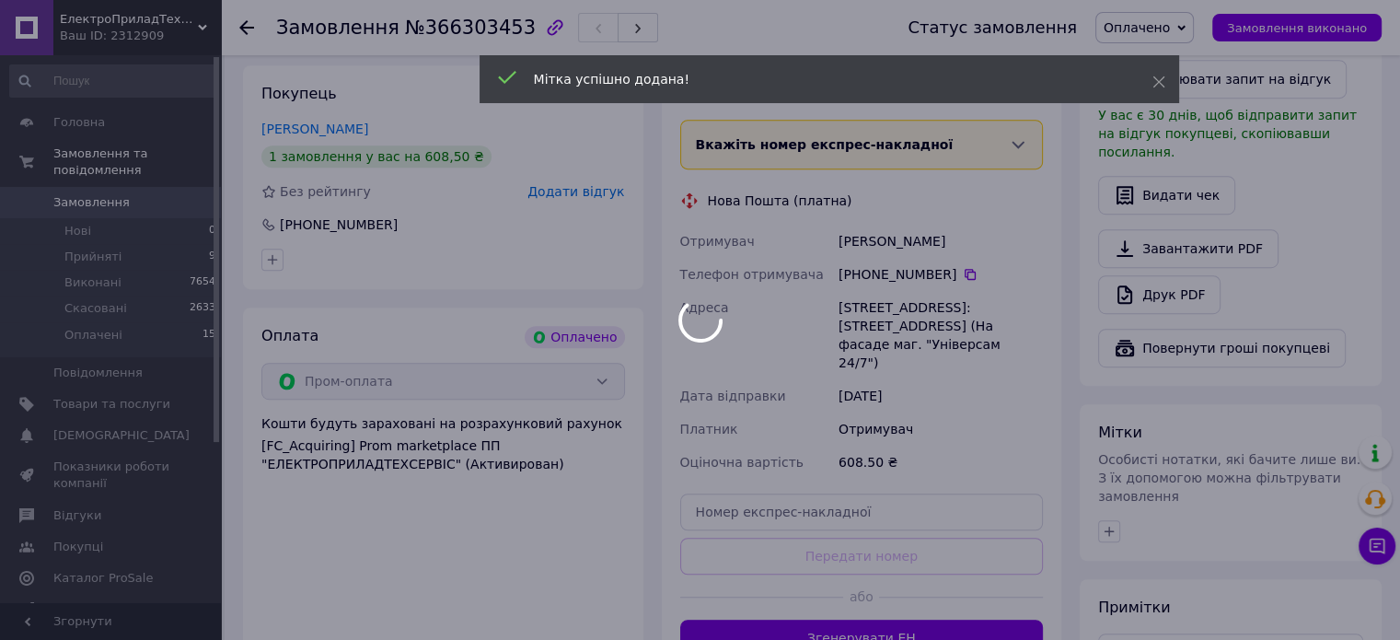
scroll to position [1012, 0]
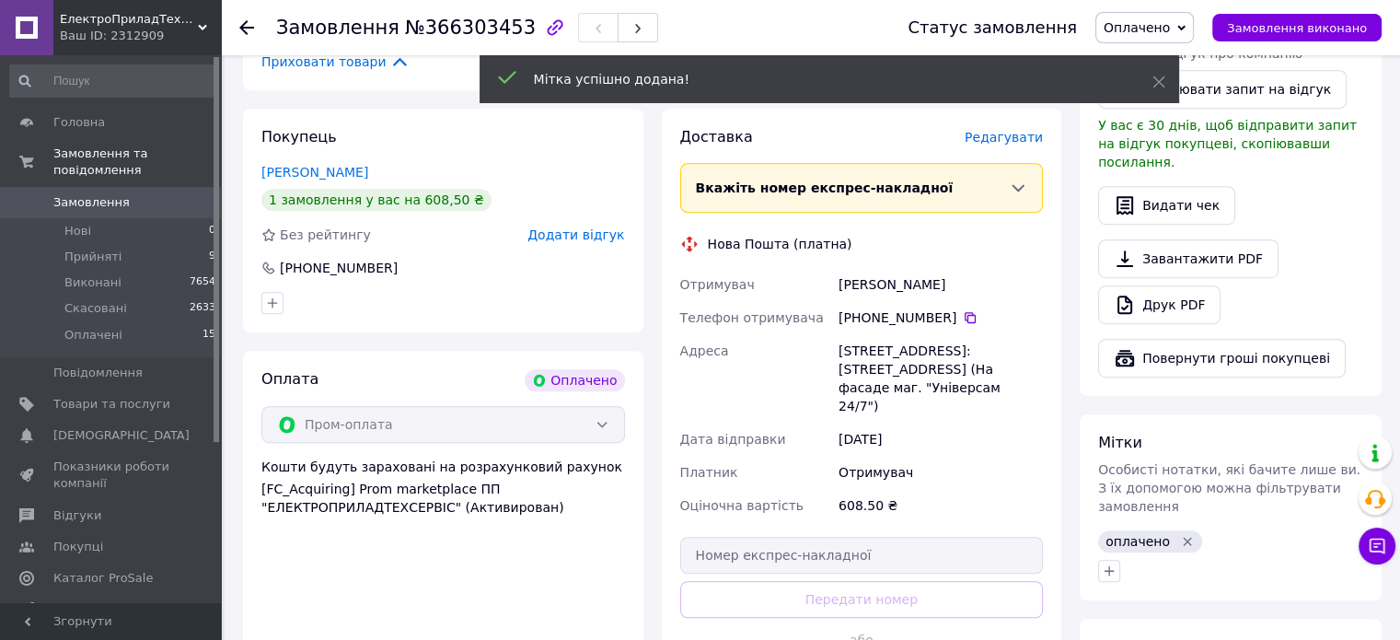
click at [1013, 130] on span "Редагувати" at bounding box center [1004, 137] width 78 height 15
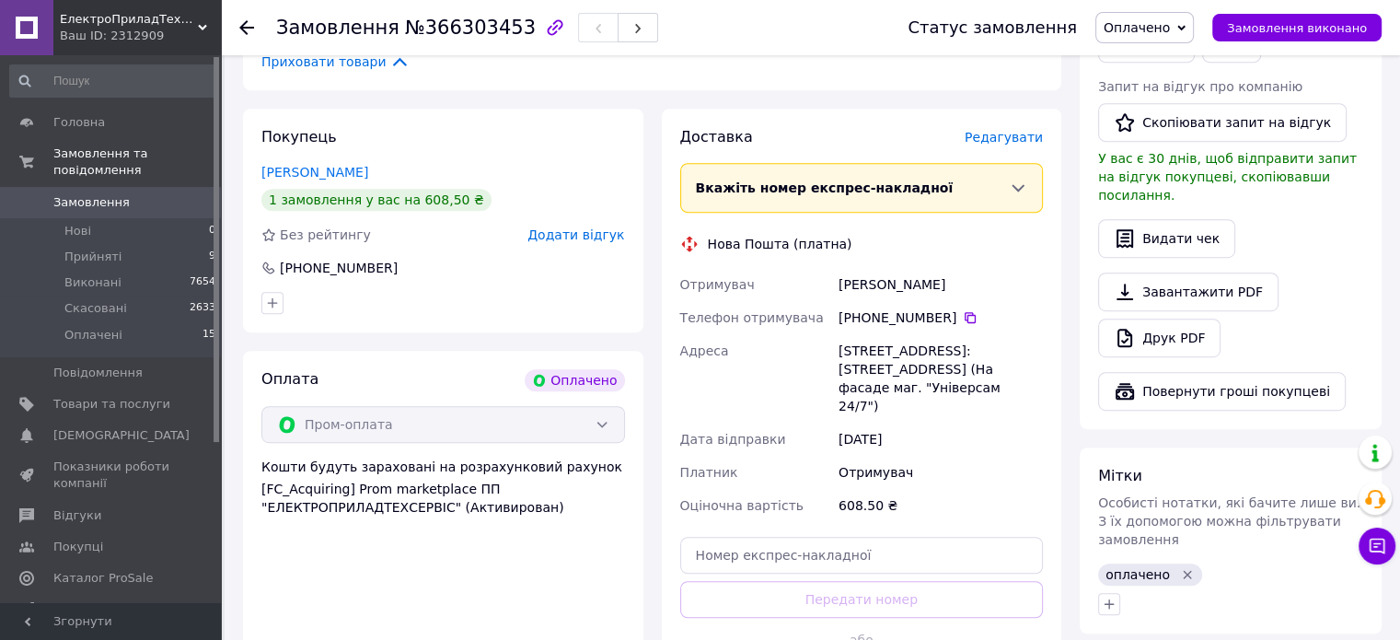
click at [1012, 130] on span "Редагувати" at bounding box center [1004, 137] width 78 height 15
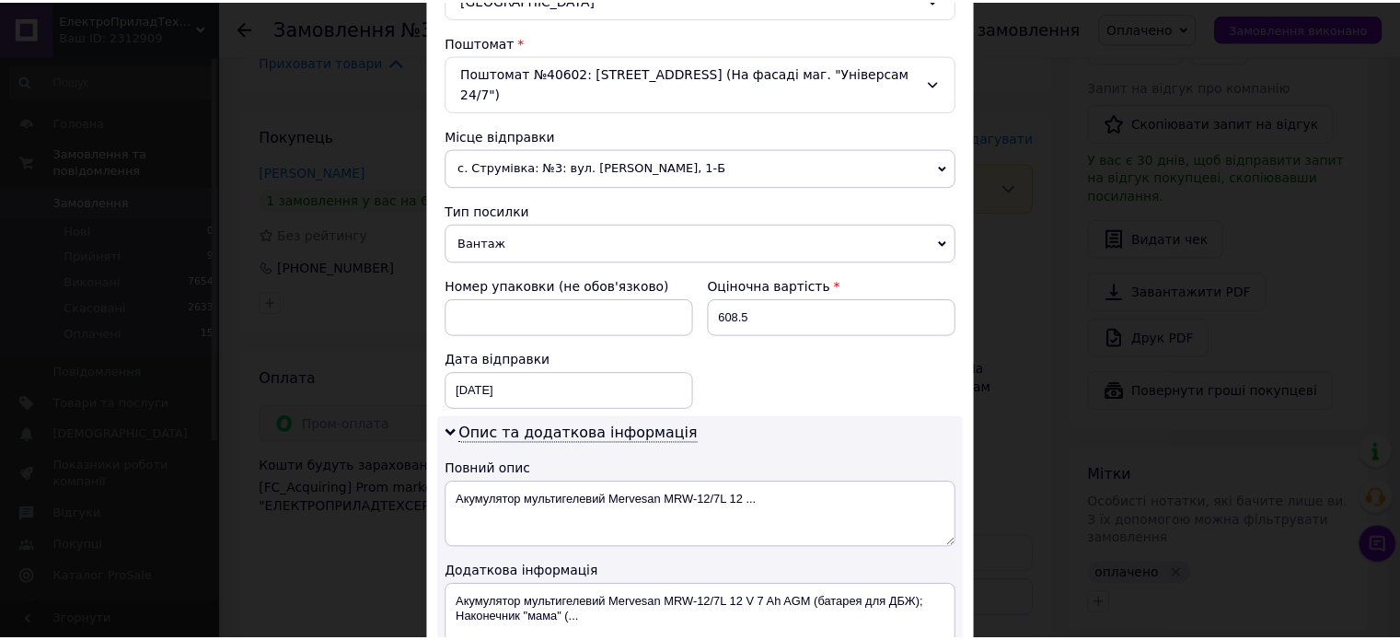
scroll to position [782, 0]
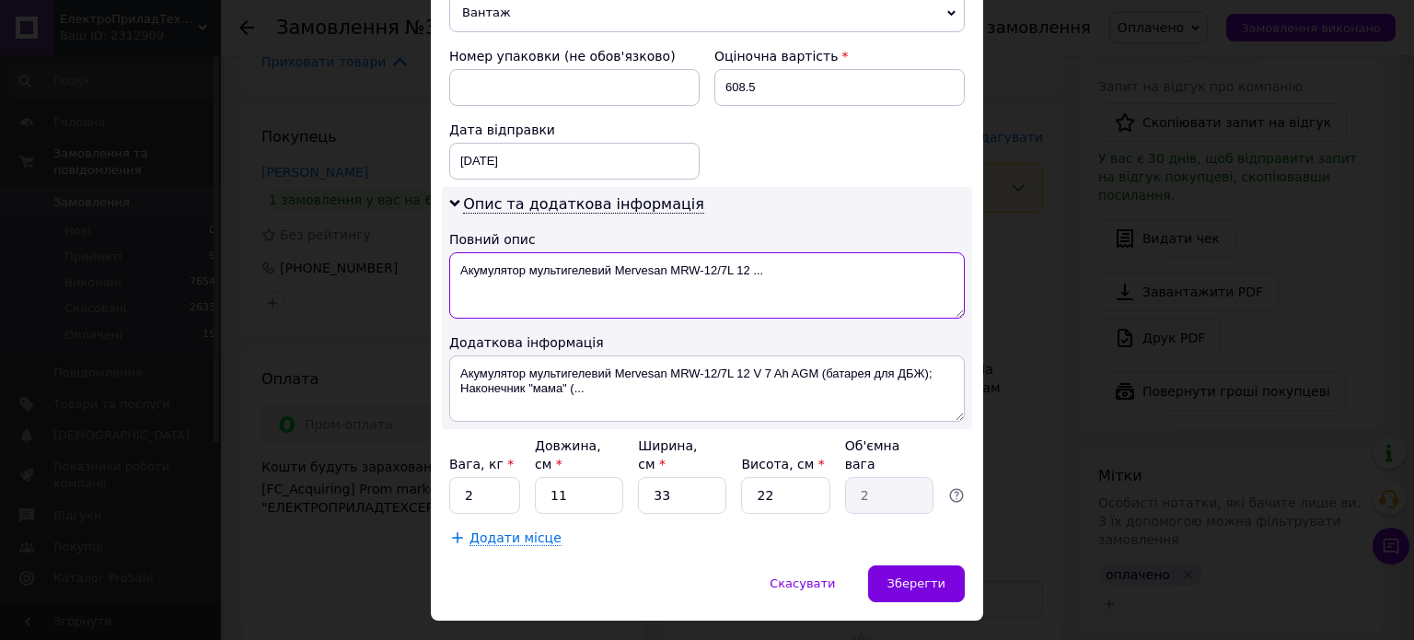
drag, startPoint x: 663, startPoint y: 246, endPoint x: 460, endPoint y: 220, distance: 204.1
click at [460, 220] on div "Опис та додаткова інформація Повний опис Акумулятор мультигелевий Mervesan MRW-…" at bounding box center [707, 308] width 530 height 242
drag, startPoint x: 577, startPoint y: 247, endPoint x: 630, endPoint y: 260, distance: 54.0
click at [630, 260] on textarea "Батарею MRW-12/7L 12 ..." at bounding box center [706, 285] width 515 height 66
paste textarea "BM00191"
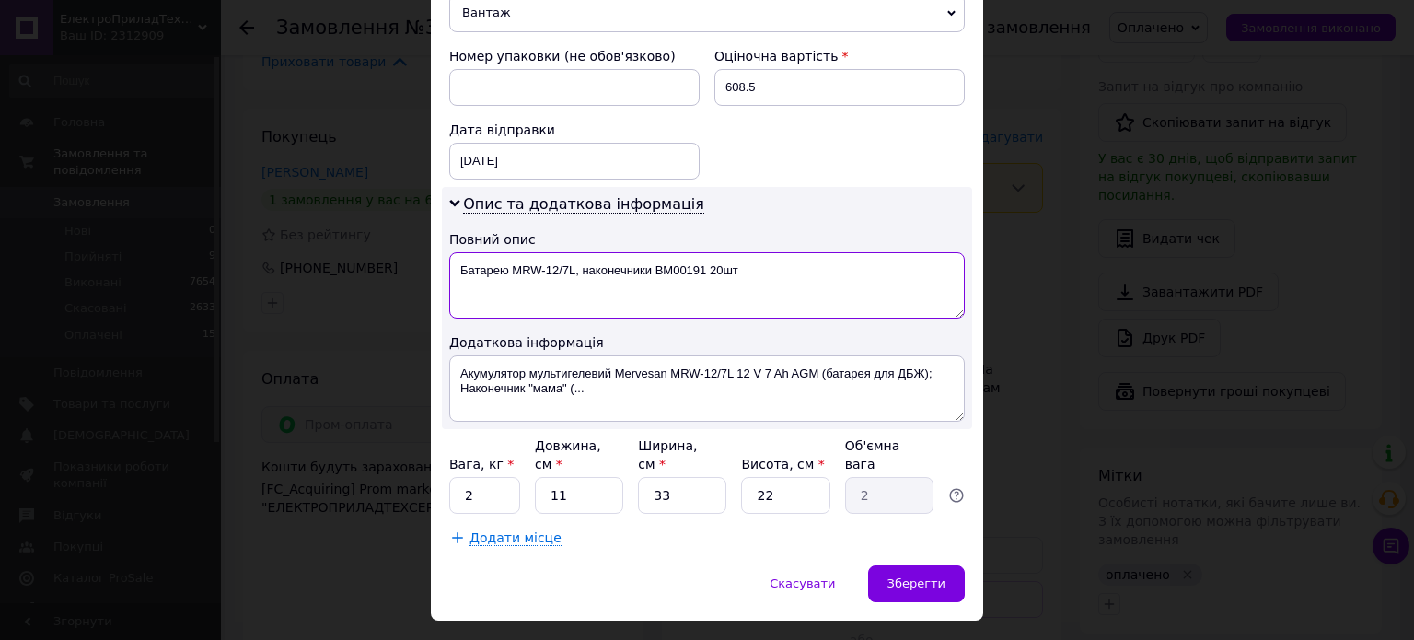
click at [679, 252] on textarea "Батарею MRW-12/7L, наконечники BM00191 20шт" at bounding box center [706, 285] width 515 height 66
type textarea "Батарею MRW-12/7L, наконечники BM00191 20шт"
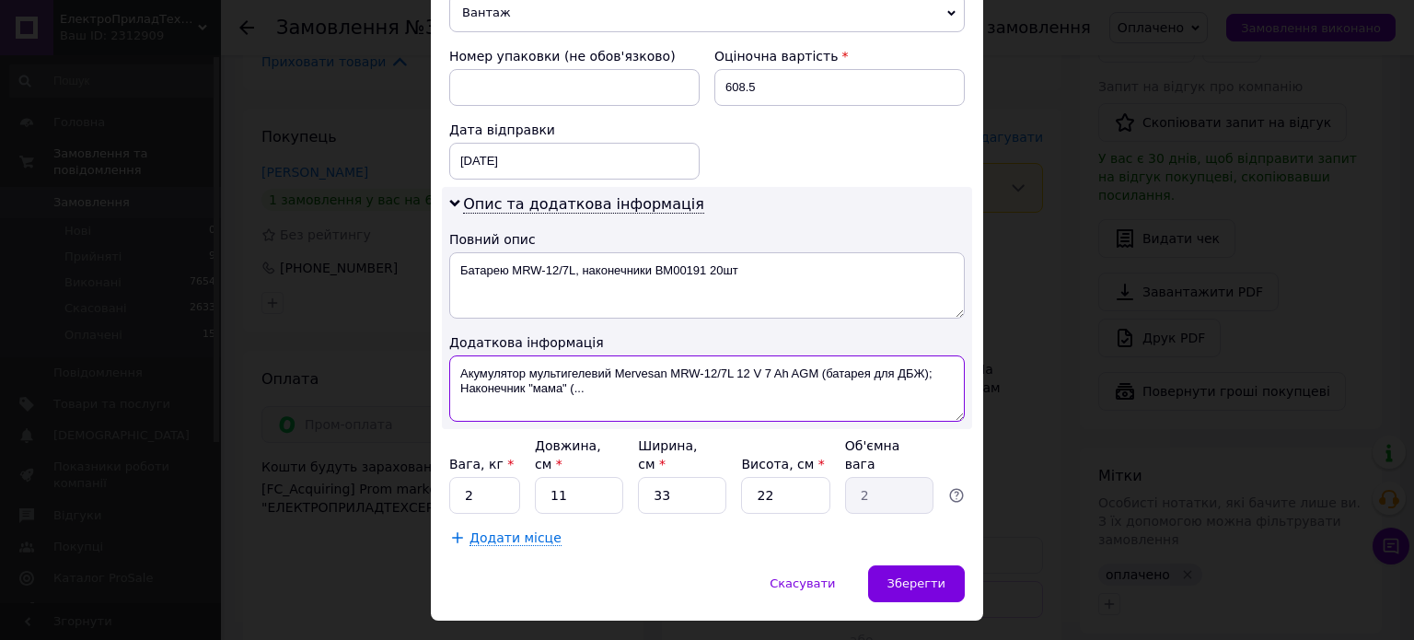
click at [693, 364] on textarea "Акумулятор мультигелевий Mervesan MRW-12/7L 12 V 7 Ah AGM (батарея для ДБЖ); На…" at bounding box center [706, 388] width 515 height 66
paste textarea "атарею MRW-12/7L, наконечники BM00191 20шт"
type textarea "Батарею MRW-12/7L, наконечники BM00191 20шт"
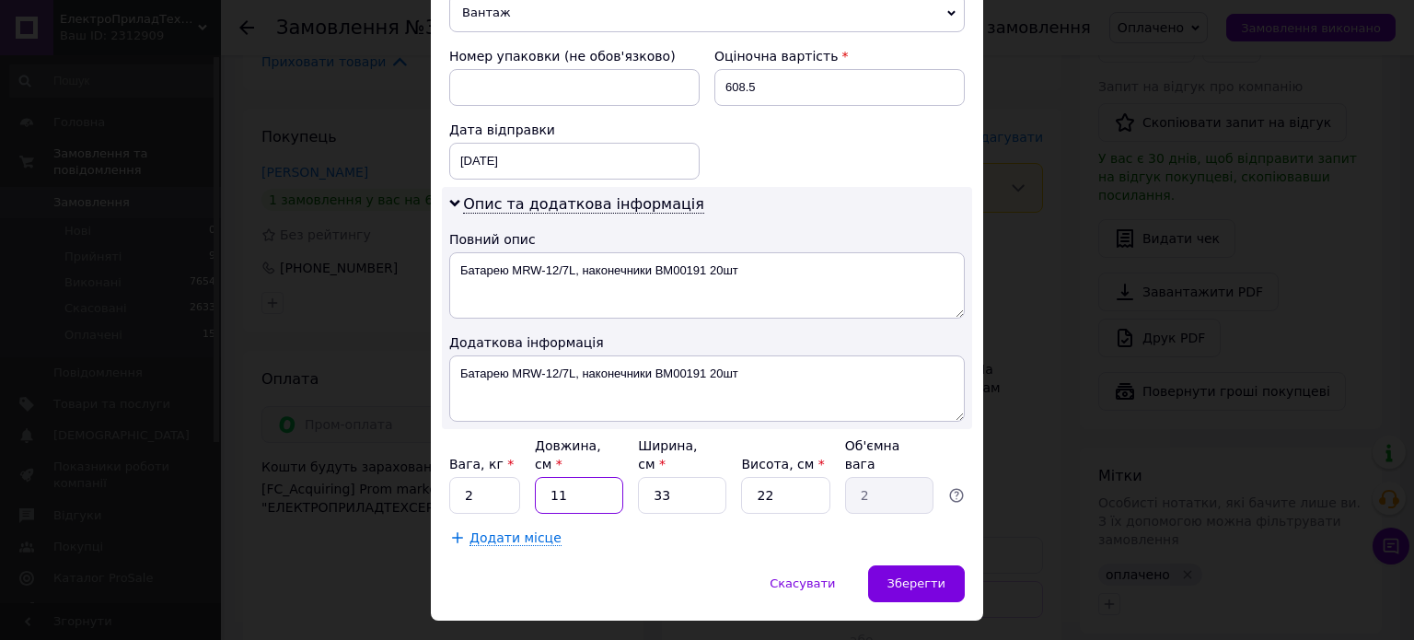
click at [576, 477] on input "11" at bounding box center [579, 495] width 88 height 37
type input "1"
type input "0.18"
type input "15"
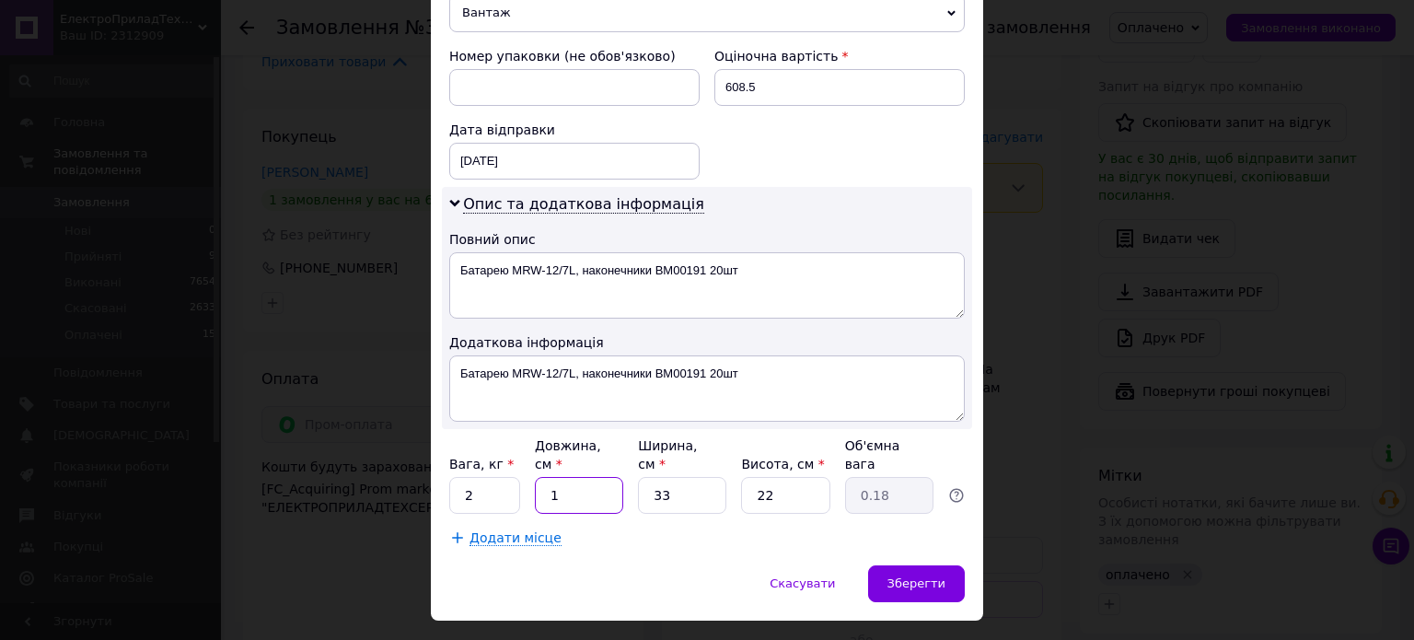
type input "2.72"
type input "15"
click at [674, 477] on input "33" at bounding box center [682, 495] width 88 height 37
type input "7"
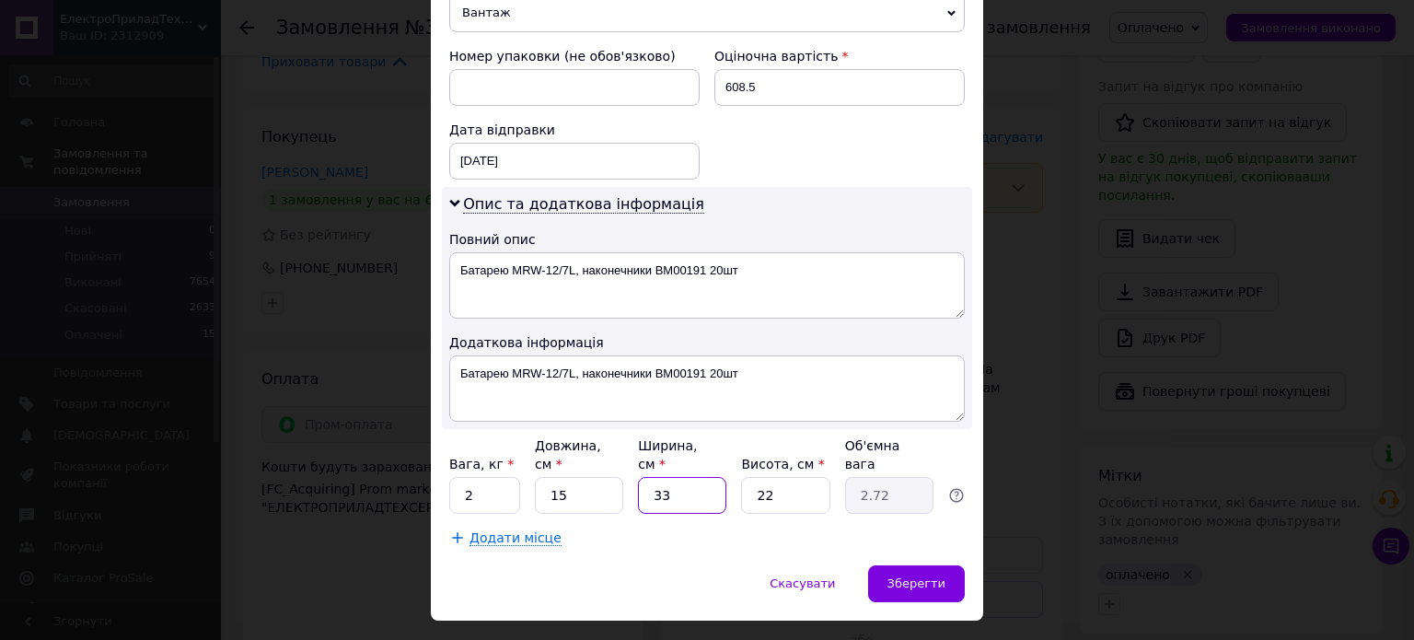
type input "0.58"
type input "7"
click at [773, 477] on input "22" at bounding box center [785, 495] width 88 height 37
type input "1"
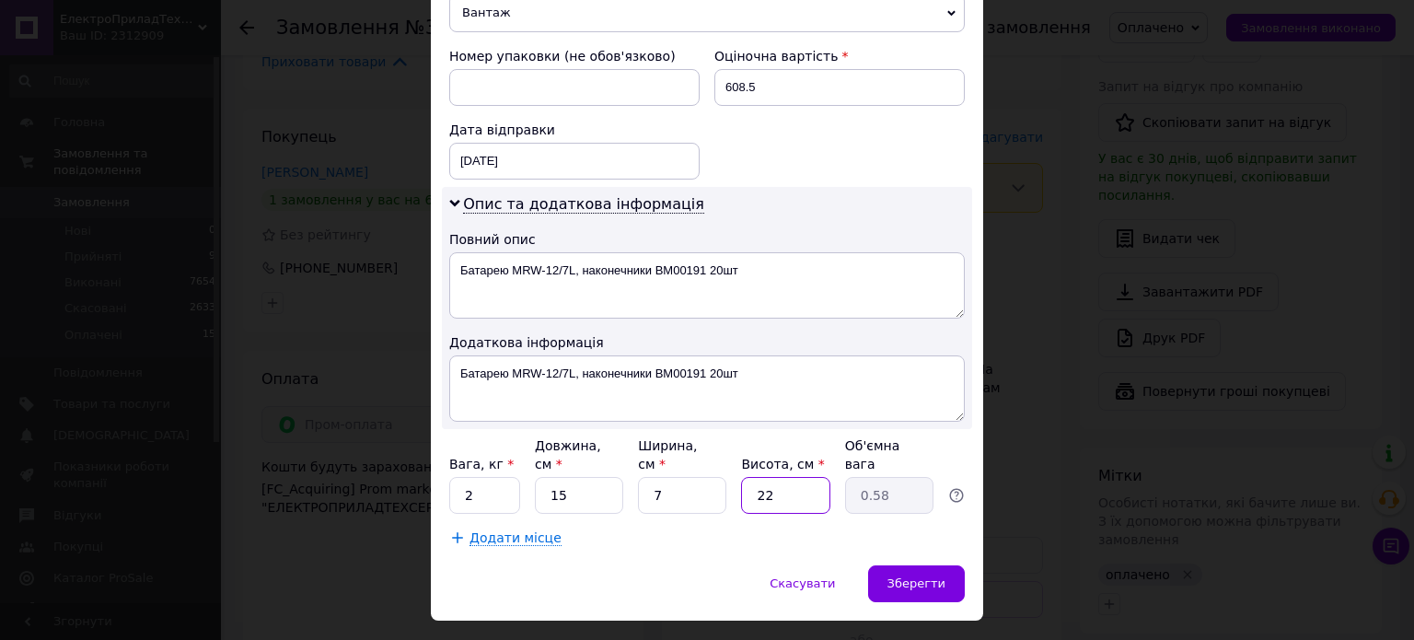
type input "0.1"
type input "10"
type input "0.26"
type input "10"
click at [940, 576] on span "Зберегти" at bounding box center [916, 583] width 58 height 14
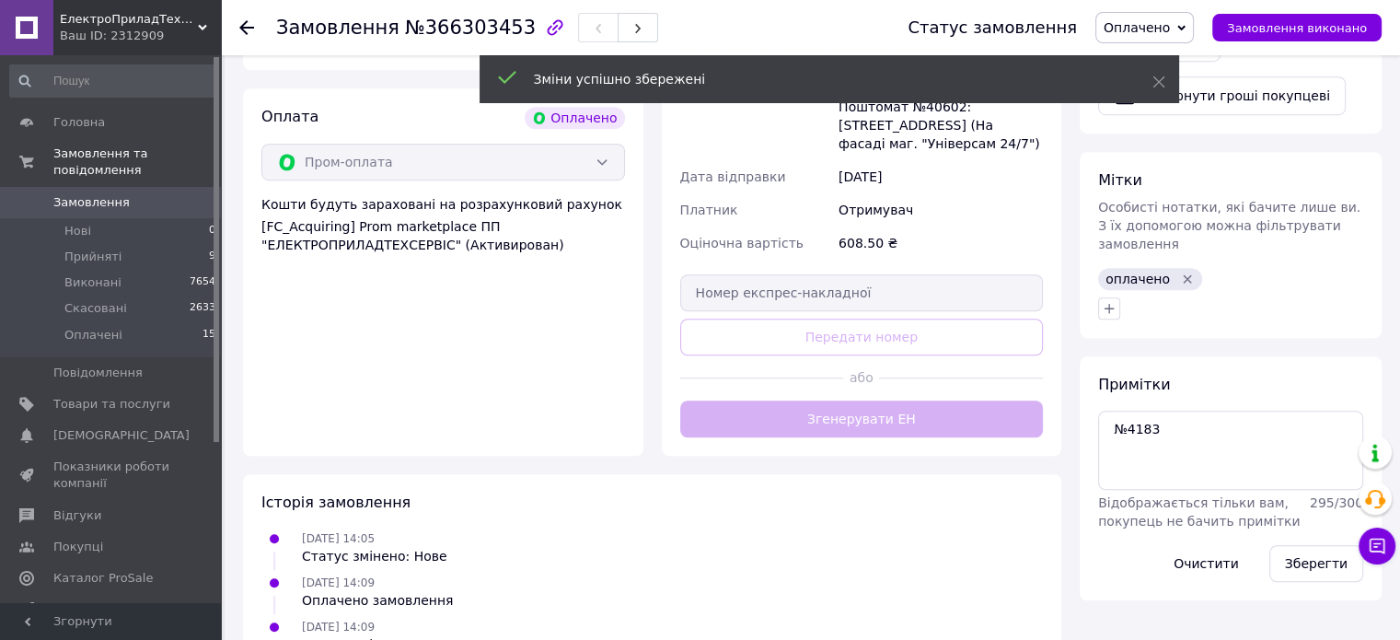
scroll to position [1288, 0]
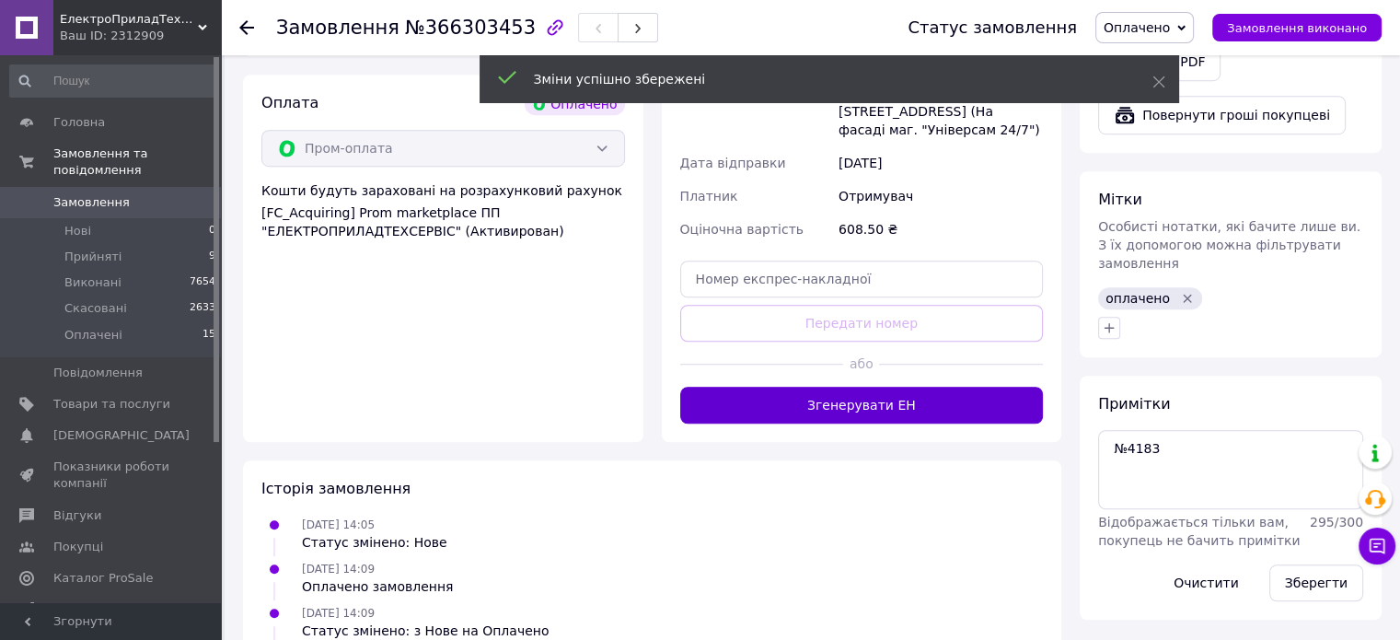
click at [894, 387] on button "Згенерувати ЕН" at bounding box center [862, 405] width 364 height 37
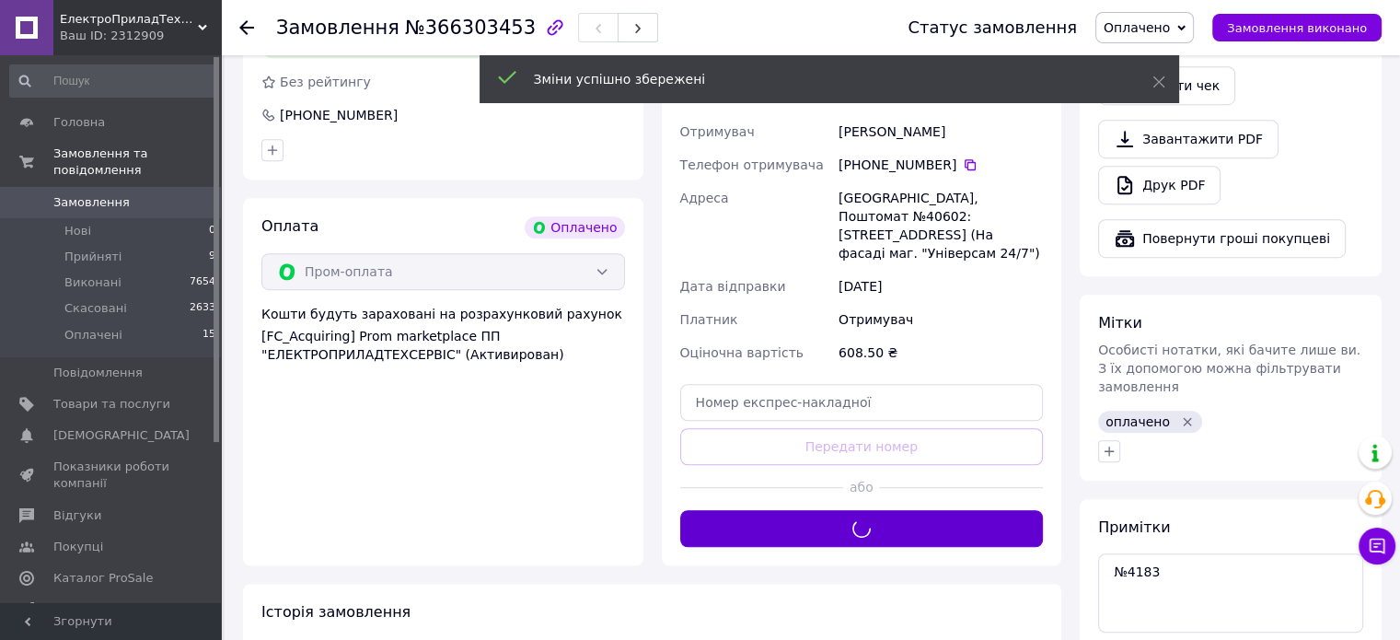
scroll to position [1012, 0]
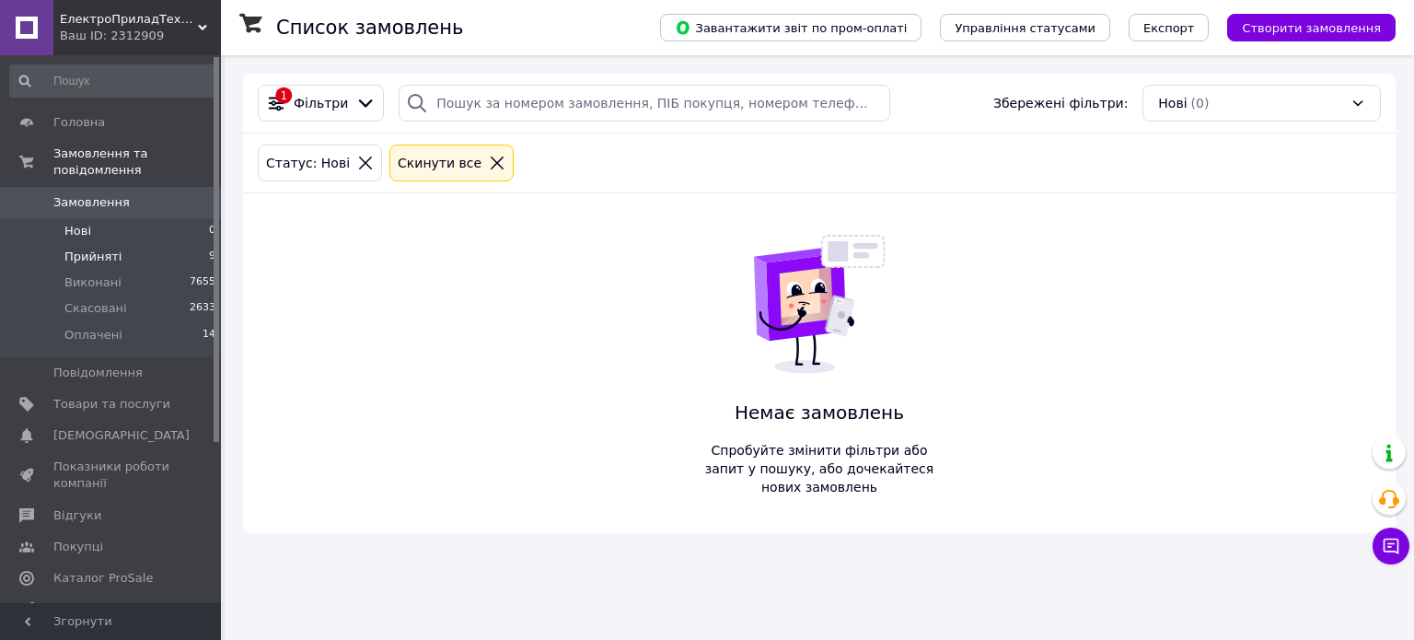
click at [131, 244] on li "Прийняті 9" at bounding box center [113, 257] width 226 height 26
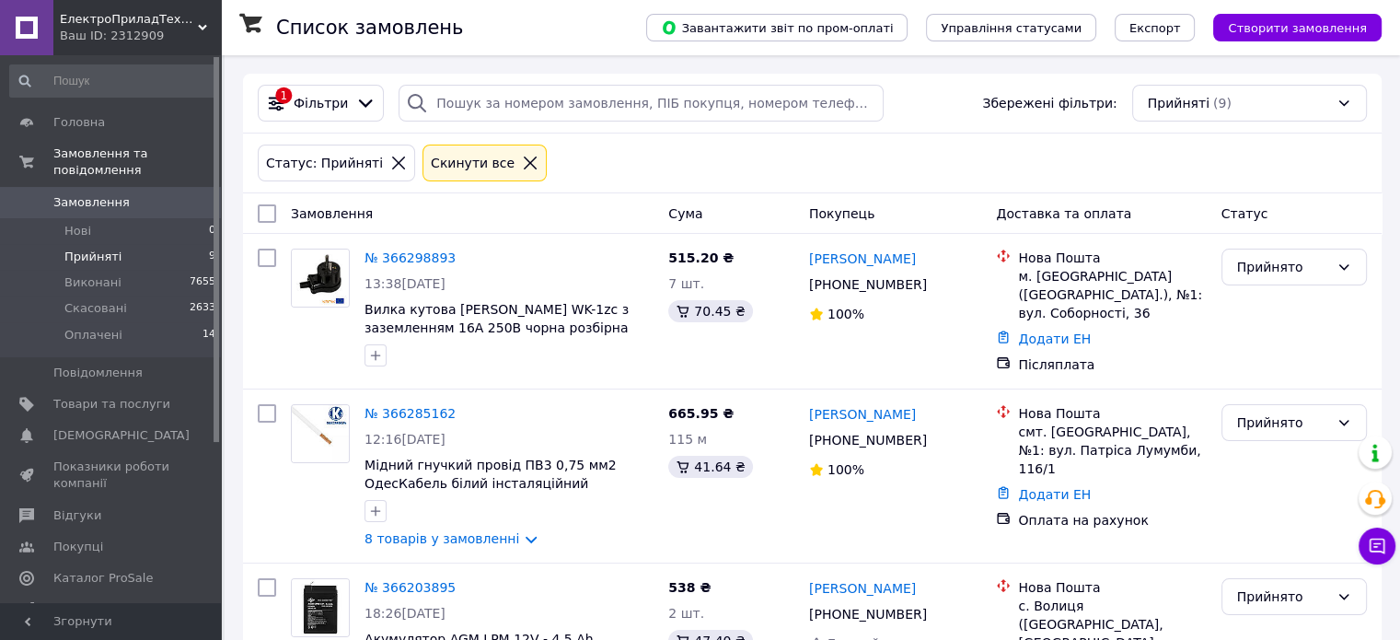
click at [124, 244] on li "Прийняті 9" at bounding box center [113, 257] width 226 height 26
click at [142, 322] on li "Оплачені 14" at bounding box center [113, 339] width 226 height 35
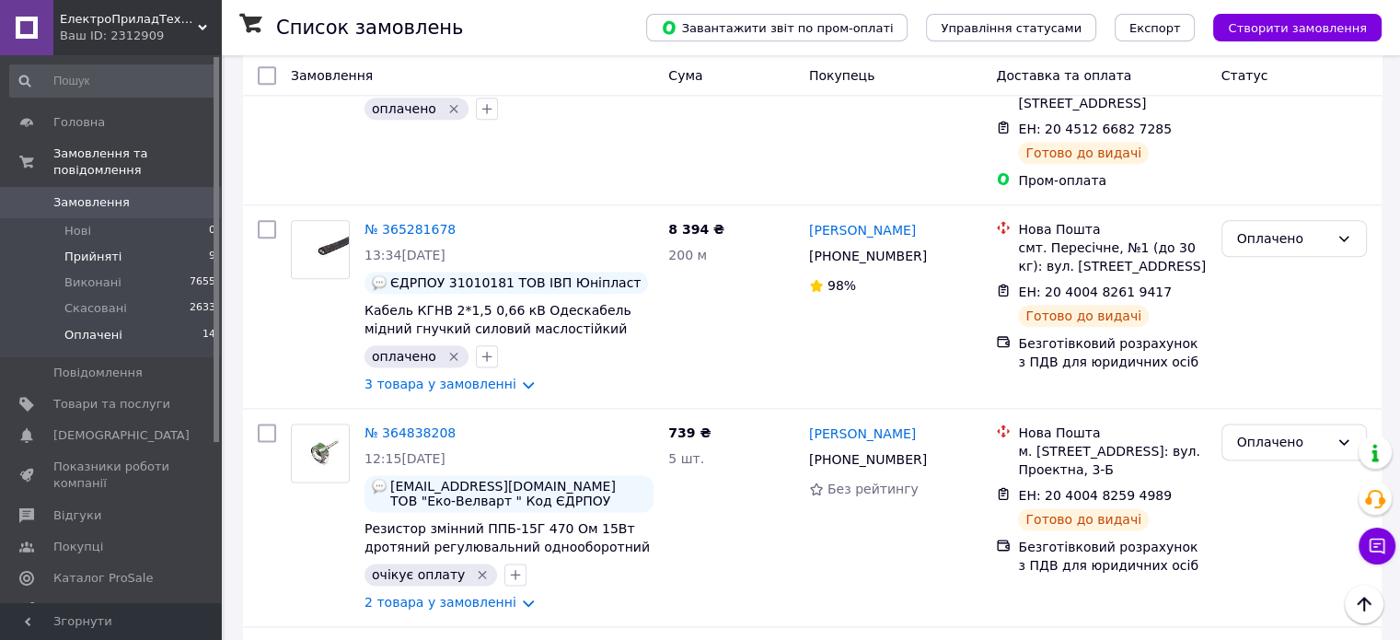
click at [75, 249] on span "Прийняті" at bounding box center [92, 257] width 57 height 17
